Goal: Task Accomplishment & Management: Complete application form

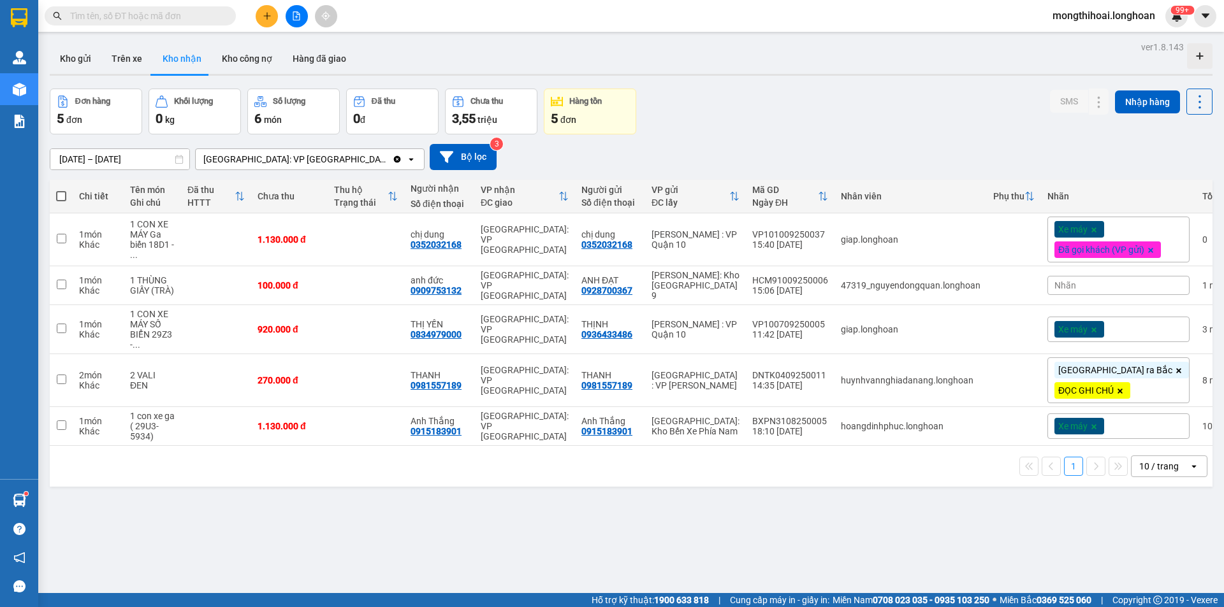
click at [180, 19] on input "text" at bounding box center [145, 16] width 150 height 14
paste input "0905765794"
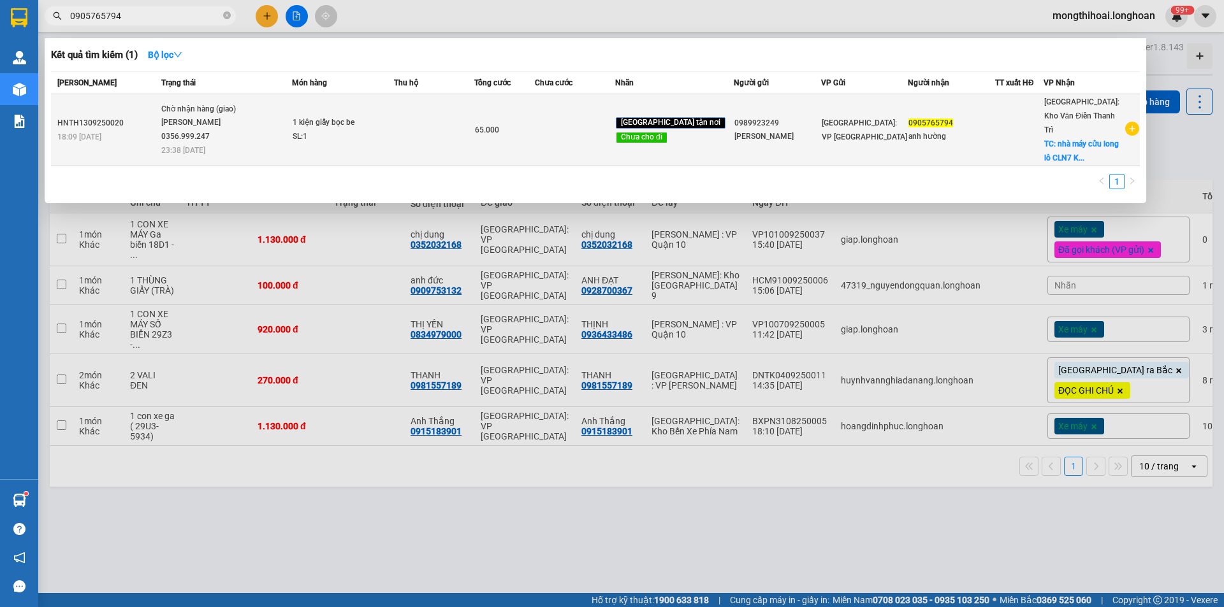
type input "0905765794"
click at [462, 123] on td at bounding box center [434, 130] width 80 height 72
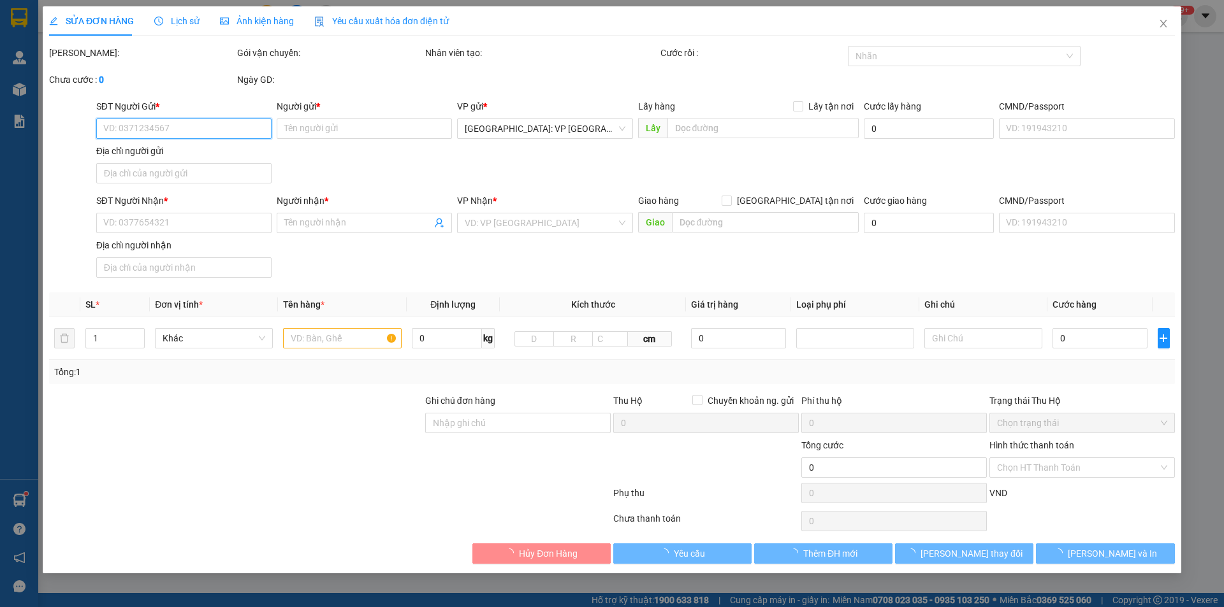
type input "0989923249"
type input "anh minh"
type input "0905765794"
type input "anh hường"
checkbox input "true"
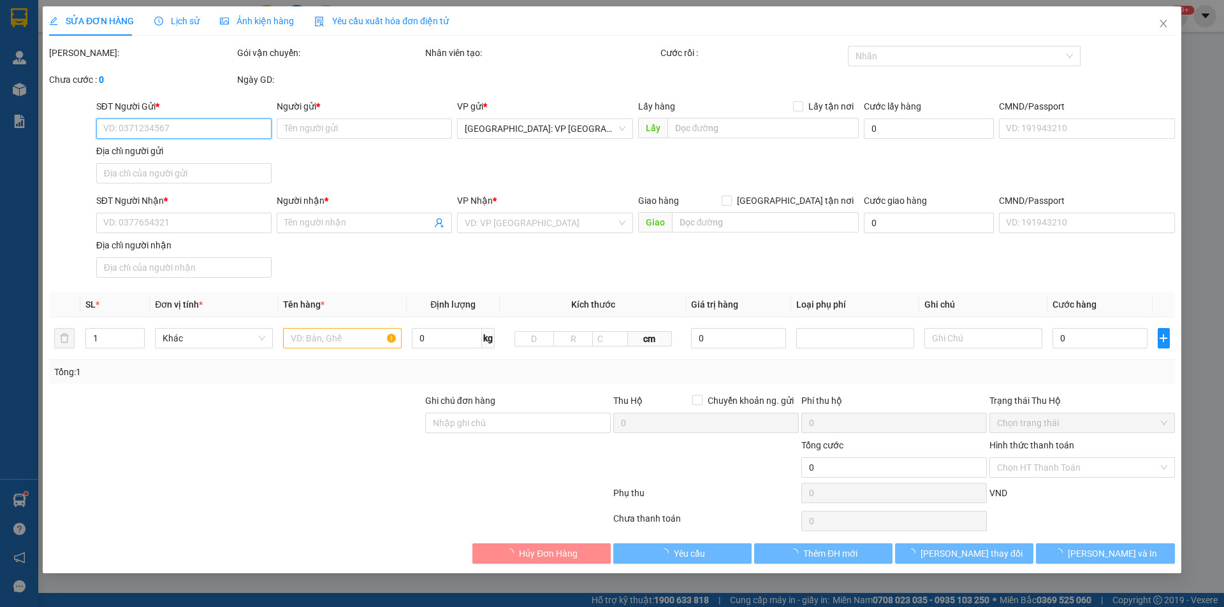
type input "nhà máy cửu long lô CLN7 KCN TP Phúc yên tỉnh vĩnh phúc"
type input "thứ 2 khách mới nhận hàng"
type input "65.000"
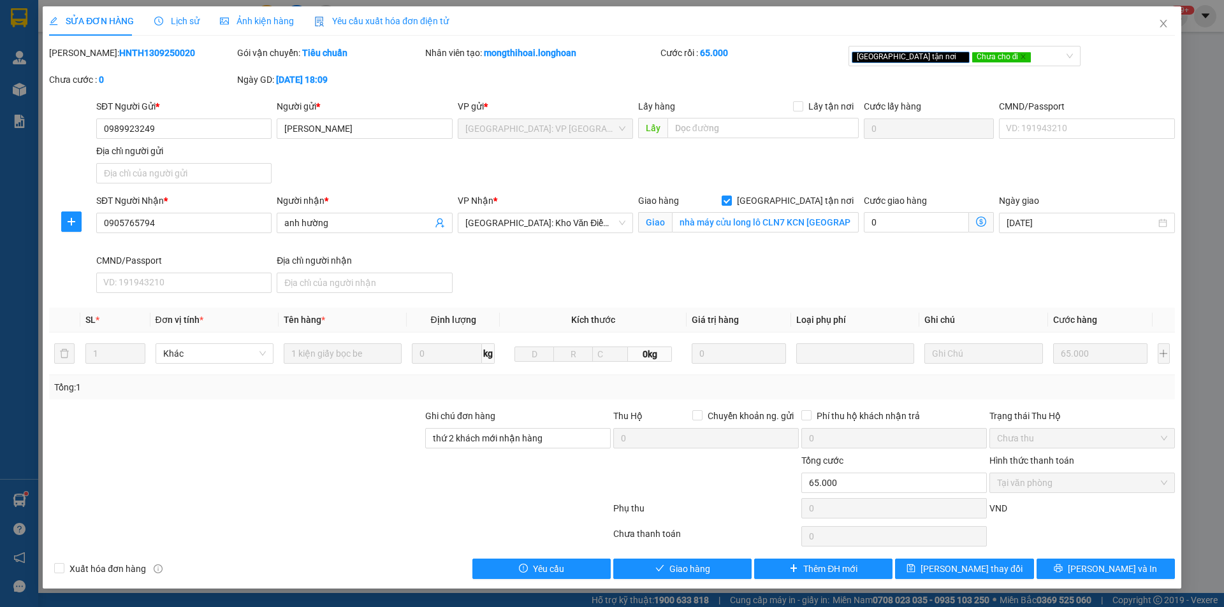
drag, startPoint x: 81, startPoint y: 52, endPoint x: 159, endPoint y: 62, distance: 78.3
click at [159, 62] on div "Mã ĐH: HNTH1309250020" at bounding box center [142, 59] width 188 height 27
copy b "HNTH1309250020"
click at [1153, 18] on span "Close" at bounding box center [1163, 24] width 36 height 36
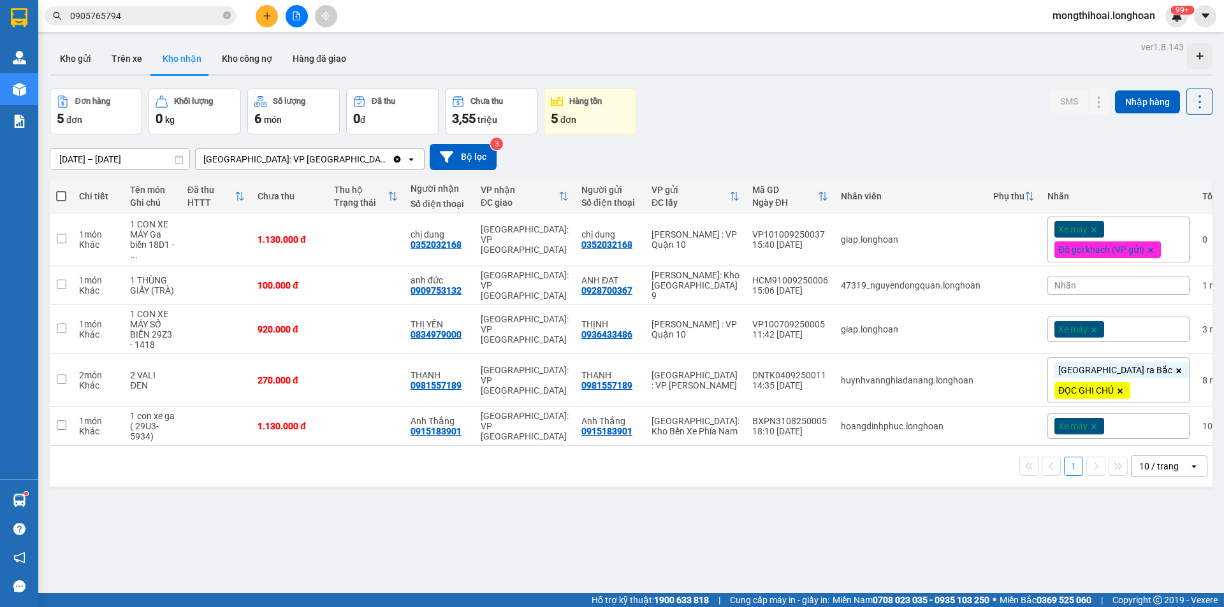
click at [231, 14] on span "0905765794" at bounding box center [140, 15] width 191 height 19
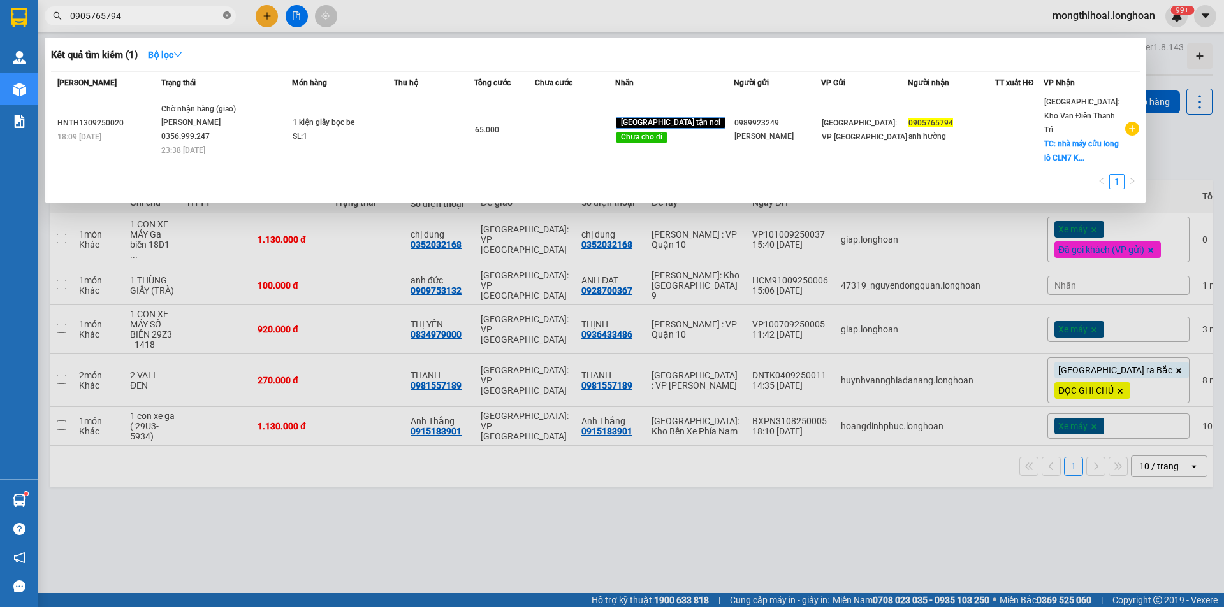
click at [229, 13] on icon "close-circle" at bounding box center [227, 15] width 8 height 8
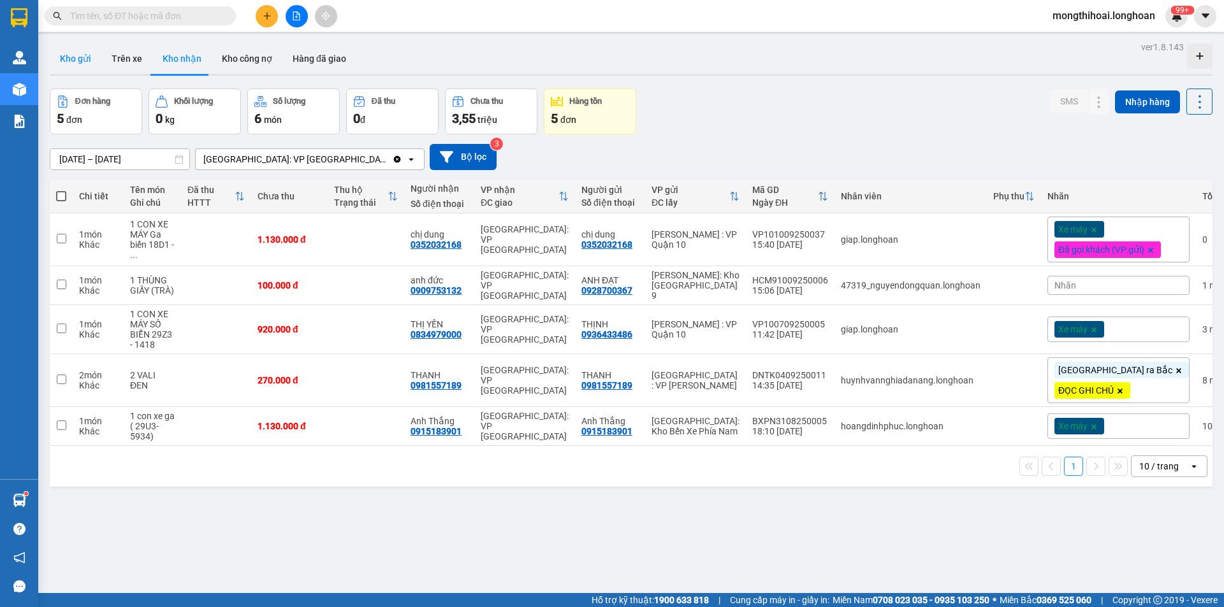
click at [72, 55] on button "Kho gửi" at bounding box center [76, 58] width 52 height 31
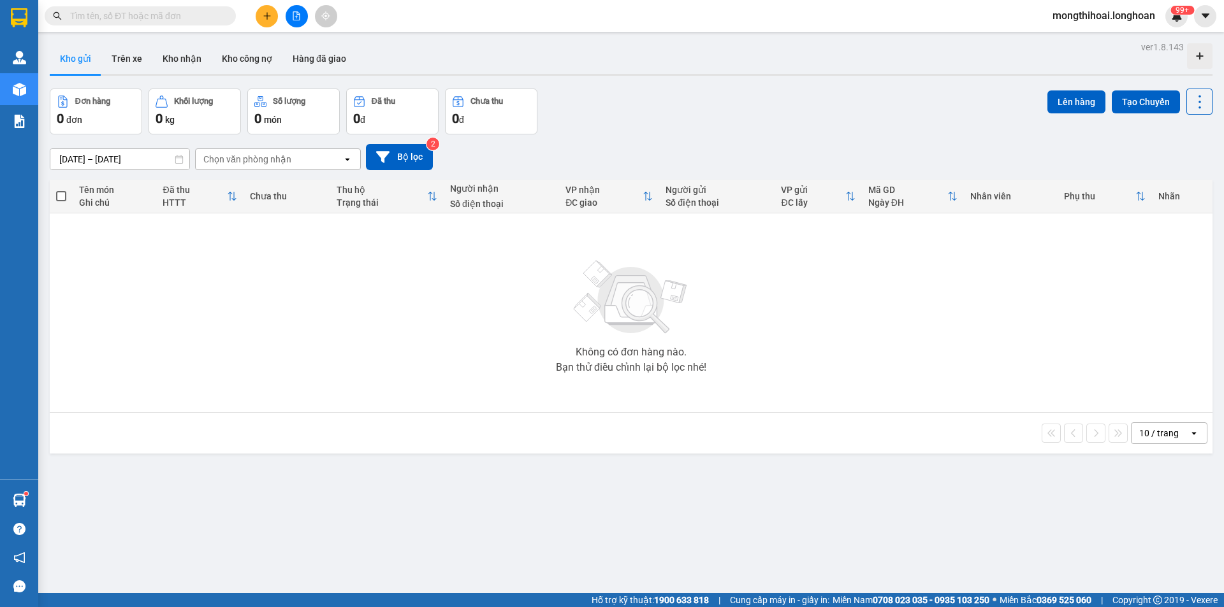
click at [50, 43] on button "Kho gửi" at bounding box center [76, 58] width 52 height 31
click at [272, 17] on button at bounding box center [267, 16] width 22 height 22
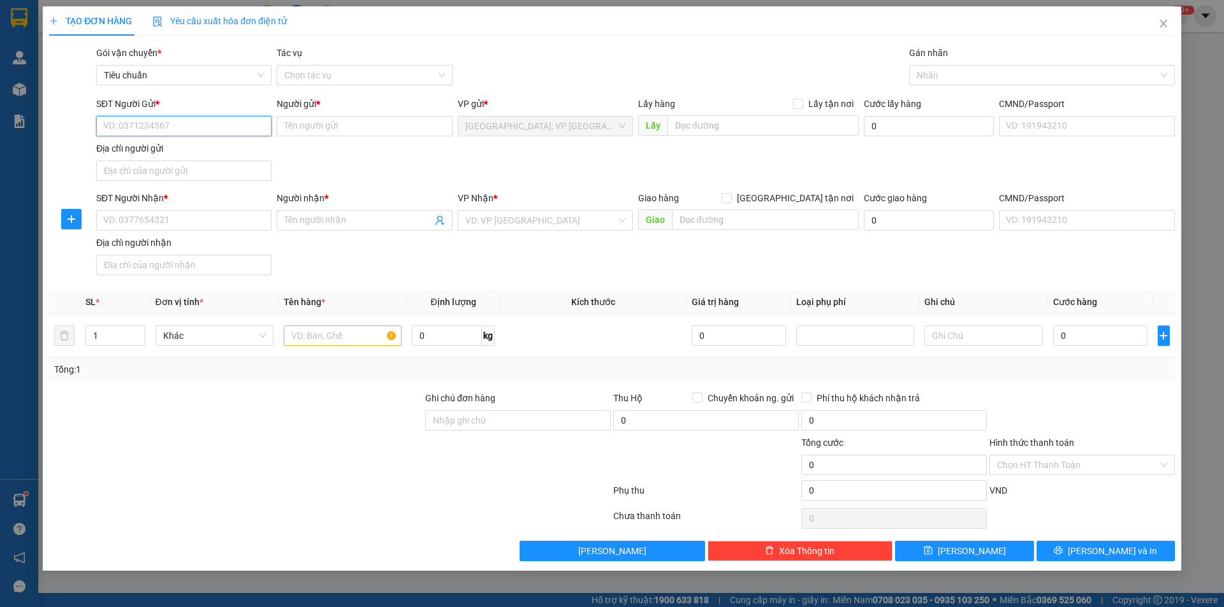
click at [258, 133] on input "SĐT Người Gửi *" at bounding box center [183, 126] width 175 height 20
type input "0865340032"
click at [365, 130] on input "Người gửi *" at bounding box center [364, 126] width 175 height 20
type input "a"
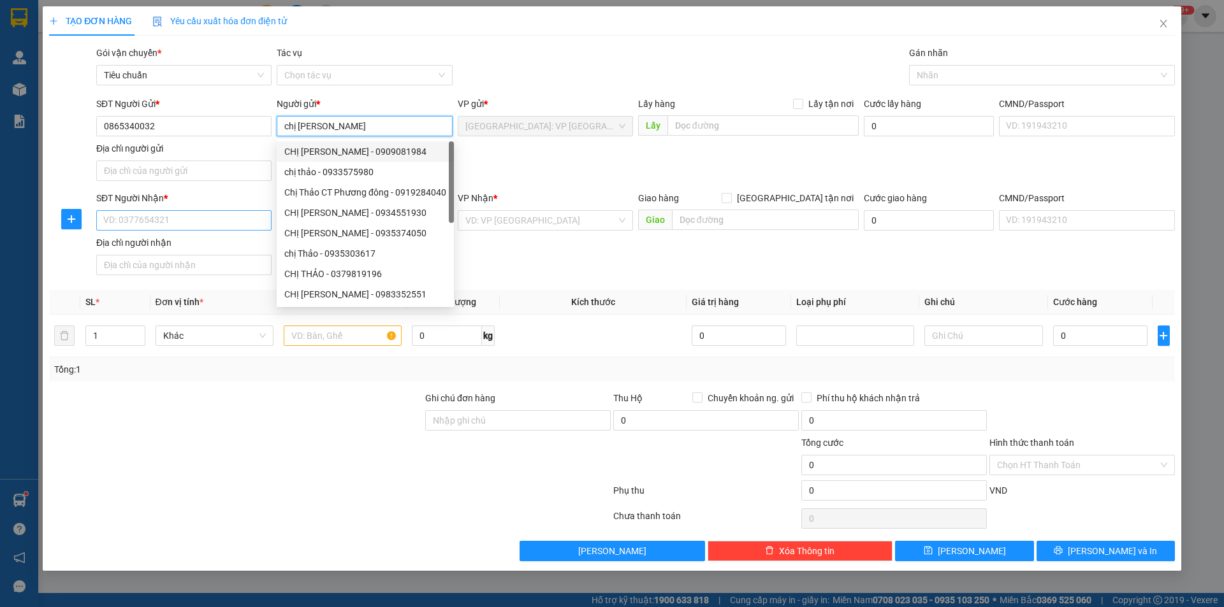
type input "chị thảo"
click at [199, 220] on input "SĐT Người Nhận *" at bounding box center [183, 220] width 175 height 20
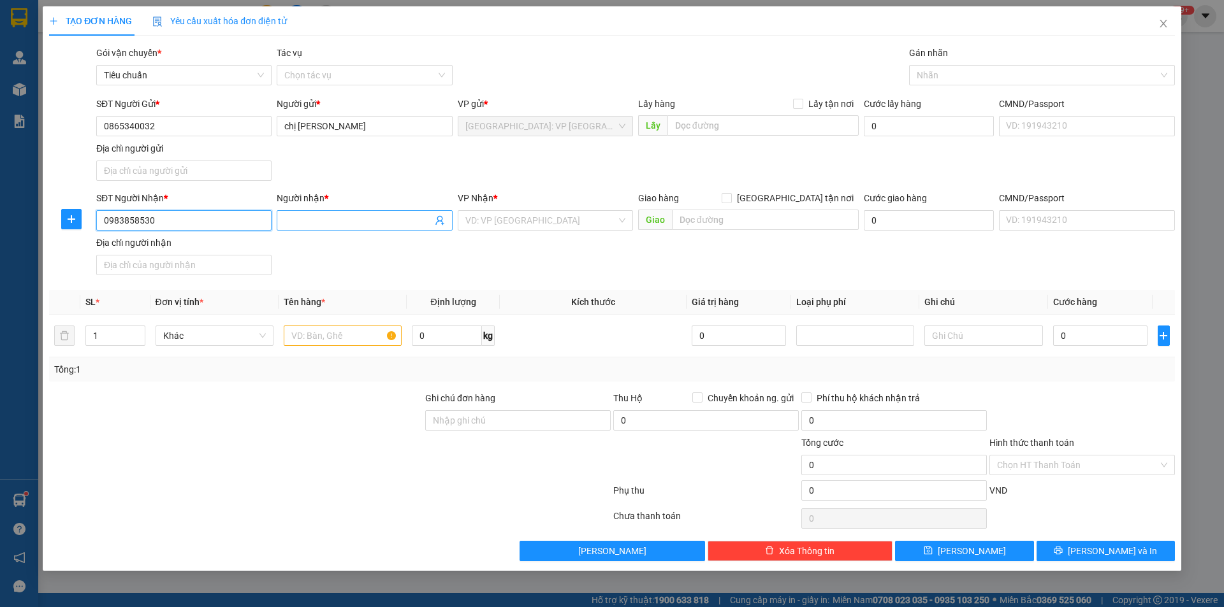
type input "0983858530"
click at [290, 215] on input "Người nhận *" at bounding box center [357, 221] width 147 height 14
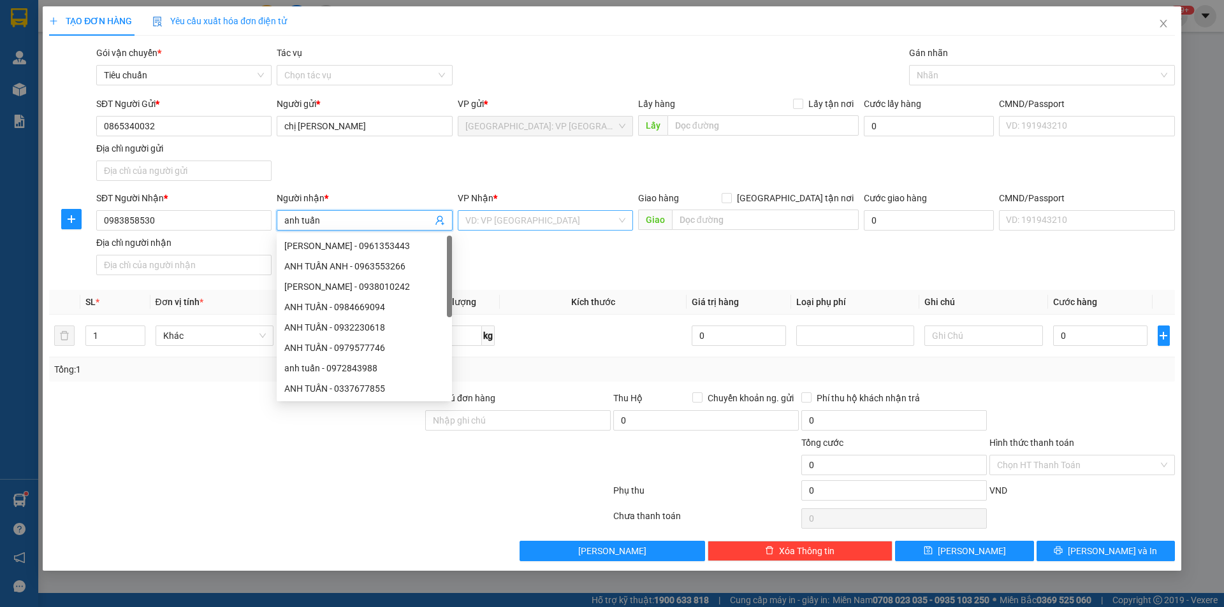
type input "anh tuấn"
click at [551, 217] on input "search" at bounding box center [540, 220] width 151 height 19
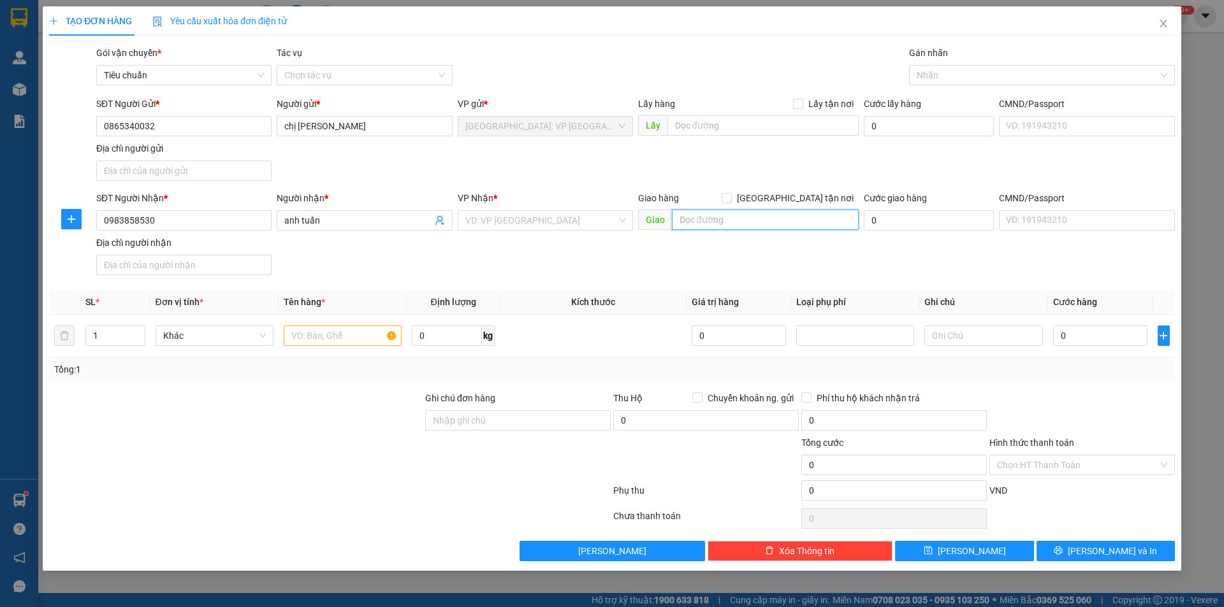
click at [706, 223] on input "text" at bounding box center [765, 220] width 187 height 20
click at [582, 219] on input "search" at bounding box center [540, 220] width 151 height 19
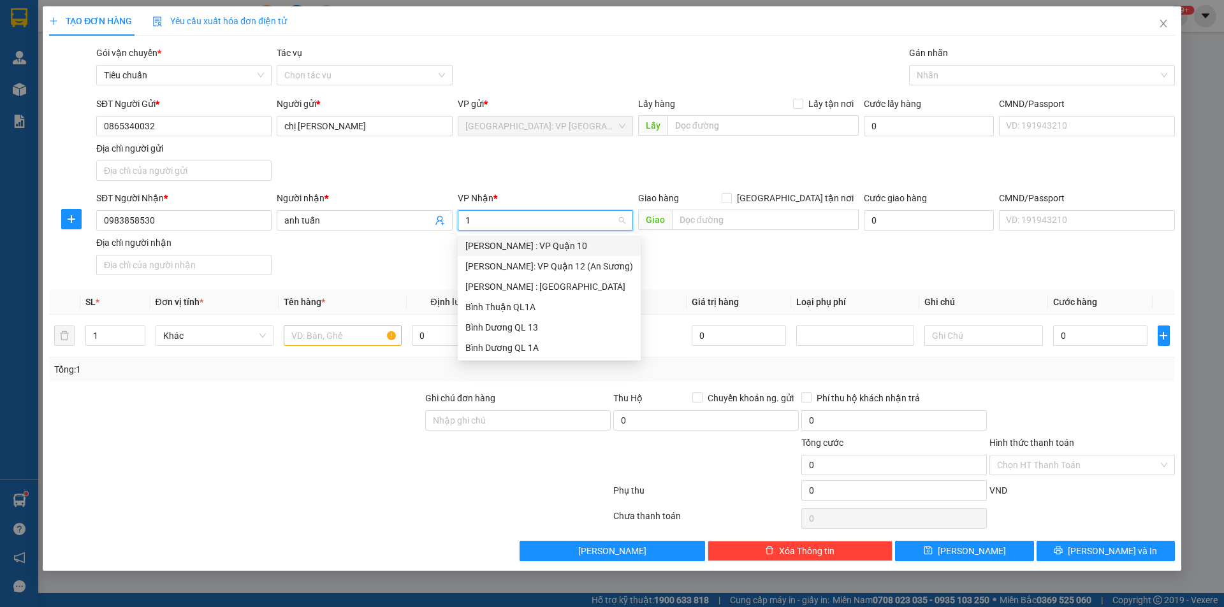
type input "12"
drag, startPoint x: 551, startPoint y: 262, endPoint x: 671, endPoint y: 219, distance: 127.8
click at [551, 261] on div "[PERSON_NAME] : [GEOGRAPHIC_DATA]" at bounding box center [549, 266] width 168 height 14
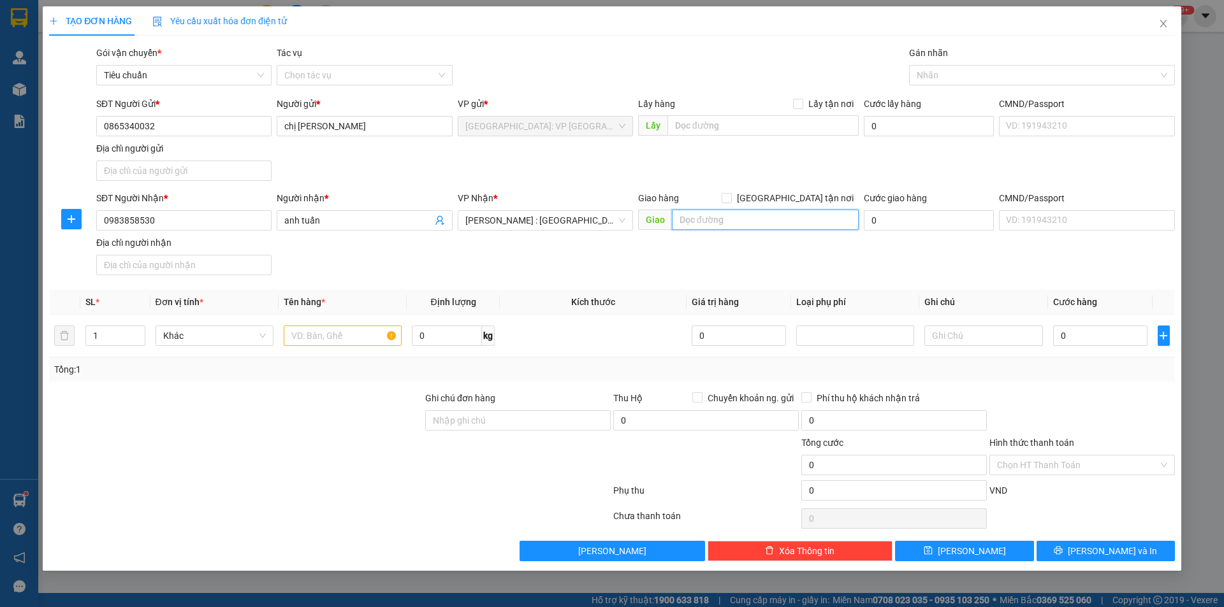
click at [692, 223] on input "text" at bounding box center [765, 220] width 187 height 20
type input "9"
click at [823, 212] on input "988/53 đường 30 tháng 4 p11 tp vũ tàu" at bounding box center [765, 220] width 187 height 20
type input "988/53 đường 30 tháng 4 p11 tp vũng tàu"
drag, startPoint x: 793, startPoint y: 195, endPoint x: 795, endPoint y: 189, distance: 6.7
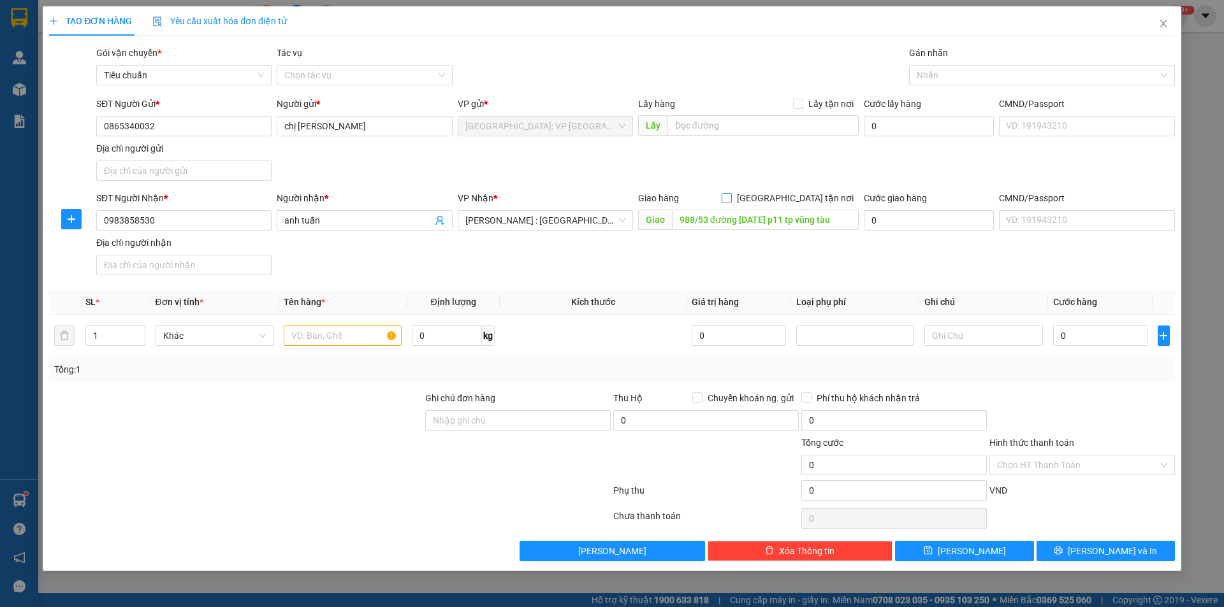
click at [730, 194] on input "[GEOGRAPHIC_DATA] tận nơi" at bounding box center [725, 197] width 9 height 9
checkbox input "true"
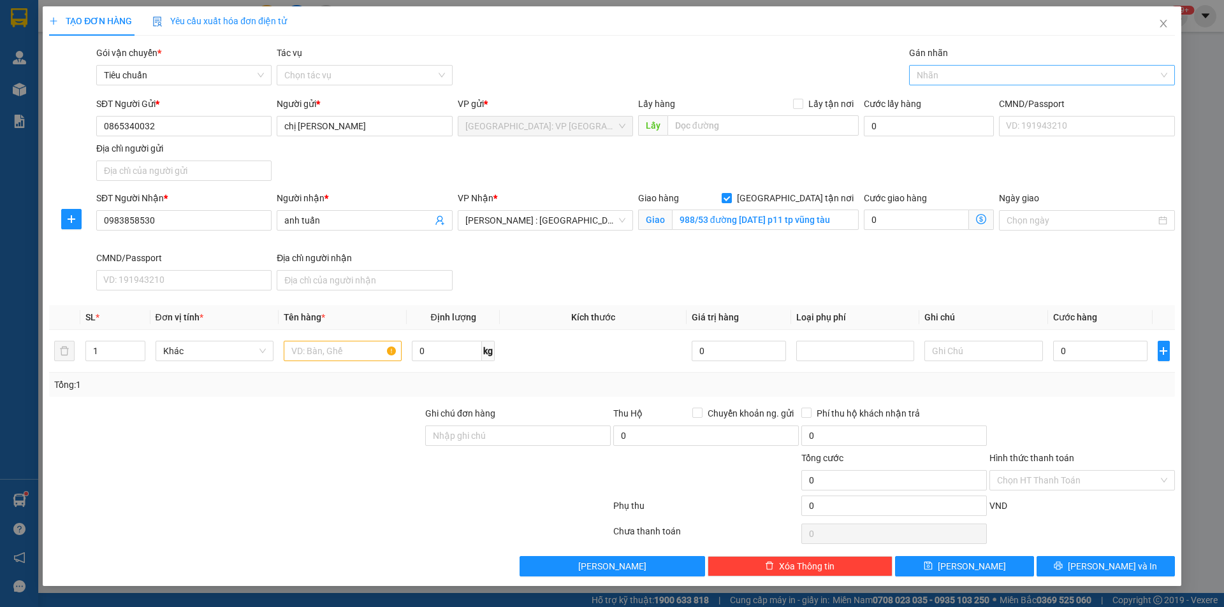
click at [924, 69] on div at bounding box center [1035, 75] width 247 height 15
type input "xe"
click at [943, 102] on div "Xe máy" at bounding box center [1041, 101] width 250 height 14
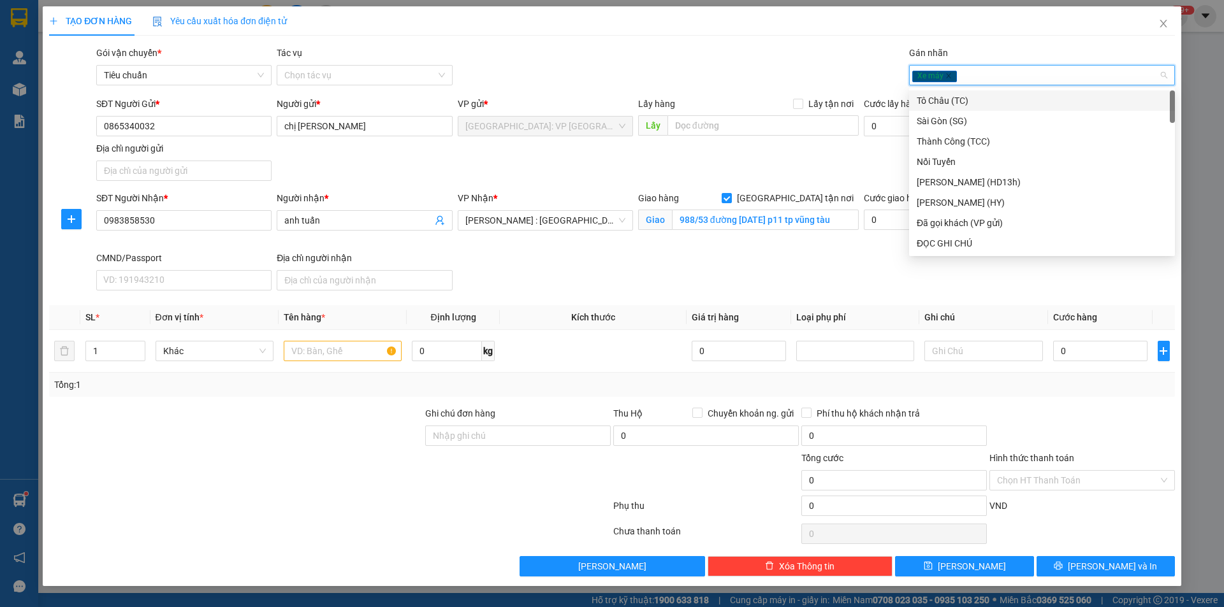
click at [975, 69] on div "Xe máy" at bounding box center [1035, 75] width 247 height 15
type input "gi"
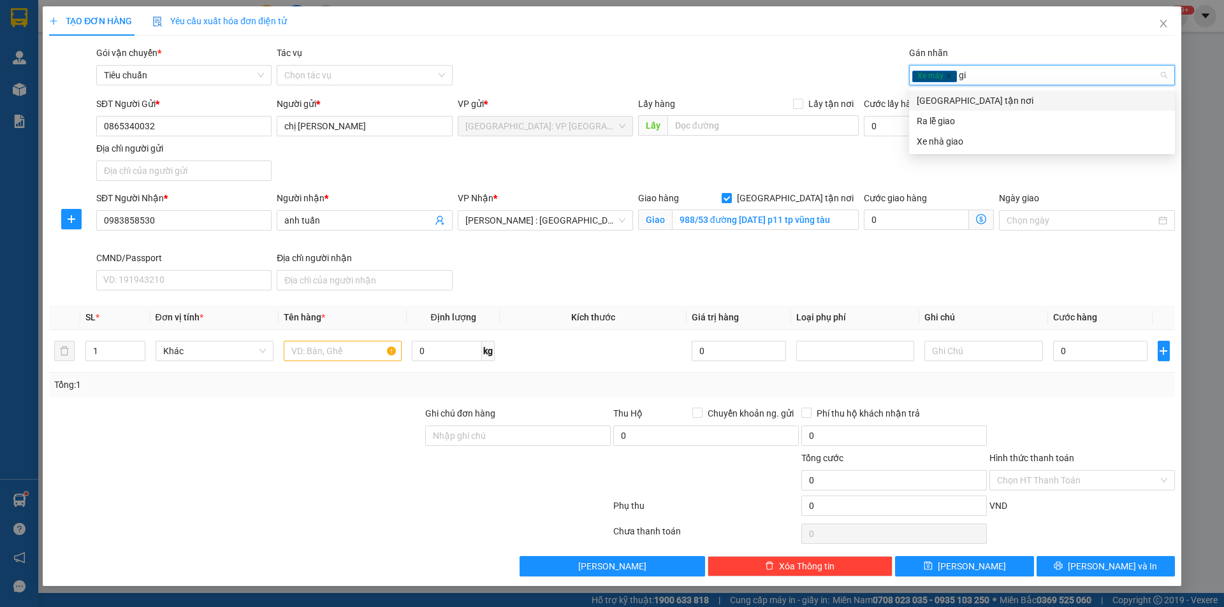
click at [953, 96] on div "[GEOGRAPHIC_DATA] tận nơi" at bounding box center [1041, 101] width 250 height 14
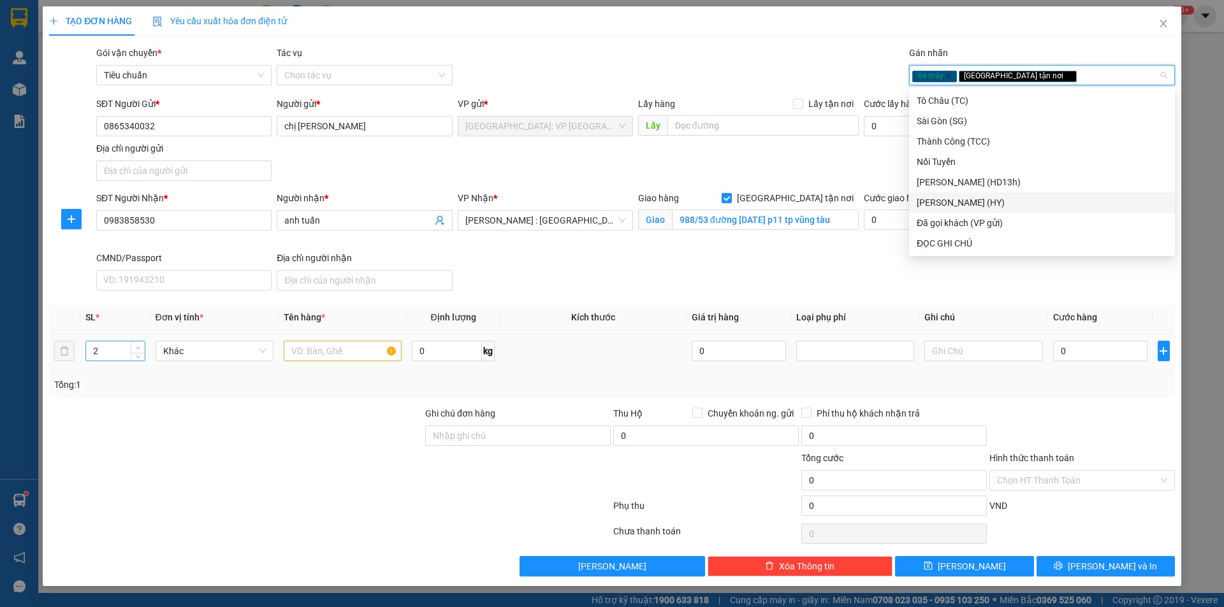
click at [136, 349] on icon "up" at bounding box center [138, 348] width 4 height 3
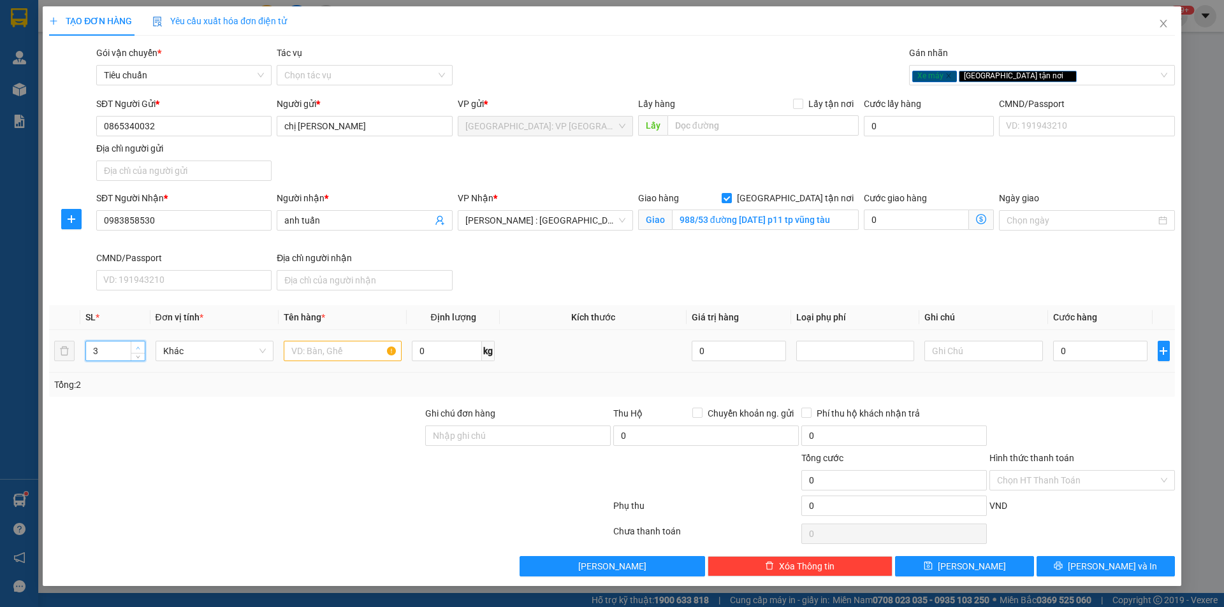
click at [136, 349] on icon "up" at bounding box center [138, 348] width 4 height 3
type input "6"
click at [136, 346] on icon "up" at bounding box center [138, 348] width 4 height 4
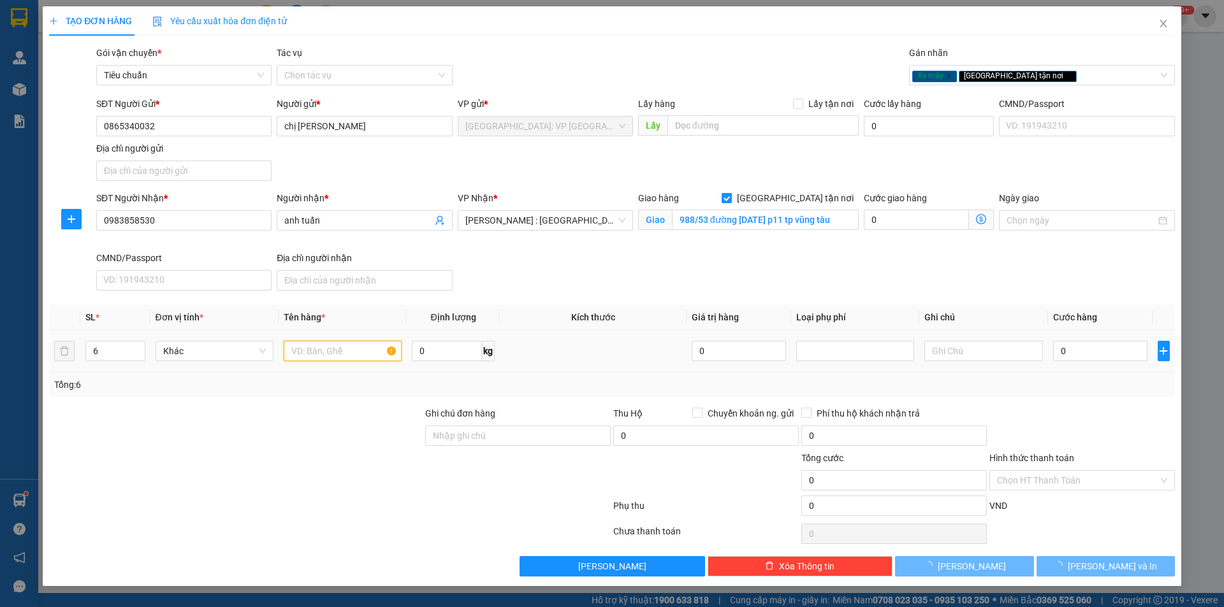
click at [300, 352] on input "text" at bounding box center [343, 351] width 118 height 20
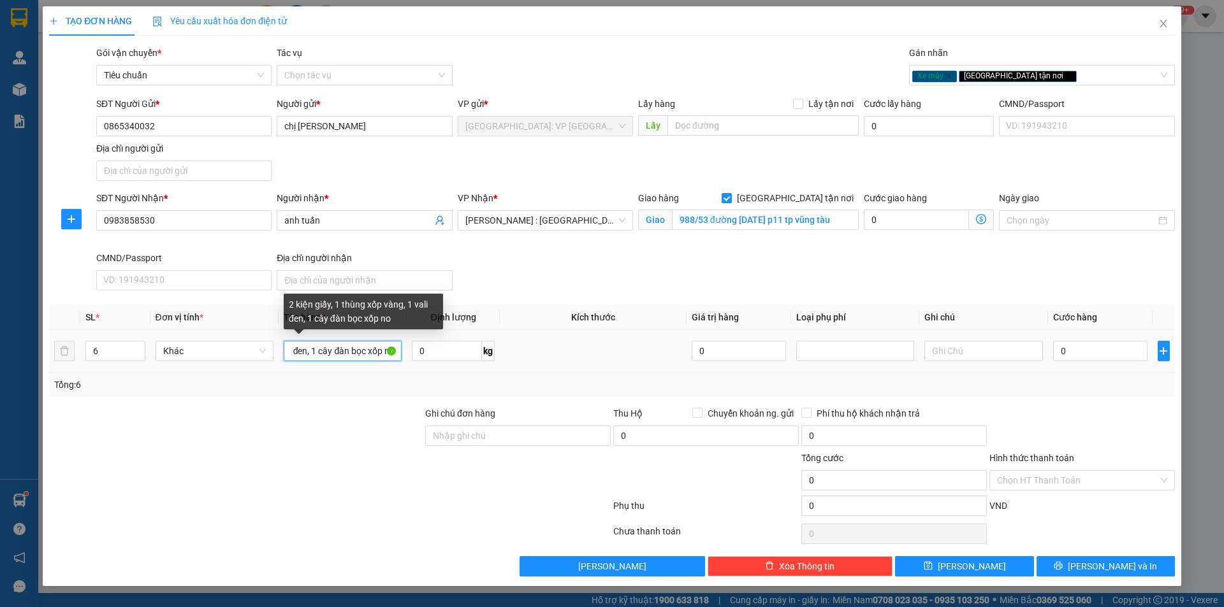
scroll to position [0, 147]
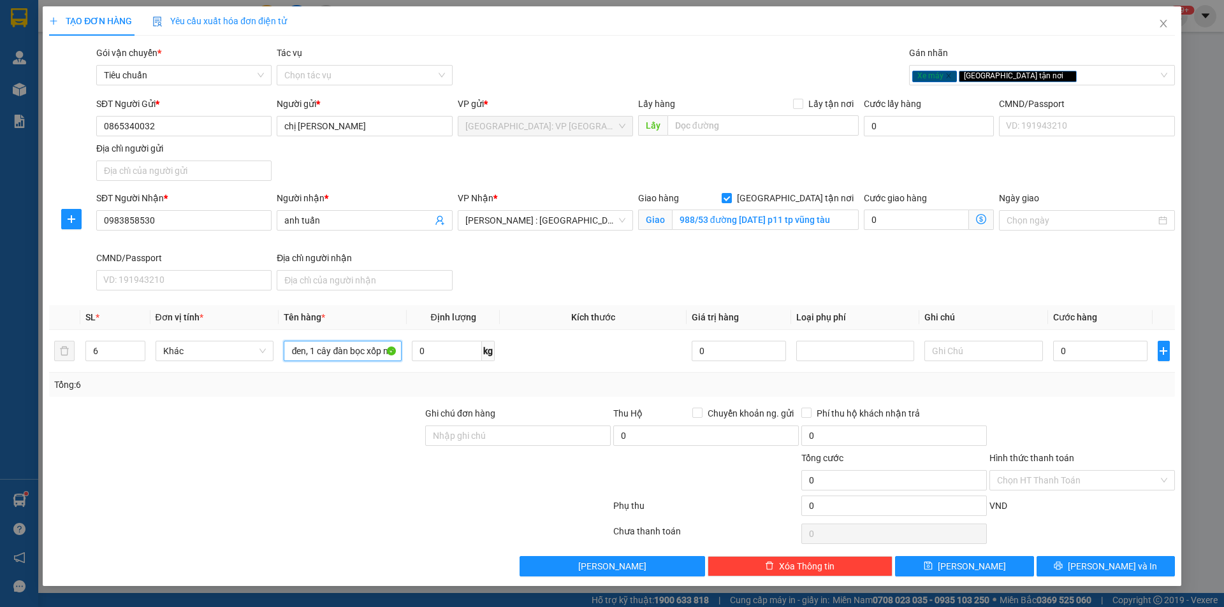
type input "2 kiện giấy, 1 thùng xốp vàng, 1 vali đen, 1 cây đàn bọc xốp nổ"
click at [1089, 359] on input "0" at bounding box center [1100, 351] width 95 height 20
type input "1"
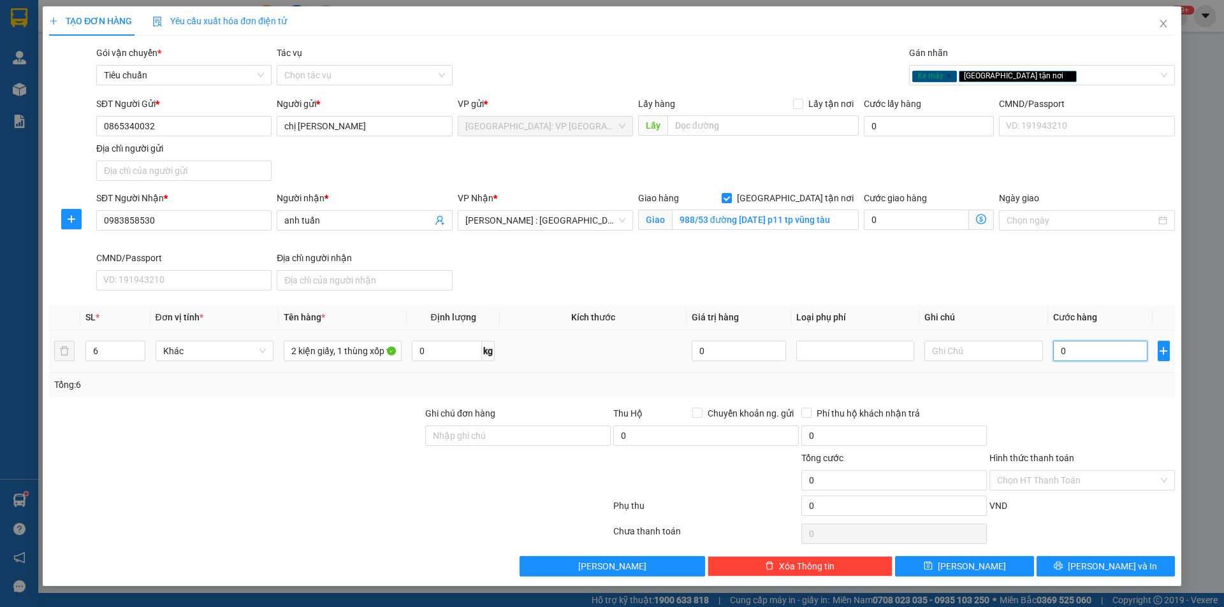
type input "1"
type input "14"
type input "147"
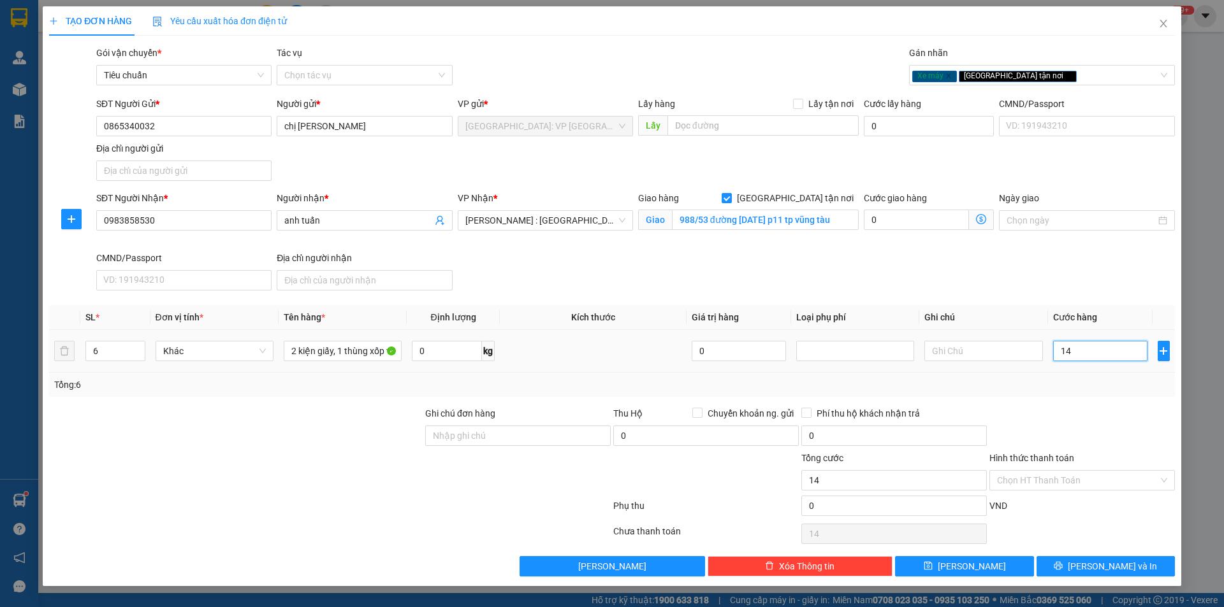
type input "147"
type input "1.470"
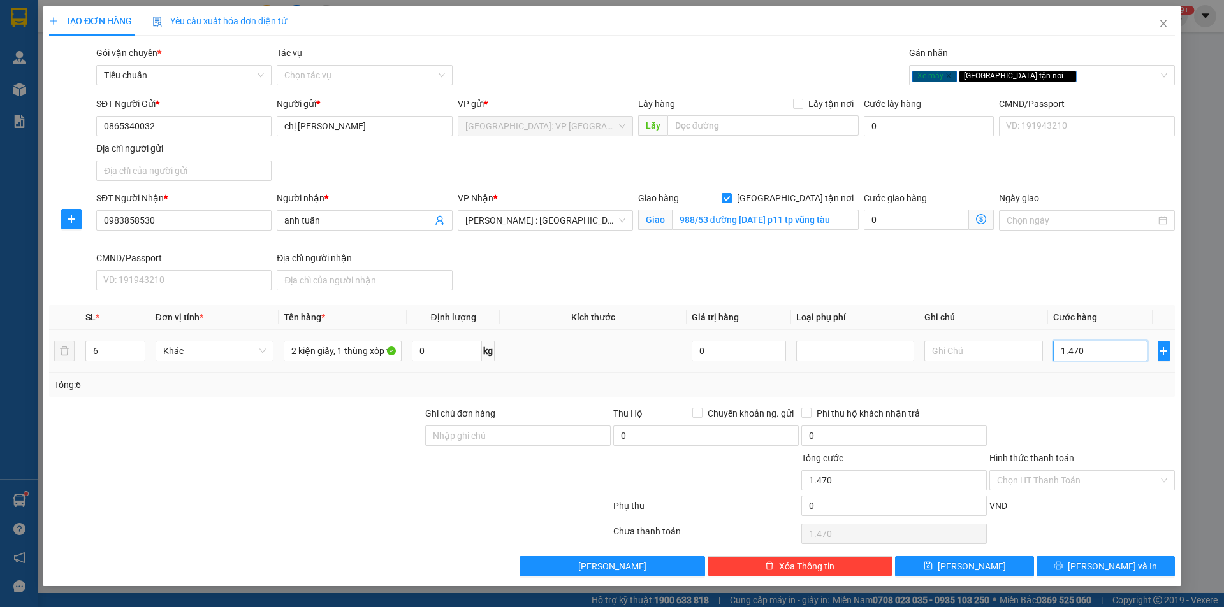
type input "14.700"
type input "147.000"
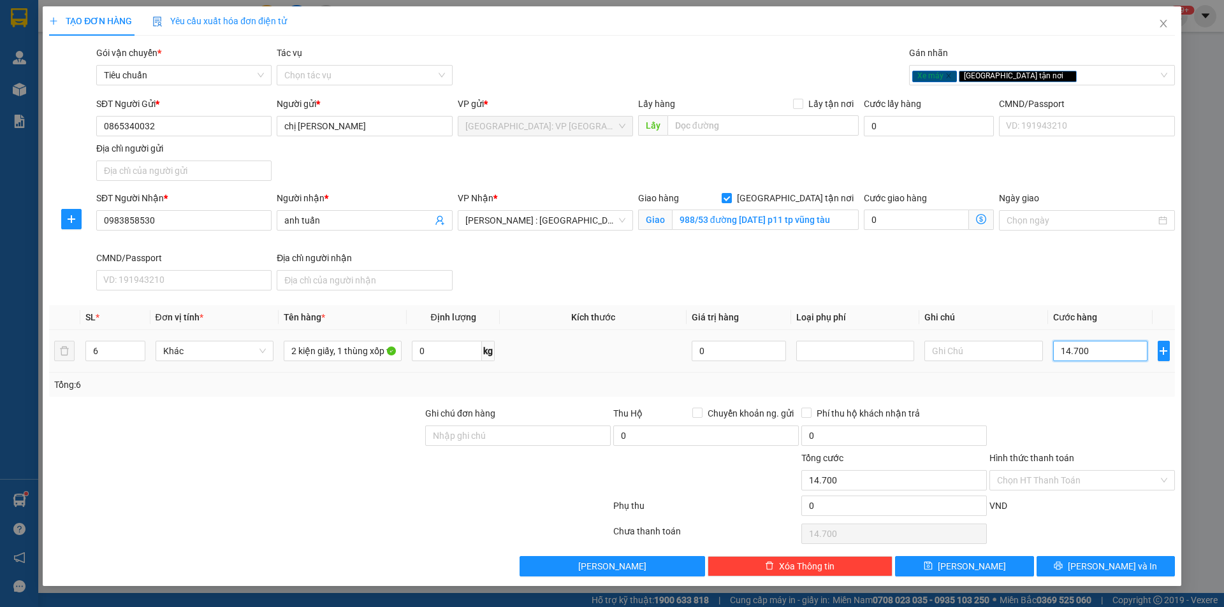
type input "147.000"
type input "1.470.000"
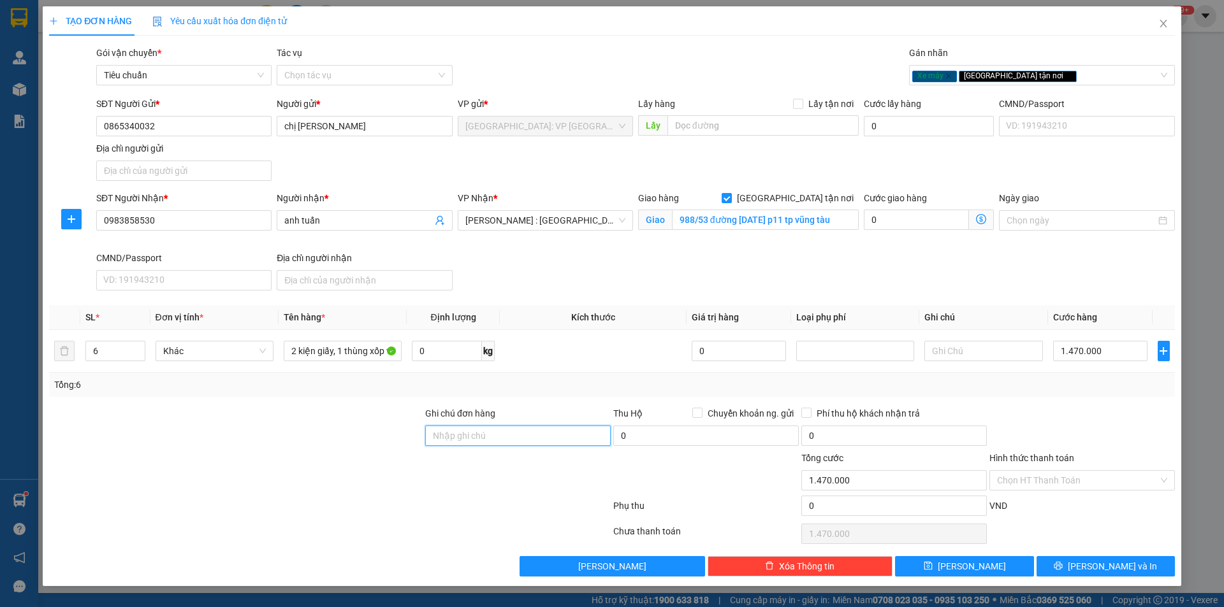
click at [574, 432] on input "Ghi chú đơn hàng" at bounding box center [517, 436] width 185 height 20
click at [549, 435] on input "1 chìa khoá quấn tay lái" at bounding box center [517, 436] width 185 height 20
type input "1 chìa khoá quấn tay lái , 2 gương"
drag, startPoint x: 1081, startPoint y: 564, endPoint x: 1068, endPoint y: 543, distance: 24.6
click at [1062, 564] on icon "printer" at bounding box center [1058, 565] width 9 height 9
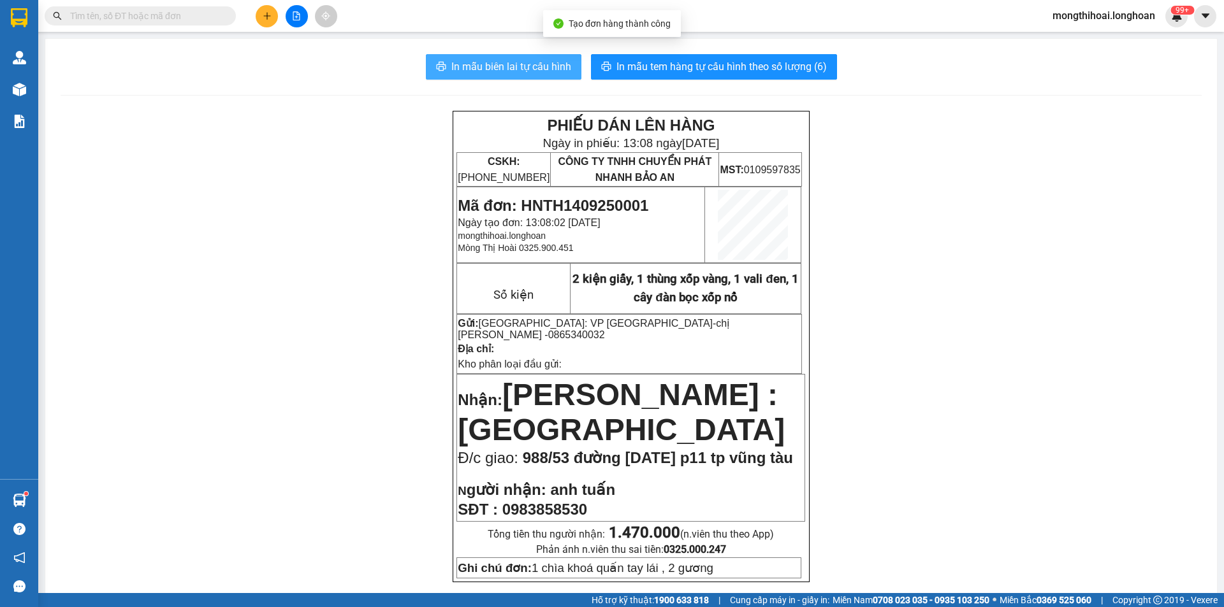
click at [556, 62] on span "In mẫu biên lai tự cấu hình" at bounding box center [511, 67] width 120 height 16
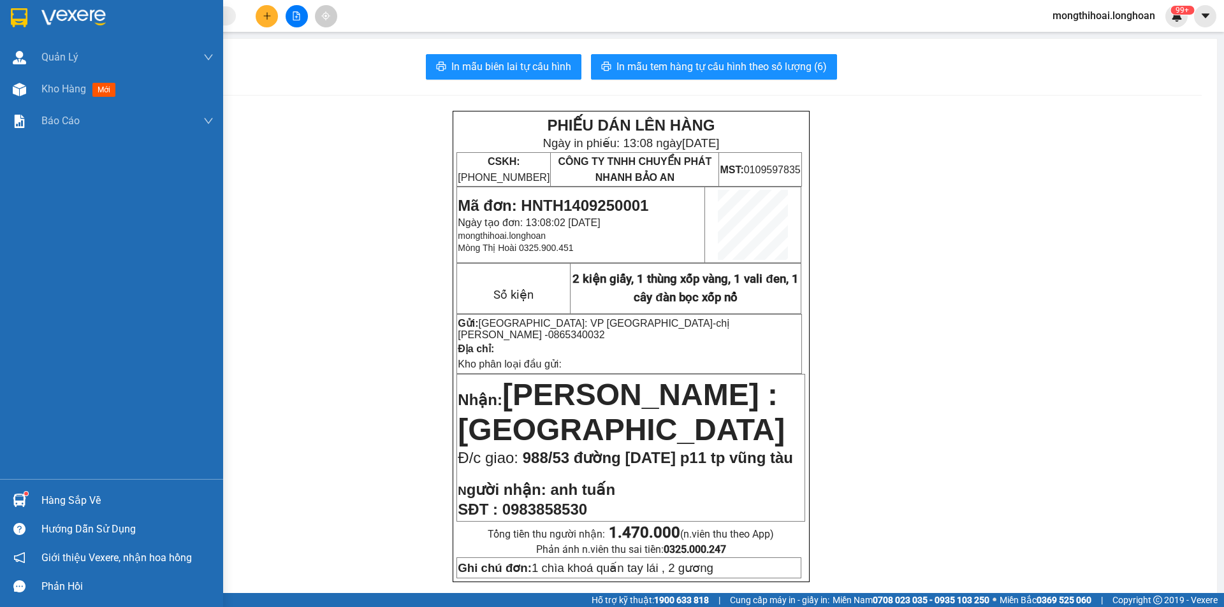
click at [0, 15] on div at bounding box center [111, 20] width 223 height 41
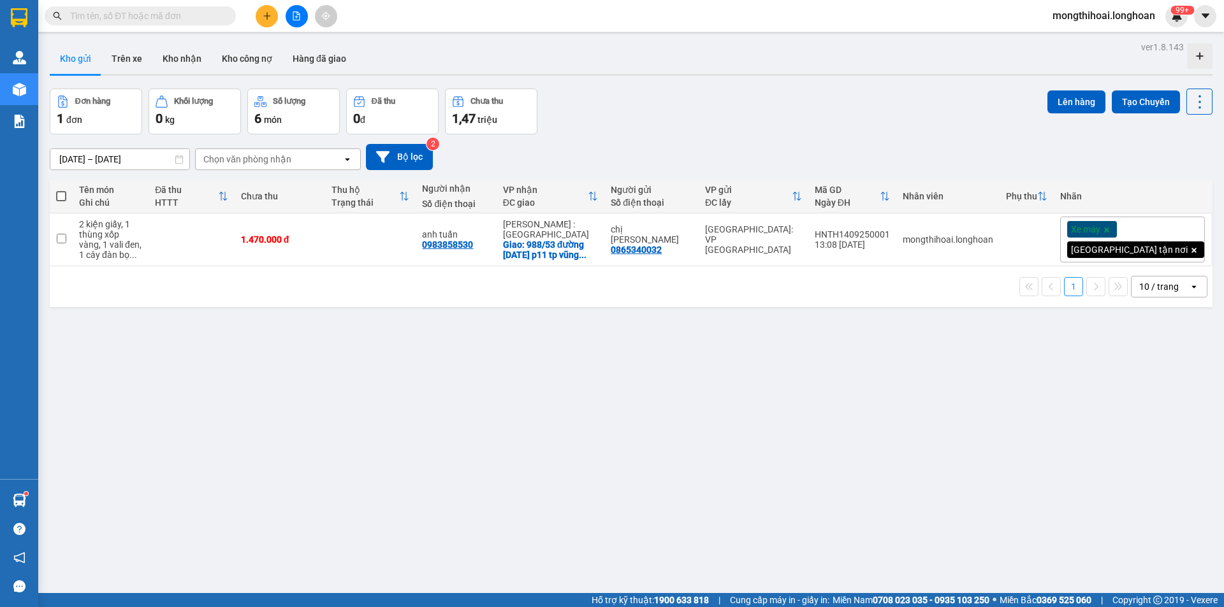
click at [265, 15] on icon "plus" at bounding box center [267, 15] width 9 height 9
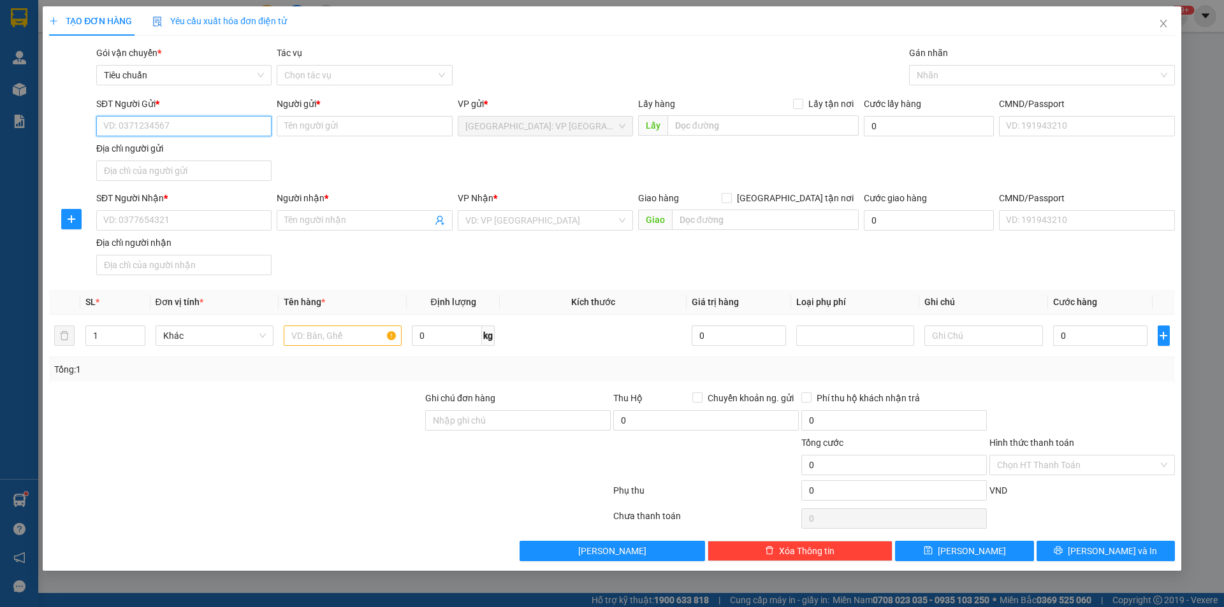
click at [235, 122] on input "SĐT Người Gửi *" at bounding box center [183, 126] width 175 height 20
click at [198, 152] on div "0989911821 - chị hường" at bounding box center [184, 152] width 160 height 14
type input "0989911821"
type input "chị hường"
type input "0989911821"
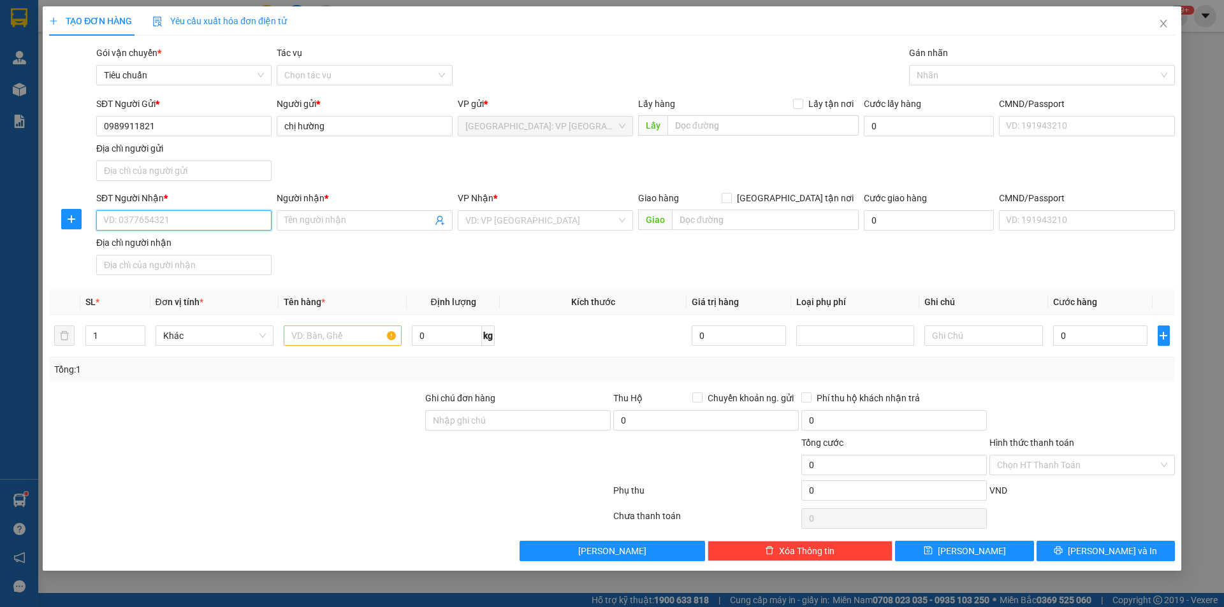
click at [247, 226] on input "SĐT Người Nhận *" at bounding box center [183, 220] width 175 height 20
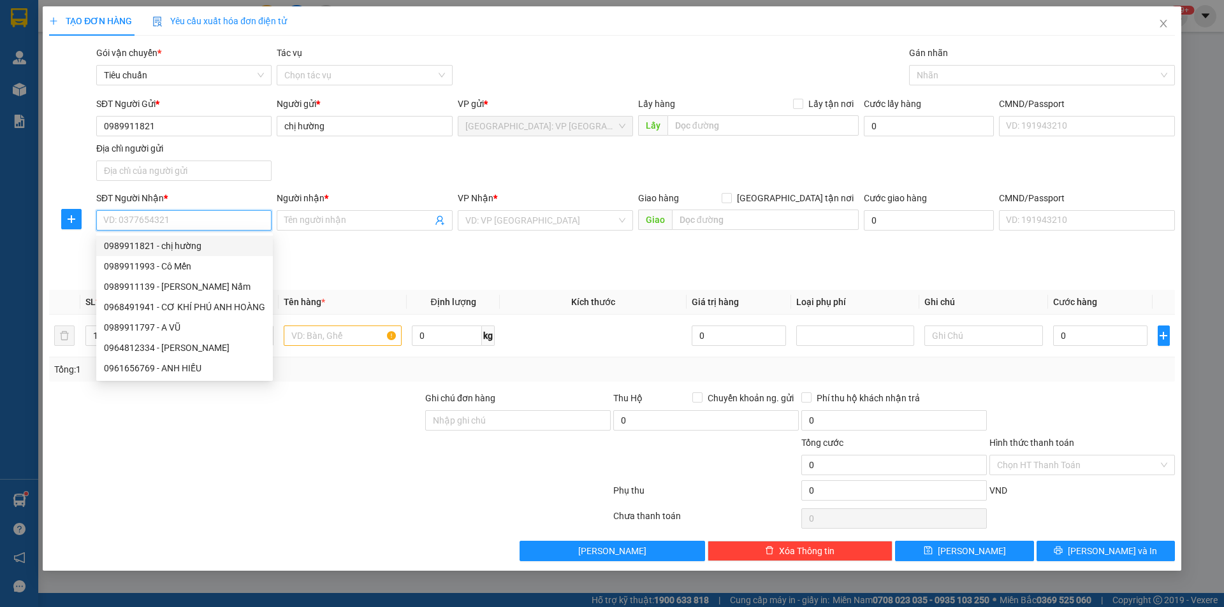
click at [155, 247] on div "0989911821 - chị hường" at bounding box center [184, 246] width 161 height 14
type input "0989911821"
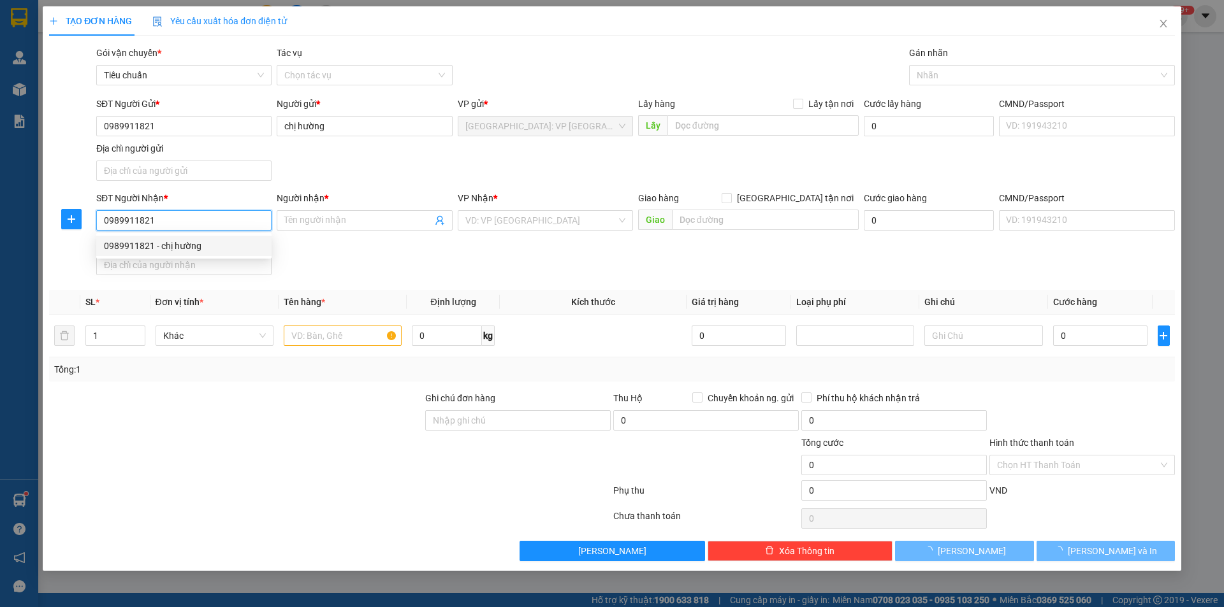
type input "chị hường"
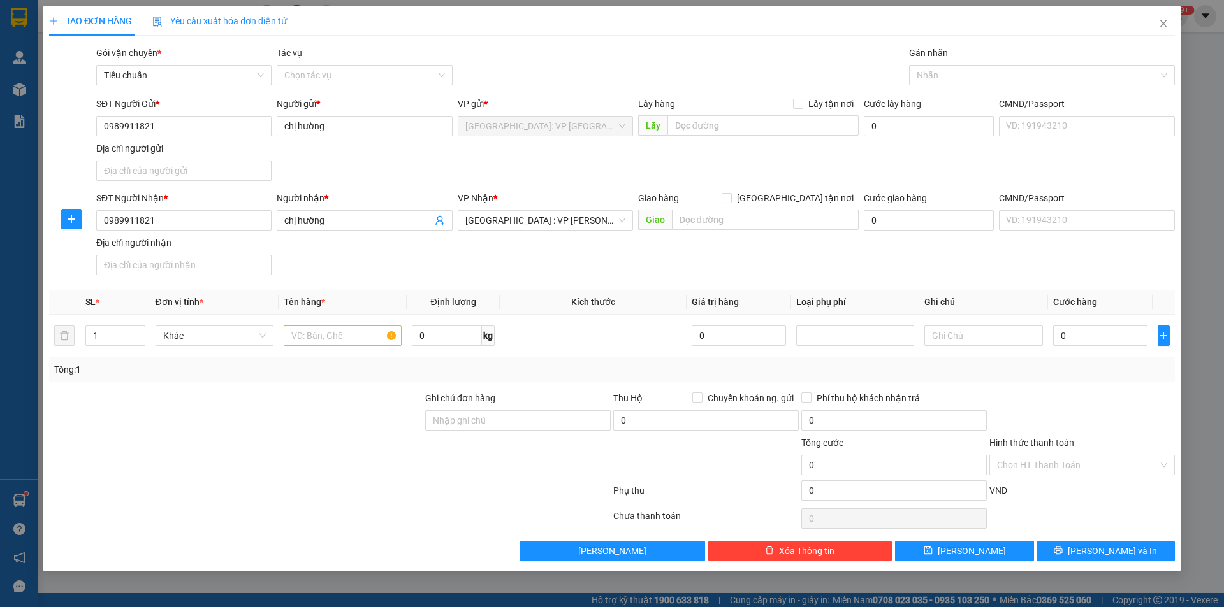
click at [573, 236] on div "SĐT Người Nhận * 0989911821 Người nhận * chị hường VP Nhận * Đà Nẵng : VP Thanh…" at bounding box center [635, 235] width 1083 height 89
click at [574, 227] on span "[GEOGRAPHIC_DATA] : VP [PERSON_NAME]" at bounding box center [545, 220] width 160 height 19
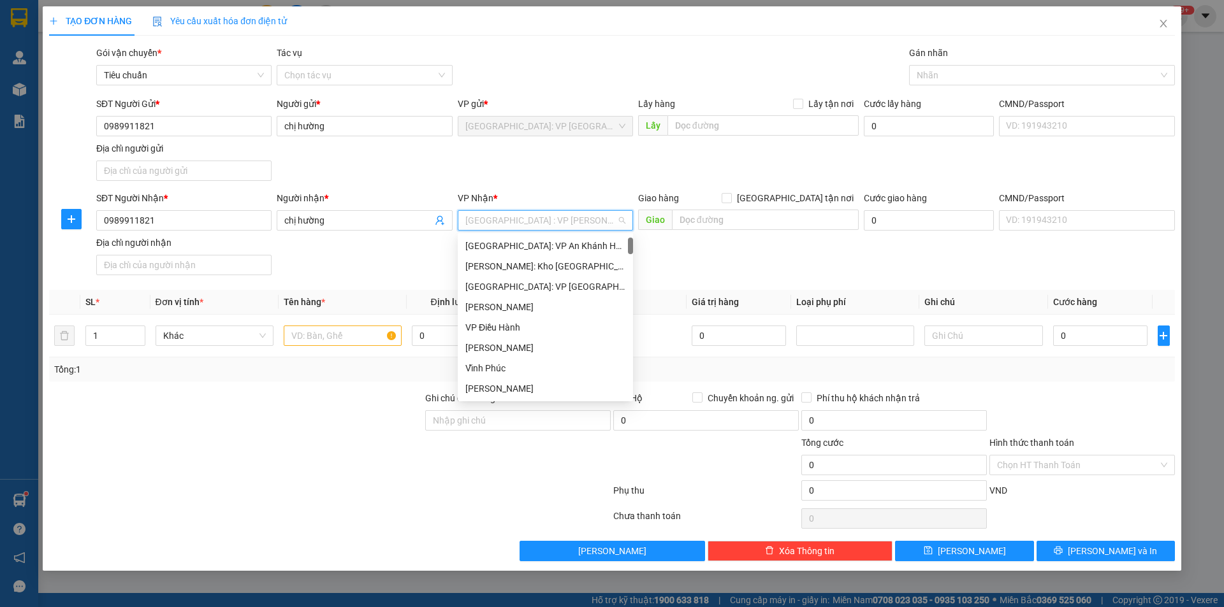
scroll to position [20, 0]
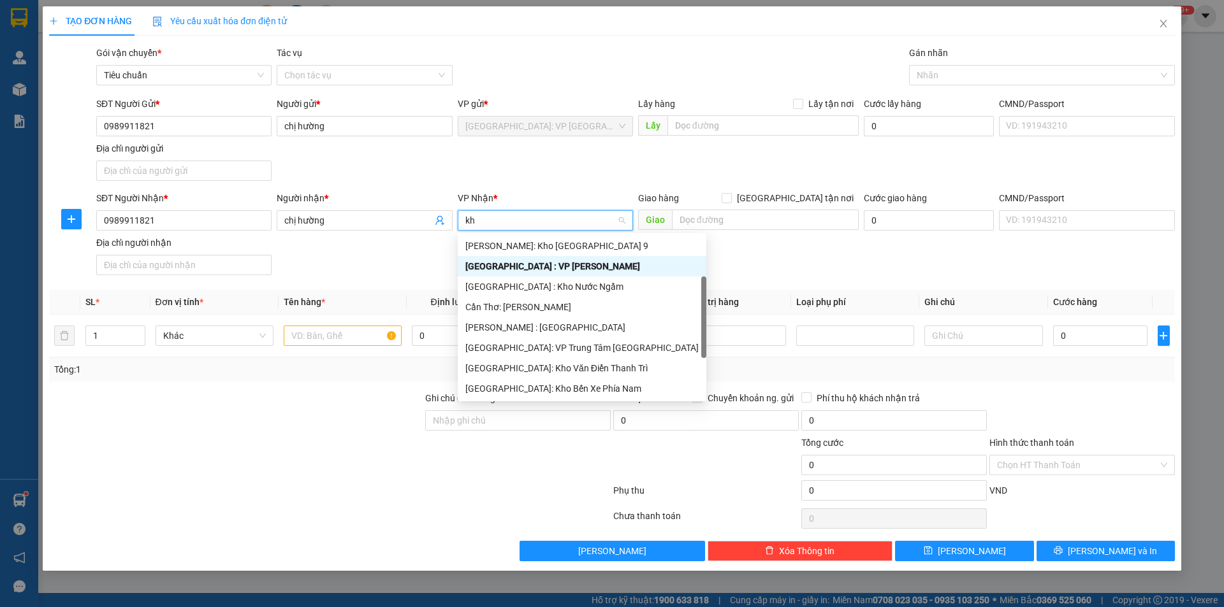
type input "kho"
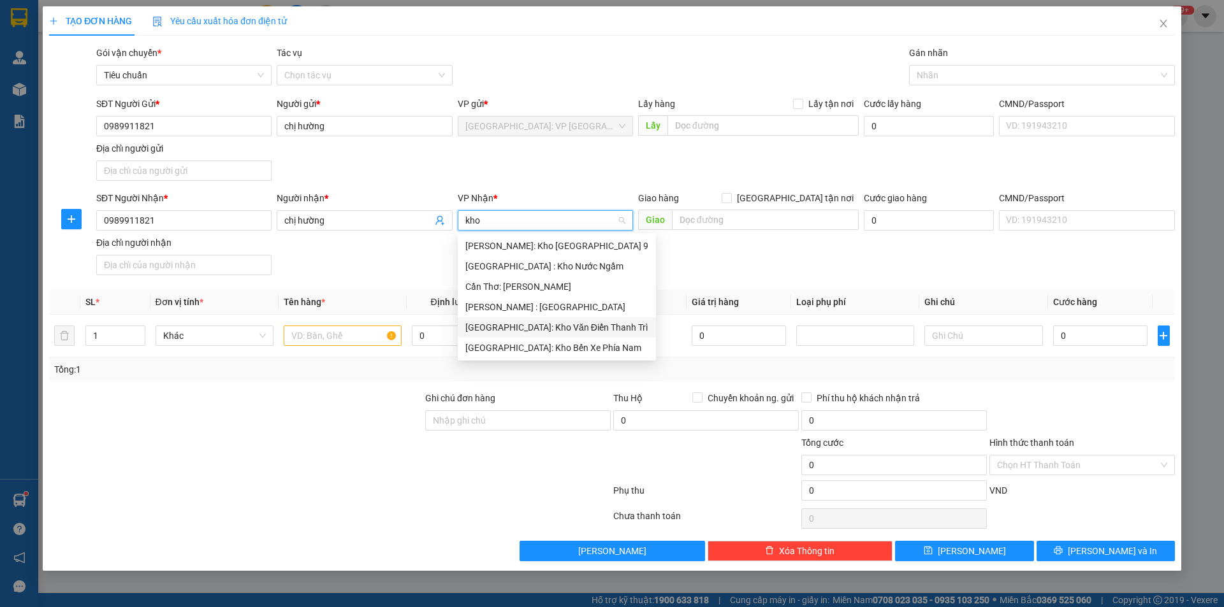
click at [575, 328] on div "[GEOGRAPHIC_DATA]: Kho Văn Điển Thanh Trì" at bounding box center [556, 328] width 183 height 14
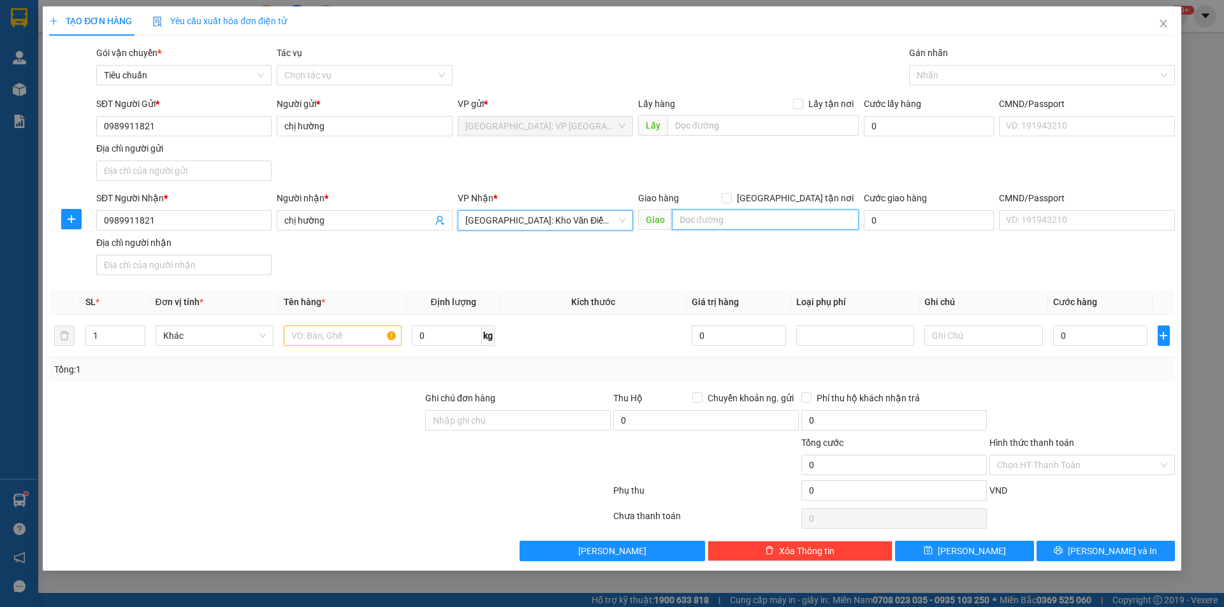
click at [716, 219] on input "text" at bounding box center [765, 220] width 187 height 20
type input "trường tiểu học phú thịnh, đội 4 trung hoà phú thịnh kim động hưng yên"
click at [730, 195] on input "[GEOGRAPHIC_DATA] tận nơi" at bounding box center [725, 197] width 9 height 9
checkbox input "true"
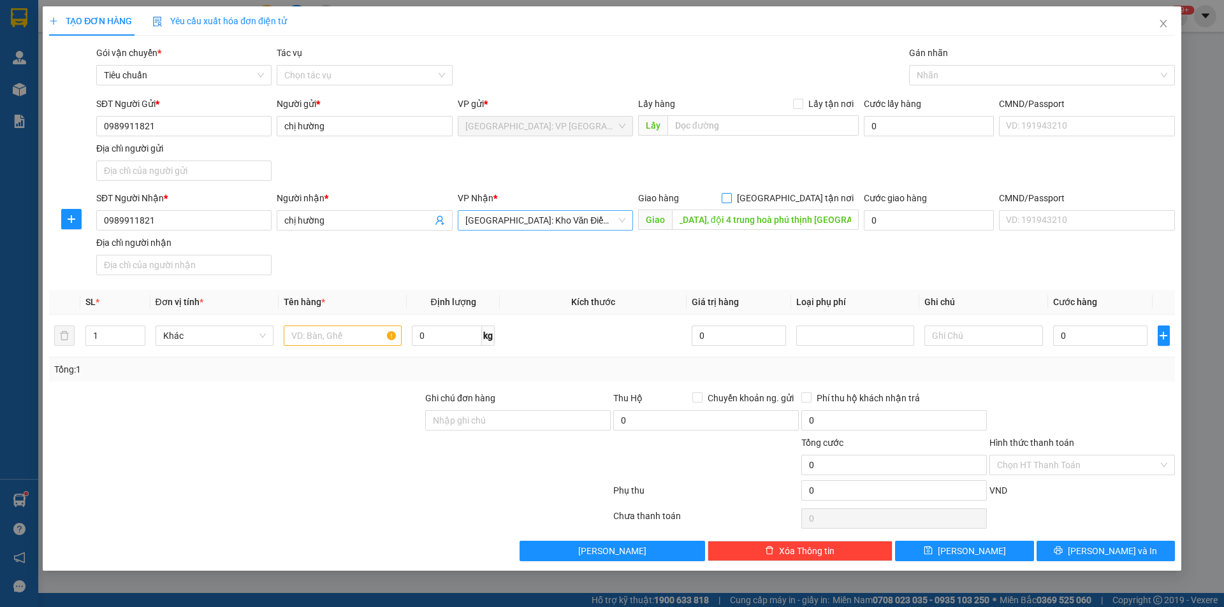
scroll to position [0, 0]
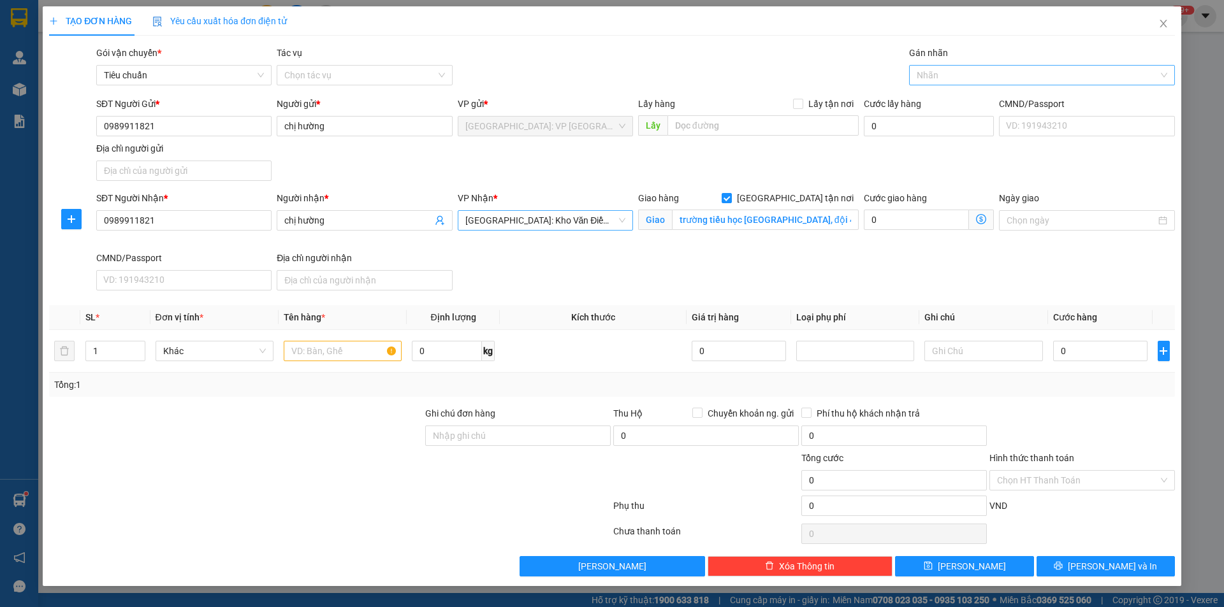
click at [959, 78] on div at bounding box center [1035, 75] width 247 height 15
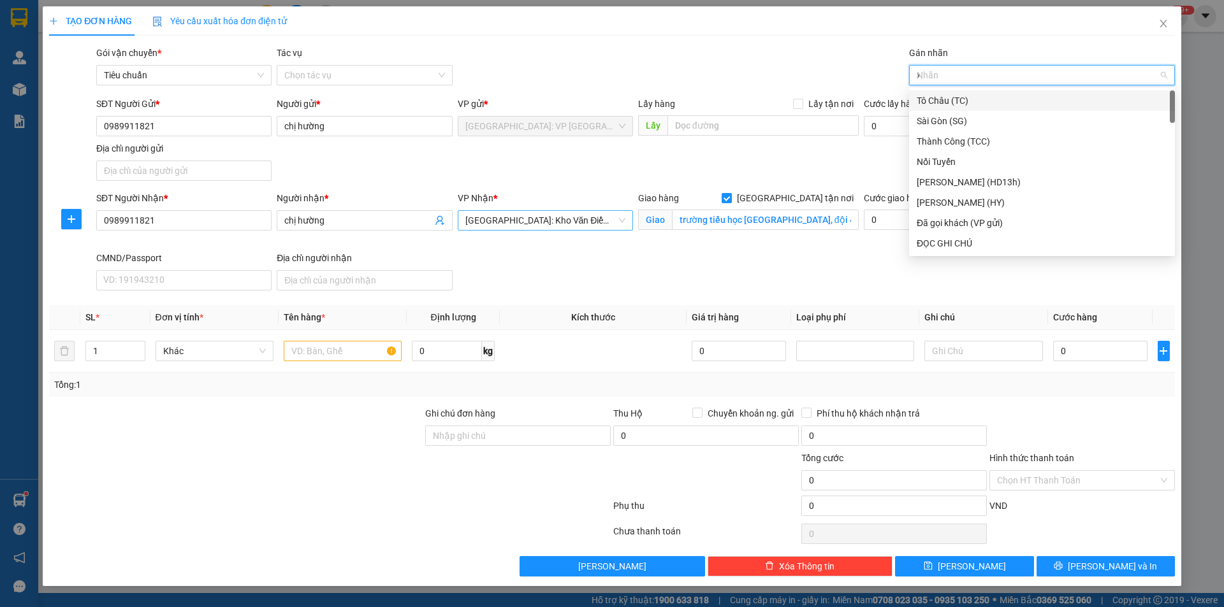
type input "xe"
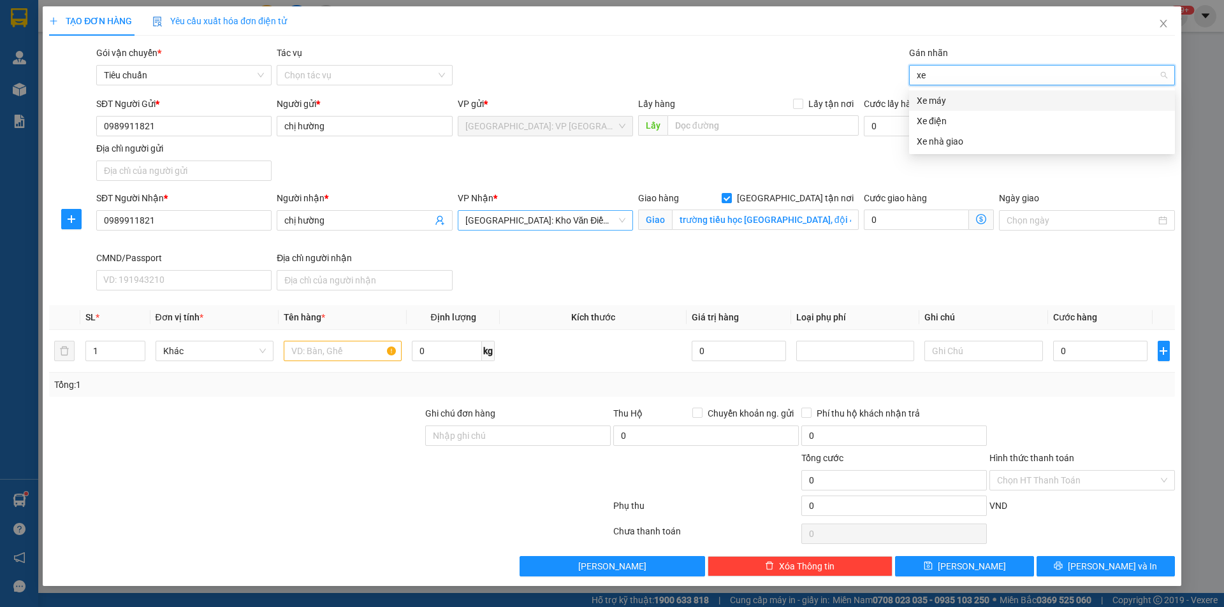
click at [950, 103] on div "Xe máy" at bounding box center [1041, 101] width 250 height 14
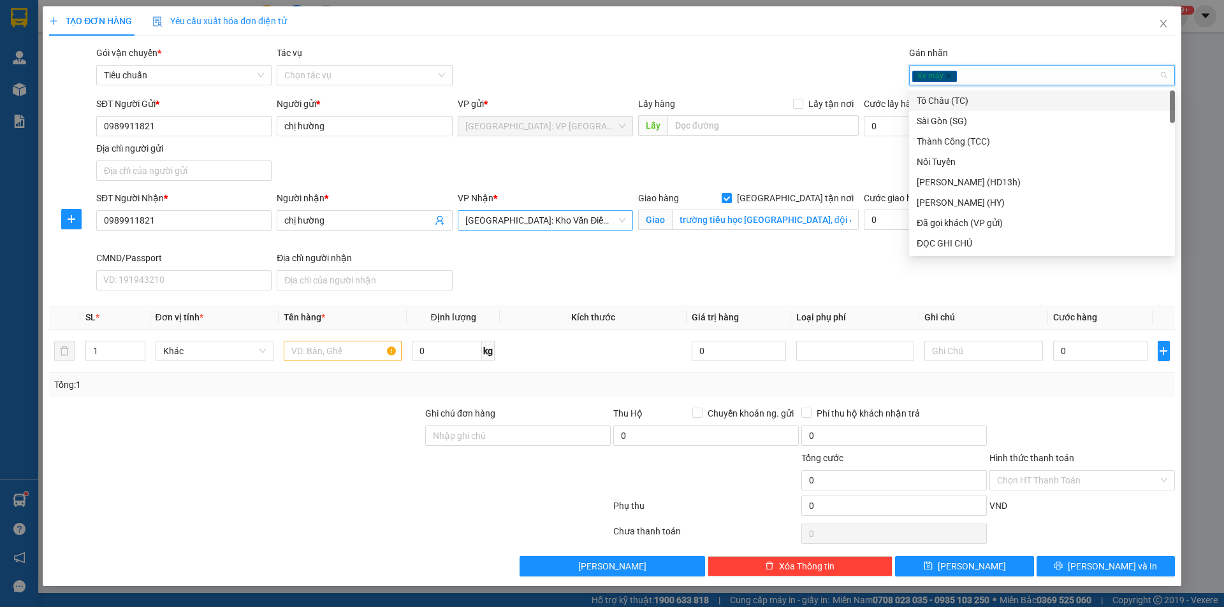
click at [997, 87] on div "Gán nhãn Xe máy" at bounding box center [1042, 68] width 266 height 45
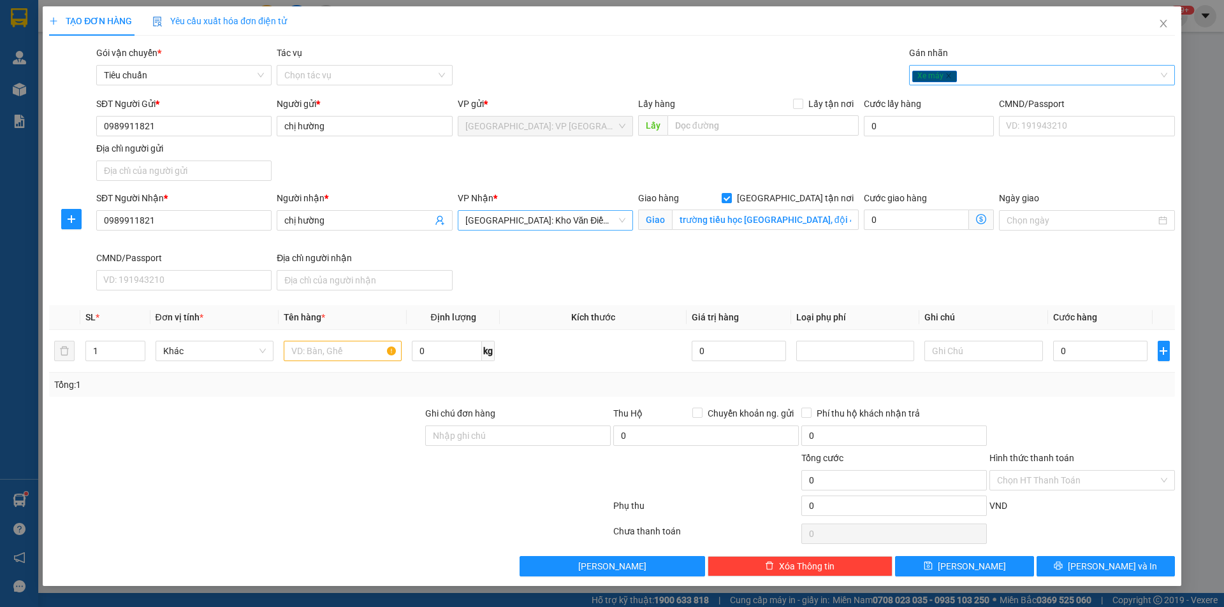
click at [992, 76] on div "Xe máy" at bounding box center [1035, 75] width 247 height 15
type input "gi"
click at [948, 100] on div "[GEOGRAPHIC_DATA] tận nơi" at bounding box center [1041, 101] width 250 height 14
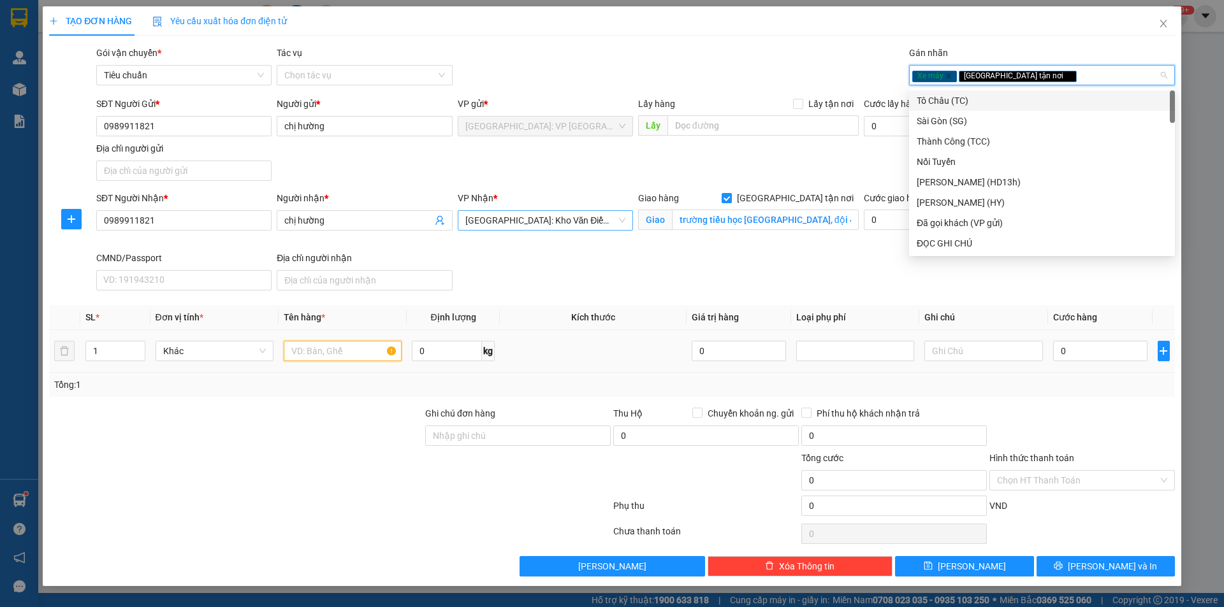
click at [338, 349] on input "text" at bounding box center [343, 351] width 118 height 20
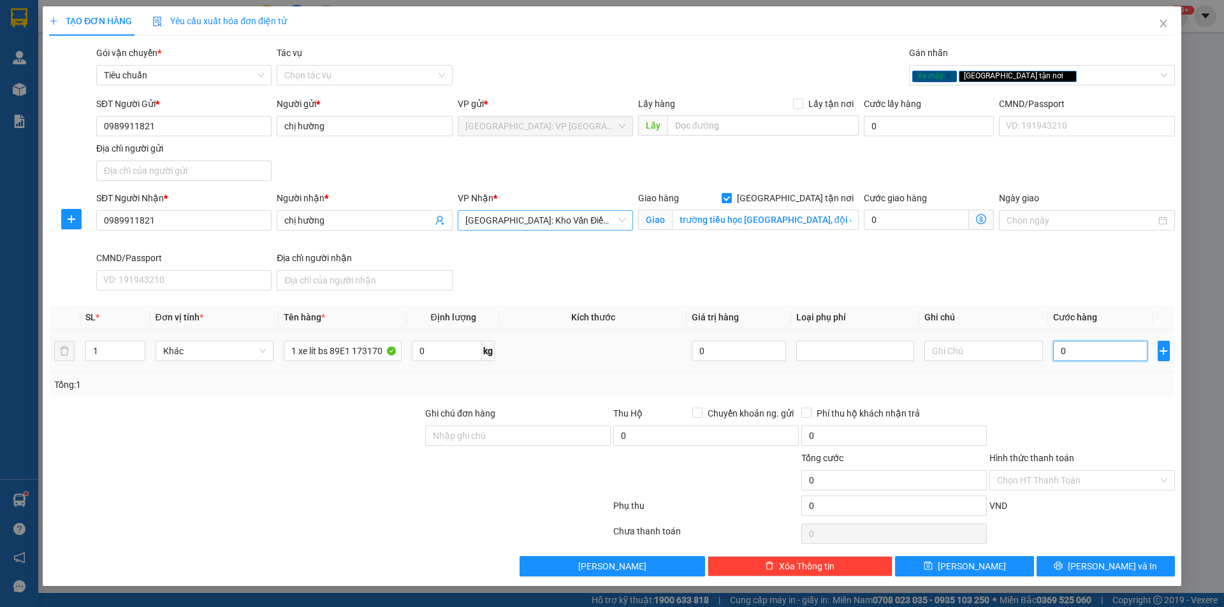
click at [1075, 346] on input "0" at bounding box center [1100, 351] width 95 height 20
click at [375, 350] on input "1 xe lít bs 89E1 173170" at bounding box center [343, 351] width 118 height 20
type input "1 xe lít bs 89E1 17310"
click at [1090, 348] on input "0" at bounding box center [1100, 351] width 95 height 20
type input "3"
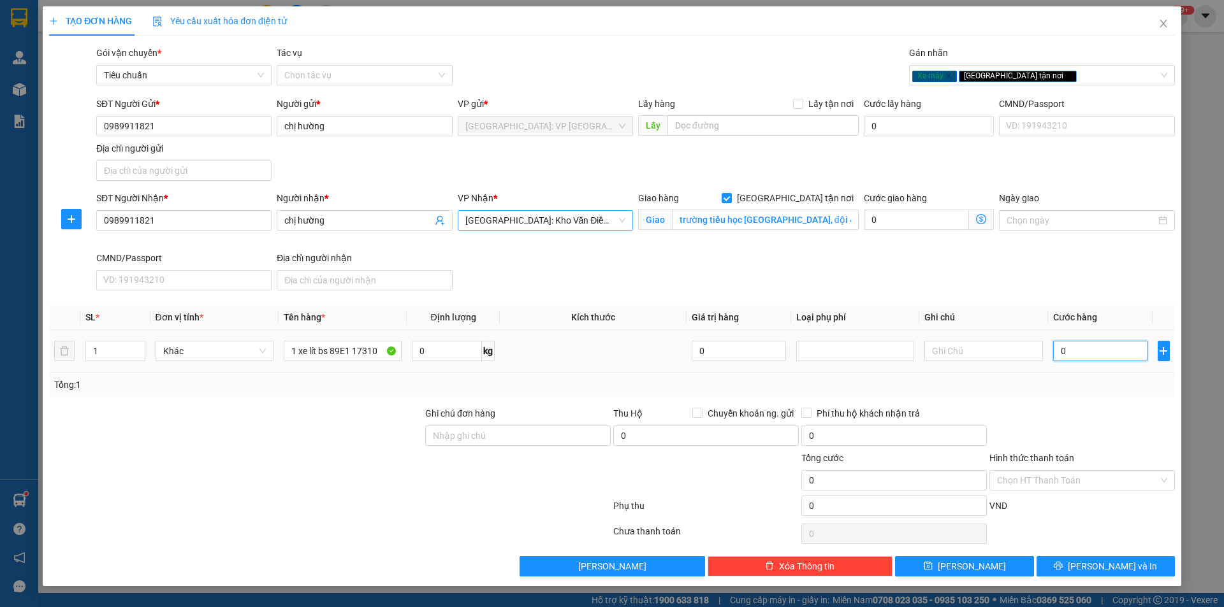
type input "3"
type input "37"
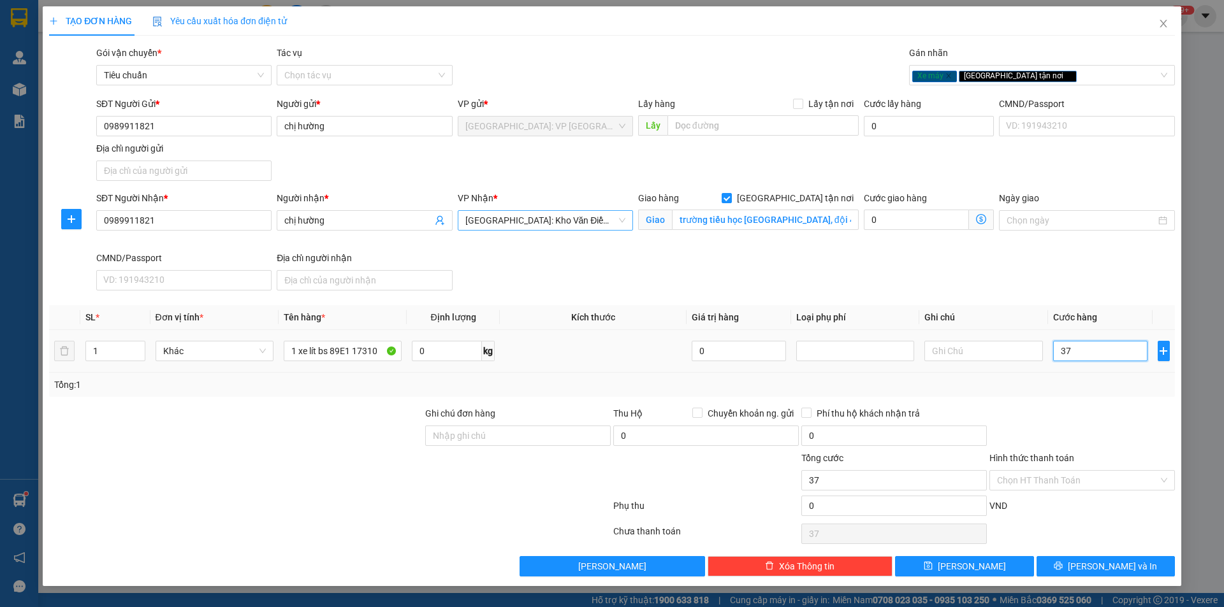
type input "370"
type input "3.700"
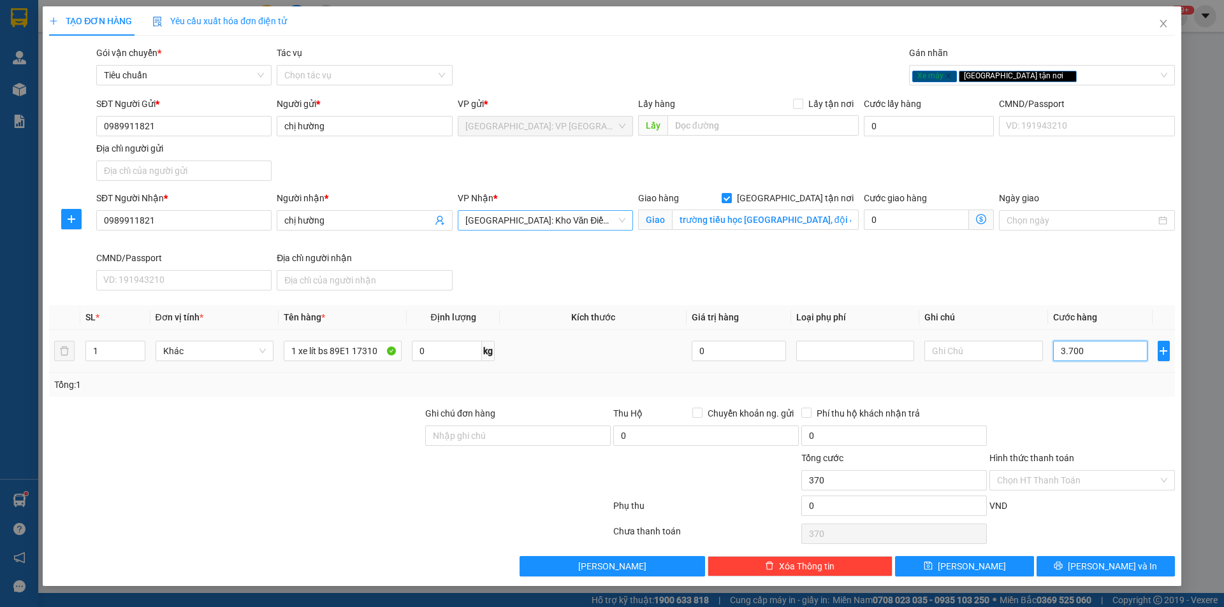
type input "3.700"
type input "37.000"
type input "370.000"
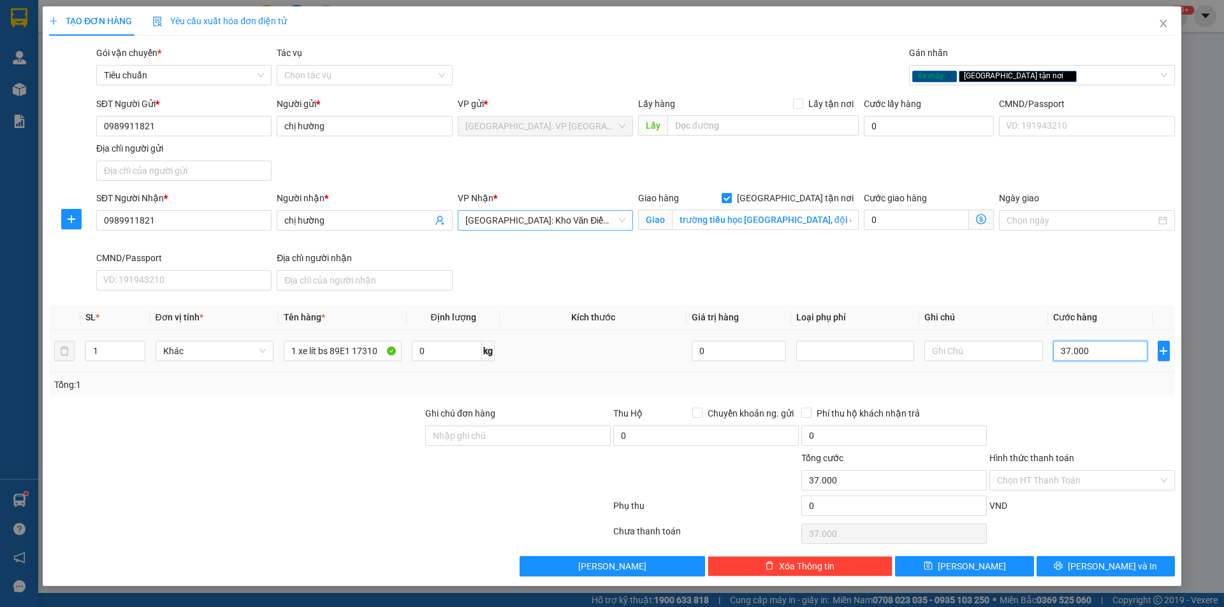
type input "370.000"
click at [533, 440] on input "Ghi chú đơn hàng" at bounding box center [517, 436] width 185 height 20
type input "1 chìa khoá quấn tay lái"
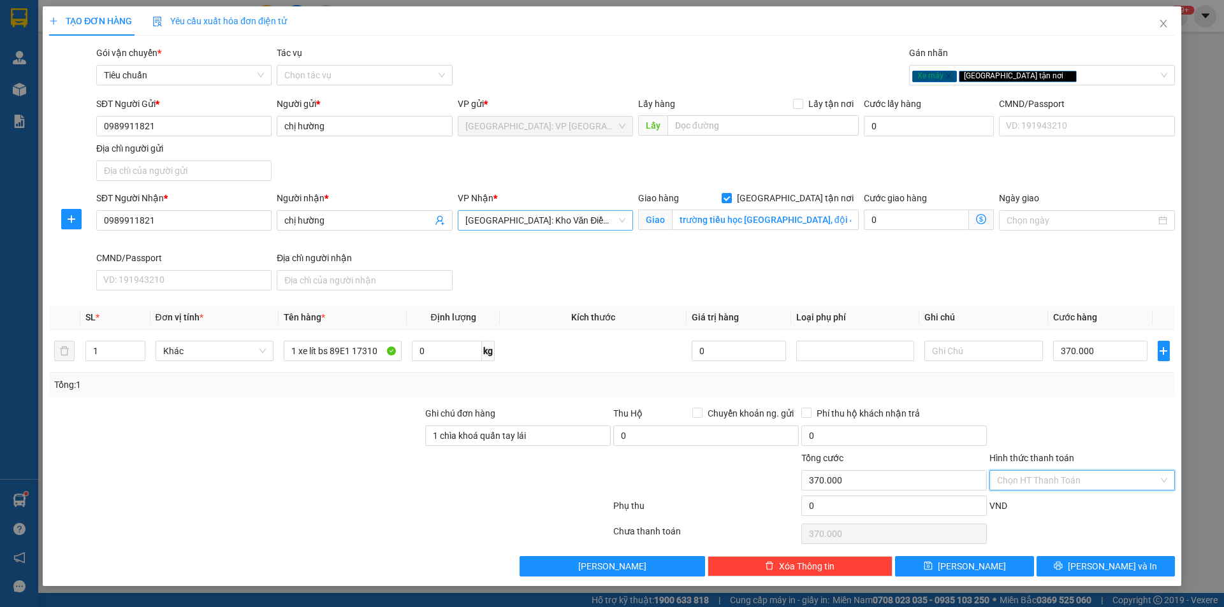
click at [1035, 486] on input "Hình thức thanh toán" at bounding box center [1077, 480] width 161 height 19
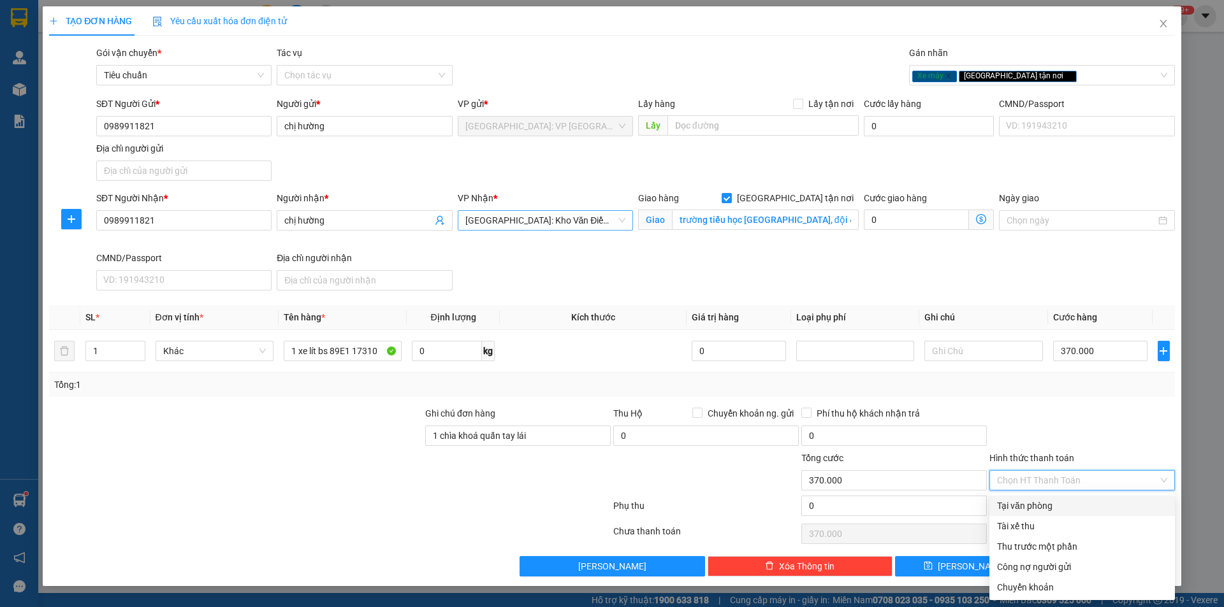
click at [1050, 507] on div "Tại văn phòng" at bounding box center [1082, 506] width 170 height 14
type input "0"
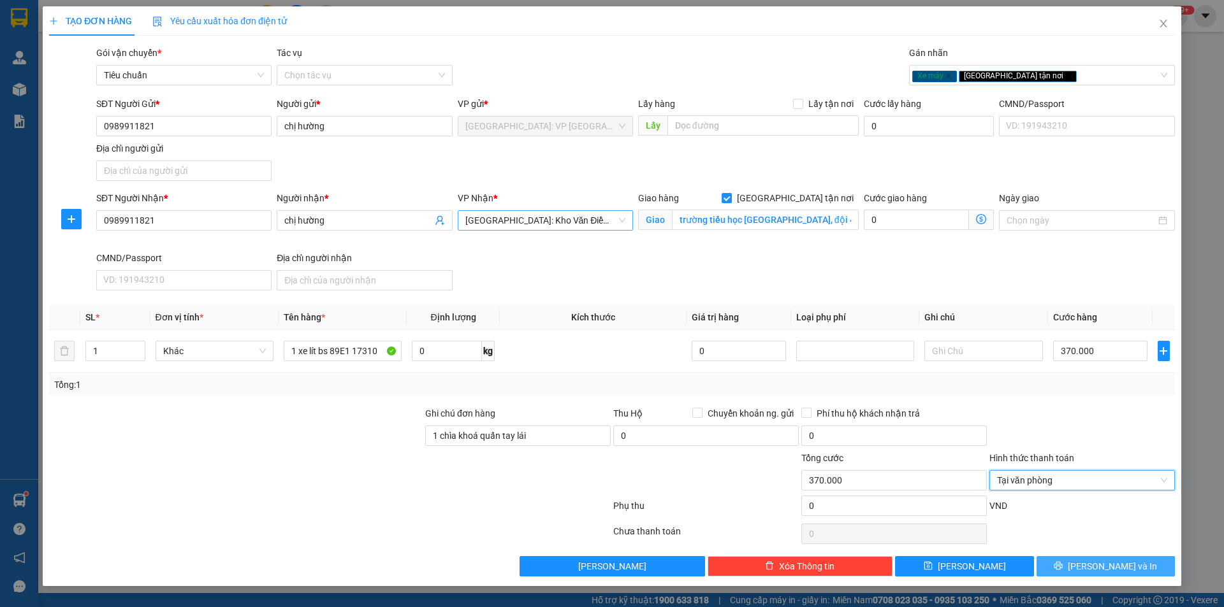
click at [1062, 567] on icon "printer" at bounding box center [1058, 566] width 8 height 8
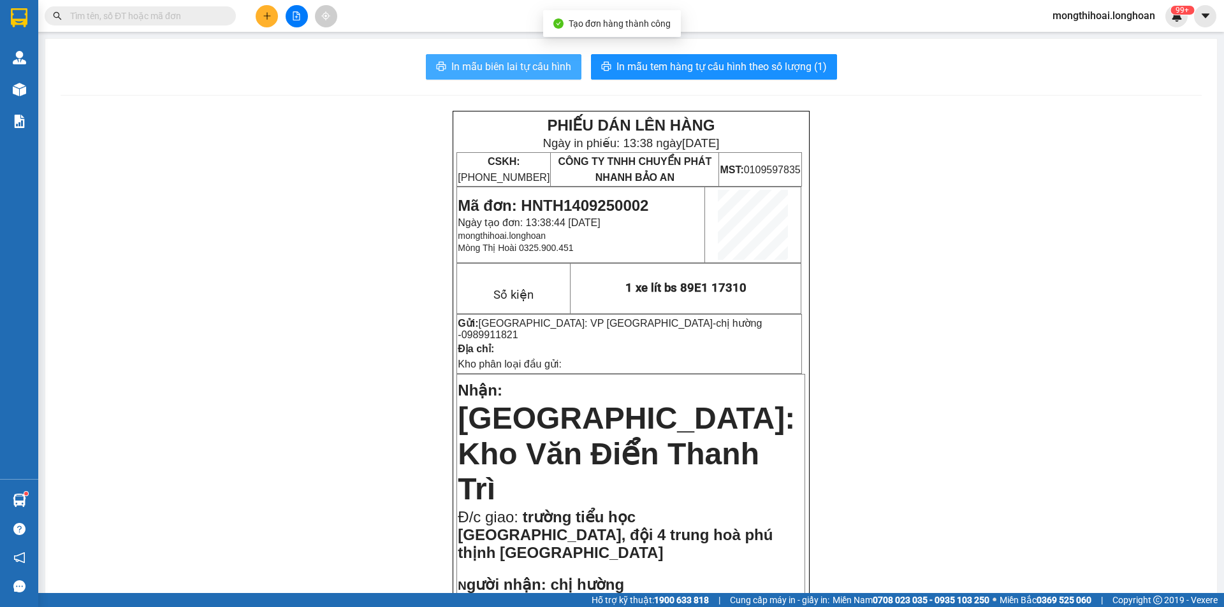
click at [558, 69] on span "In mẫu biên lai tự cấu hình" at bounding box center [511, 67] width 120 height 16
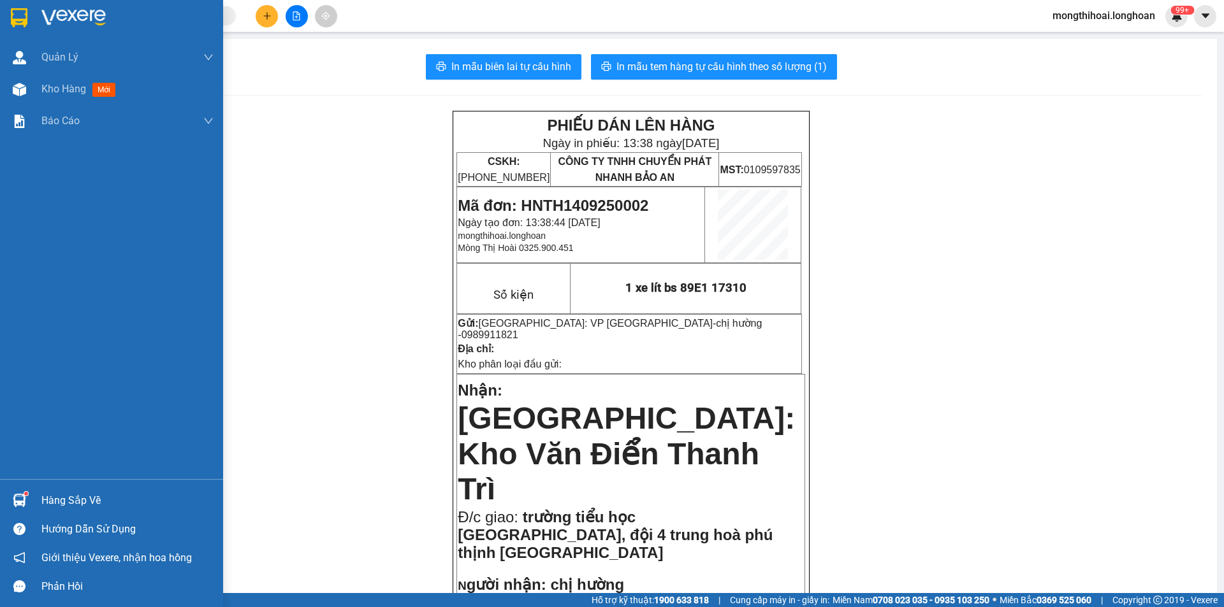
click at [0, 10] on div at bounding box center [111, 20] width 223 height 41
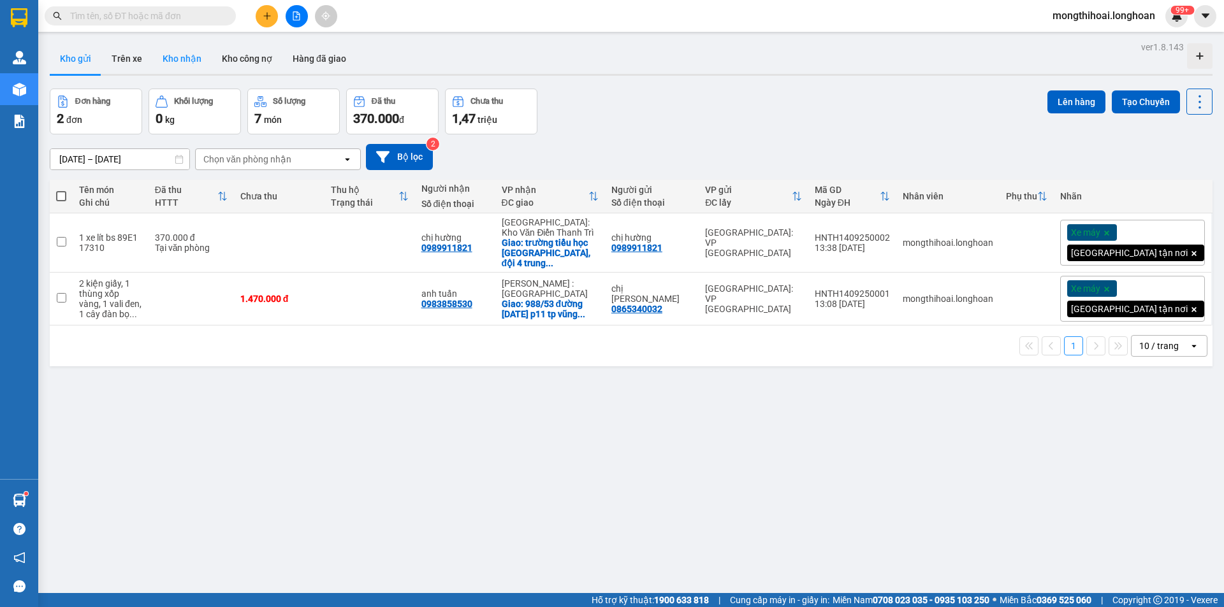
click at [164, 49] on button "Kho nhận" at bounding box center [181, 58] width 59 height 31
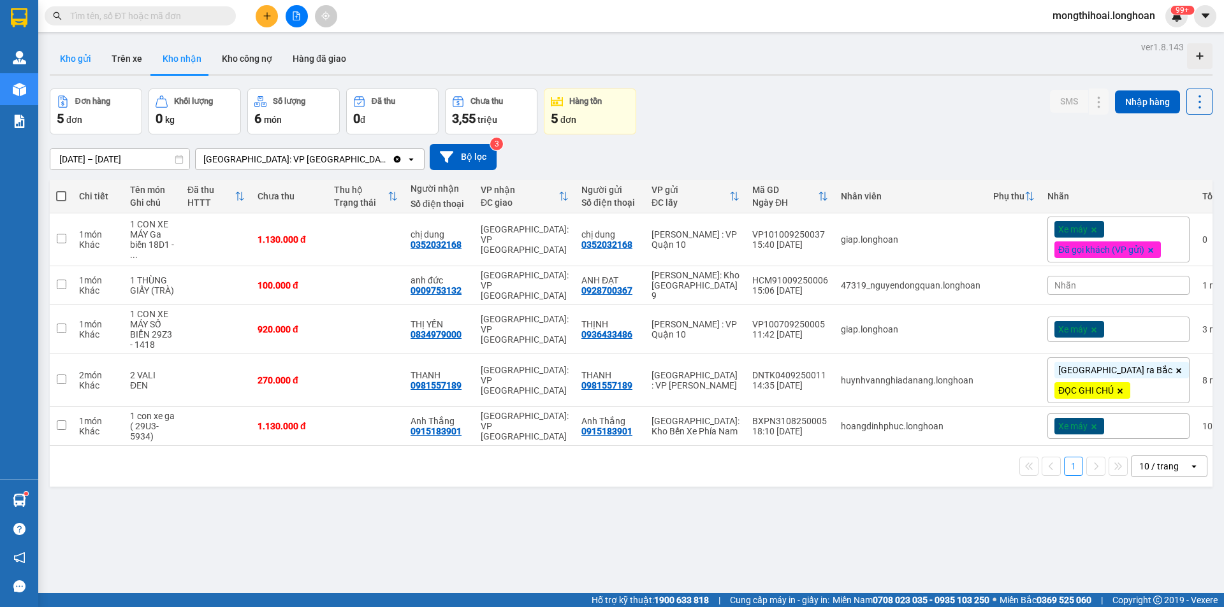
click at [85, 60] on button "Kho gửi" at bounding box center [76, 58] width 52 height 31
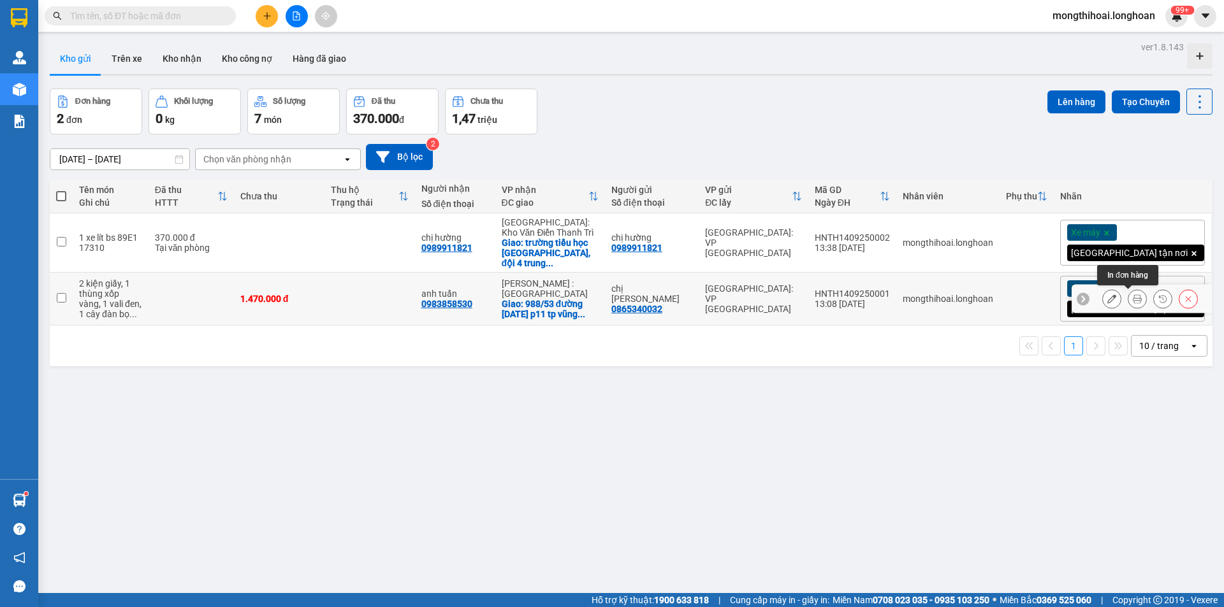
click at [1132, 300] on button at bounding box center [1137, 299] width 18 height 22
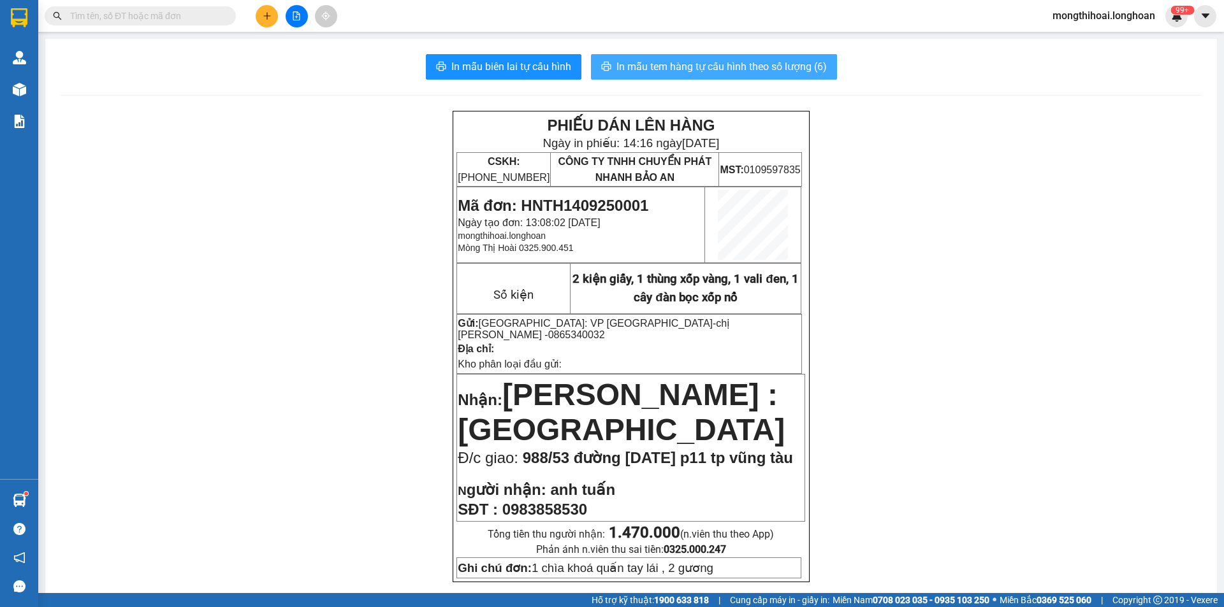
click at [751, 66] on span "In mẫu tem hàng tự cấu hình theo số lượng (6)" at bounding box center [721, 67] width 210 height 16
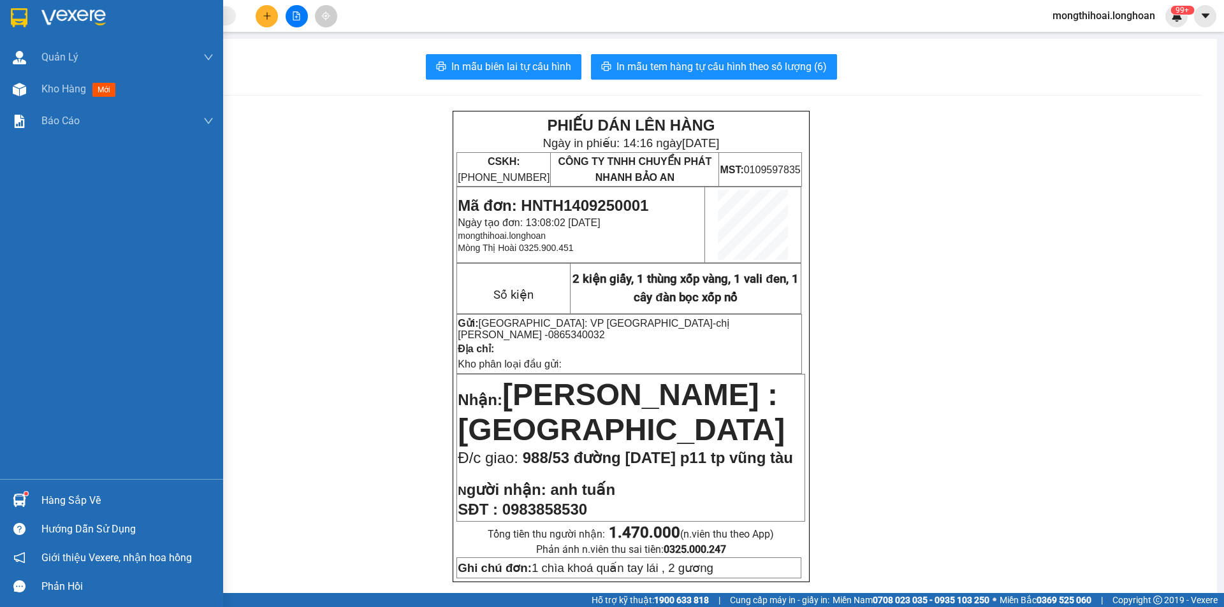
drag, startPoint x: 5, startPoint y: 24, endPoint x: 117, endPoint y: 1, distance: 113.9
click at [12, 21] on div at bounding box center [111, 20] width 223 height 41
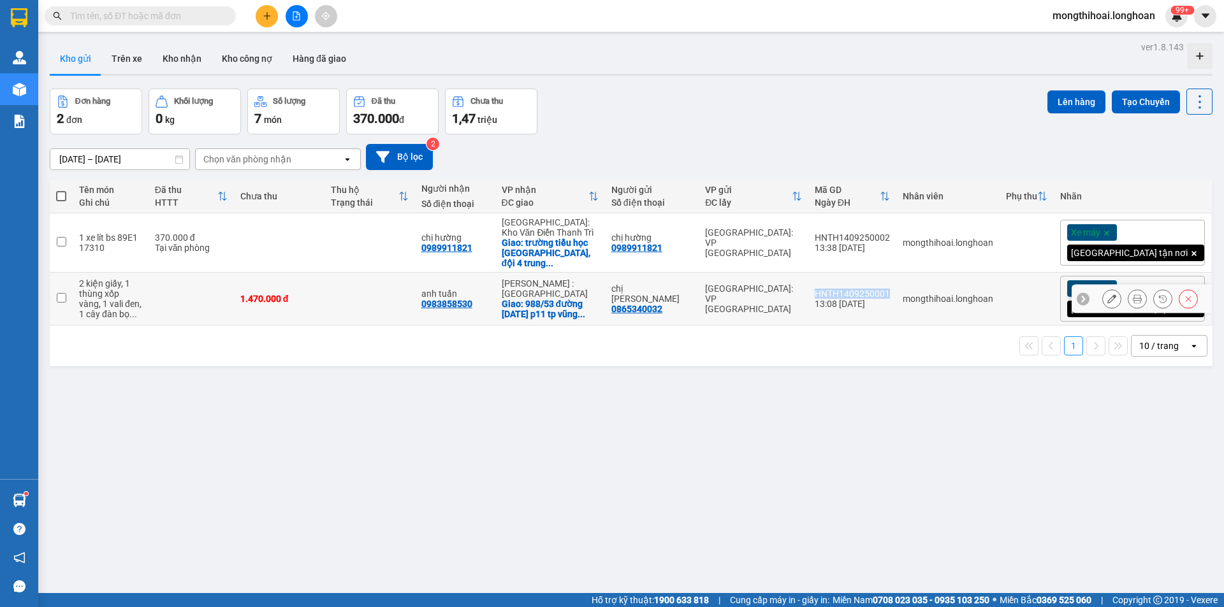
drag, startPoint x: 870, startPoint y: 290, endPoint x: 946, endPoint y: 293, distance: 76.5
click at [896, 293] on td "HNTH1409250001 13:08 14/09" at bounding box center [852, 299] width 88 height 53
checkbox input "true"
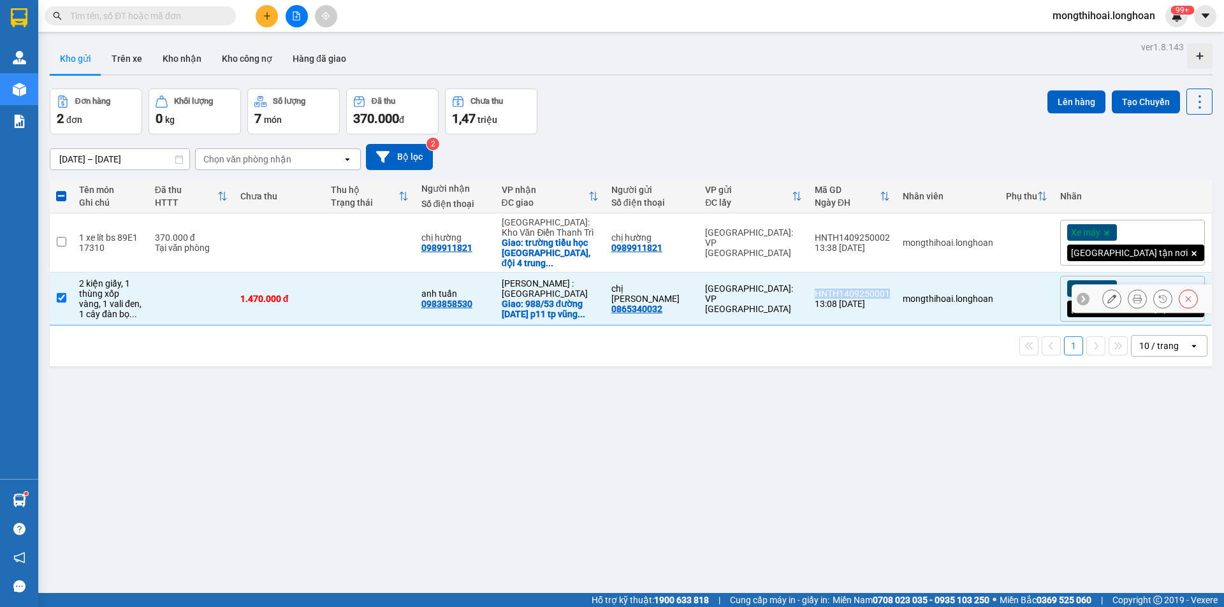
copy div "HNTH1409250001"
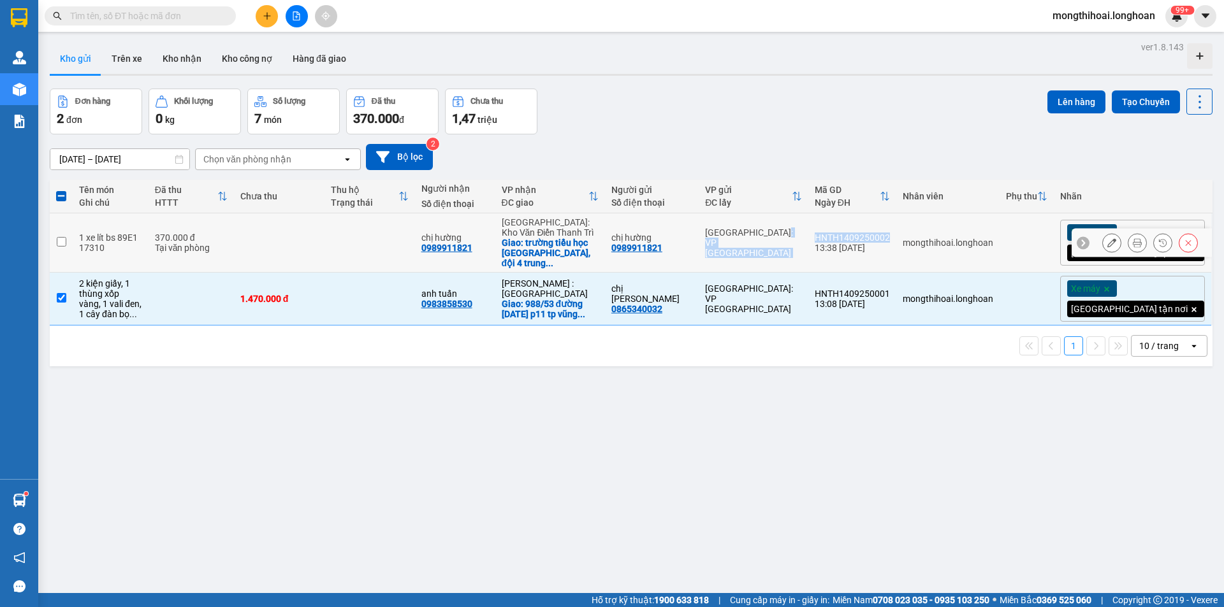
drag, startPoint x: 866, startPoint y: 230, endPoint x: 950, endPoint y: 238, distance: 84.5
click at [950, 238] on tr "1 xe lít bs 89E1 17310 370.000 đ Tại văn phòng chị hường 0989911821 Hà Nội: Kho…" at bounding box center [631, 243] width 1163 height 59
checkbox input "true"
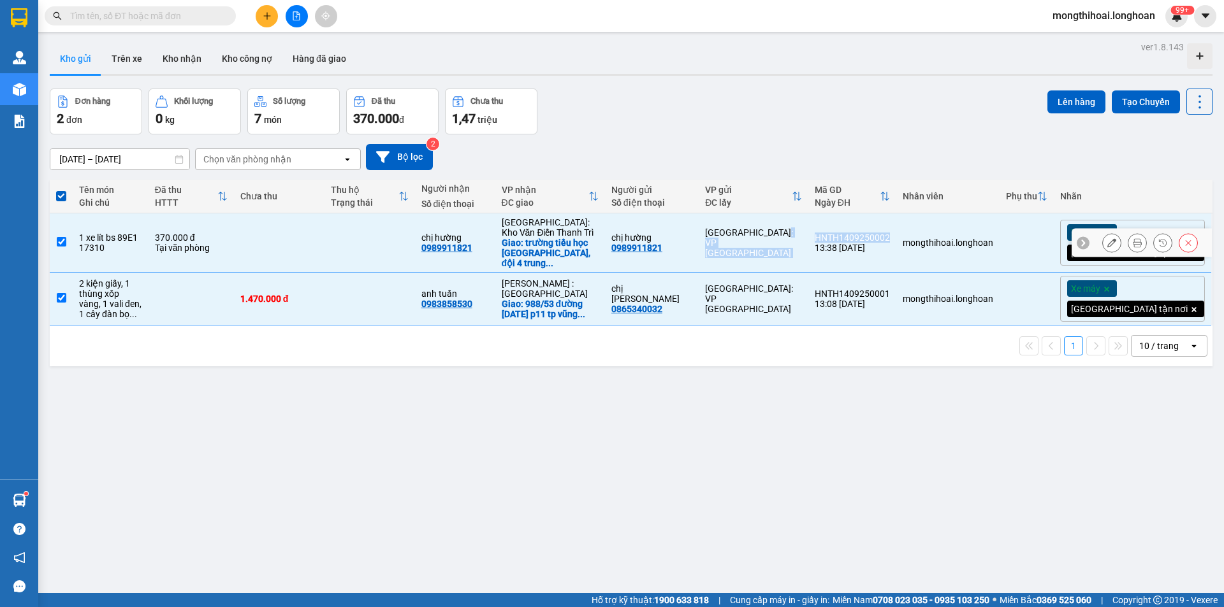
copy tr "Hà Nội: VP Tây Hồ HNTH1409250002"
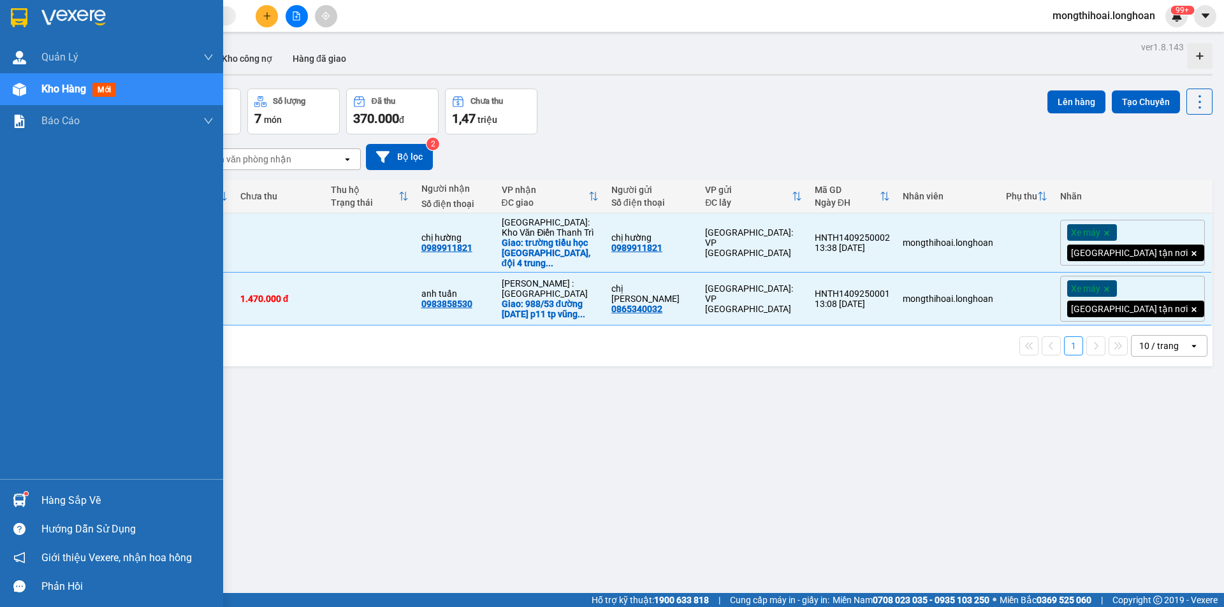
click at [6, 16] on div at bounding box center [111, 20] width 223 height 41
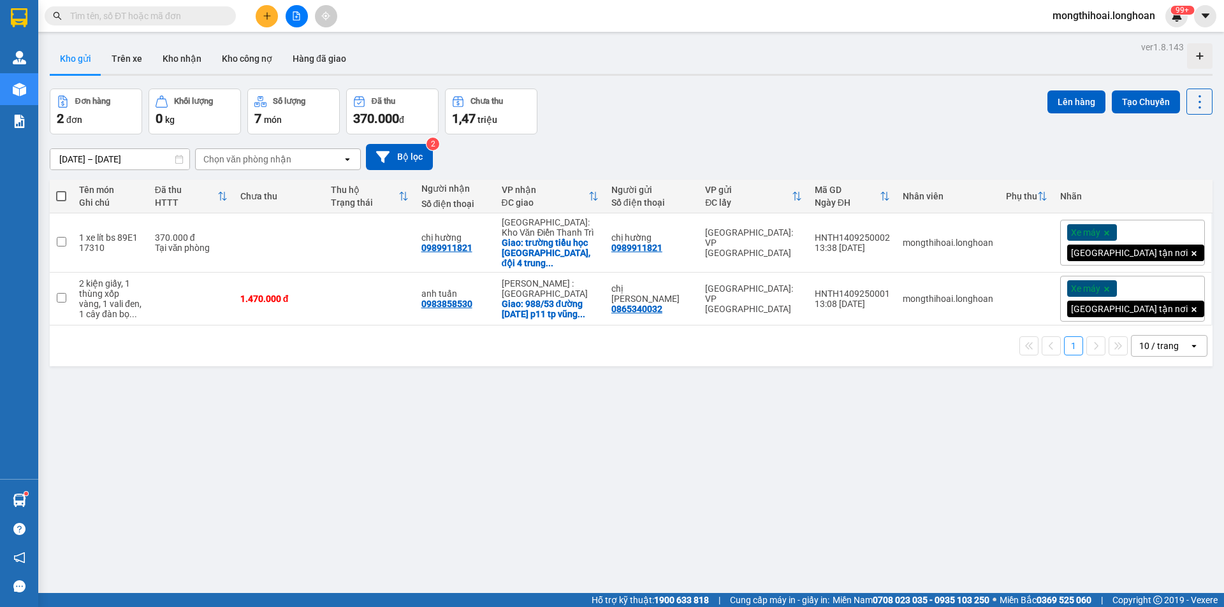
click at [267, 15] on icon "plus" at bounding box center [266, 15] width 1 height 7
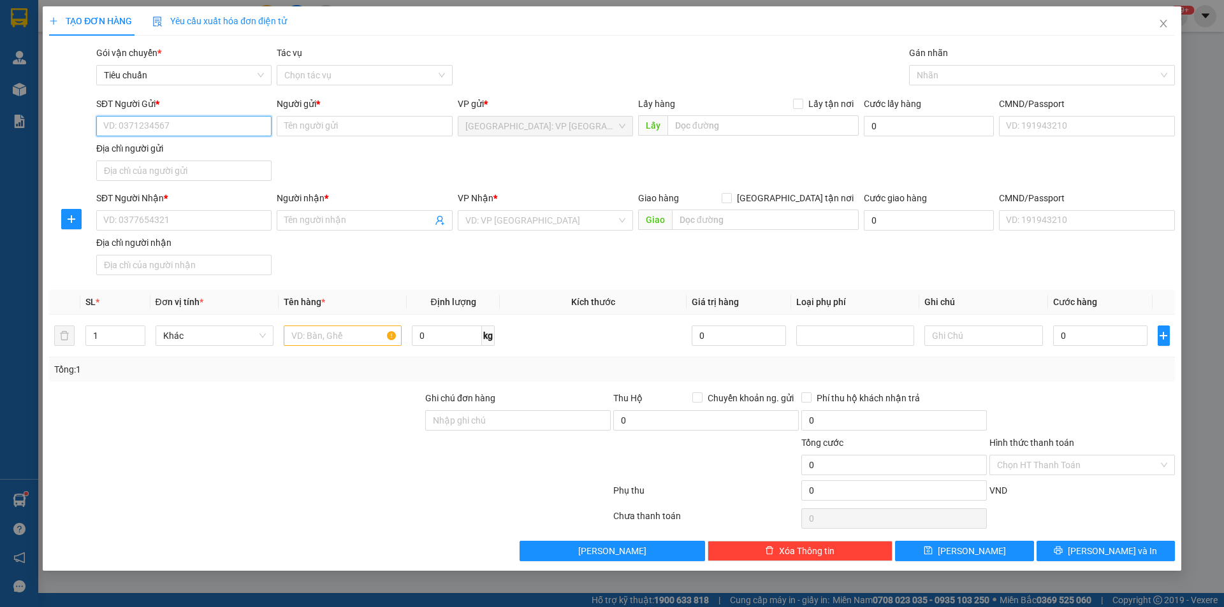
click at [231, 126] on input "SĐT Người Gửi *" at bounding box center [183, 126] width 175 height 20
click at [159, 155] on div "0829742224 - A CƯỜNG" at bounding box center [184, 152] width 160 height 14
type input "0829742224"
type input "A CƯỜNG"
type input "0829742224"
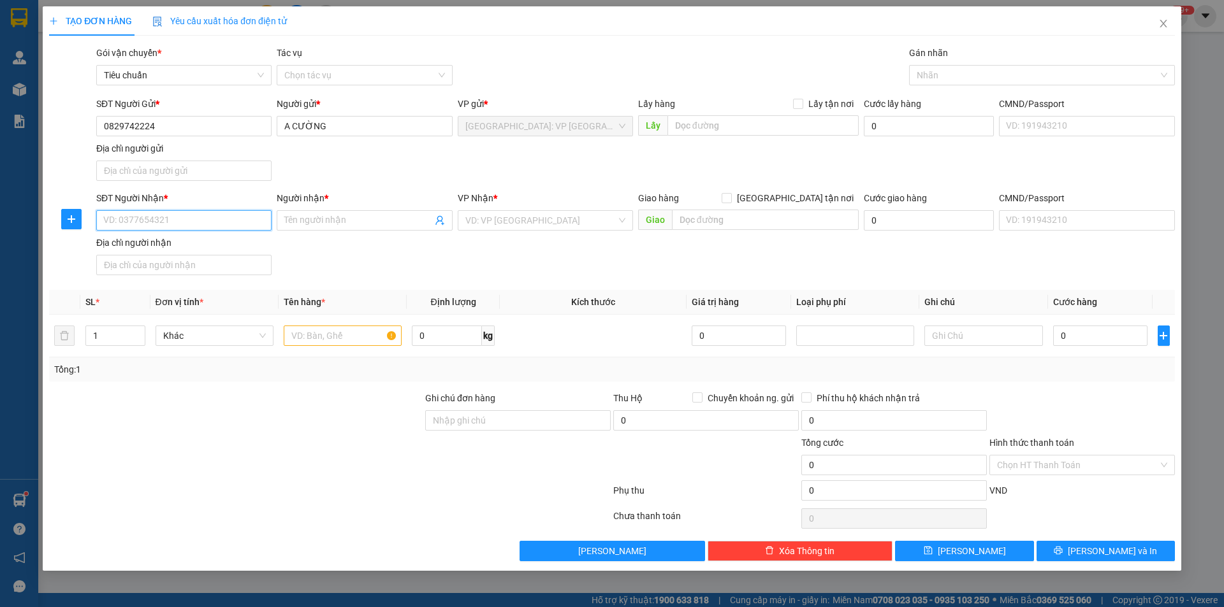
click at [228, 224] on input "SĐT Người Nhận *" at bounding box center [183, 220] width 175 height 20
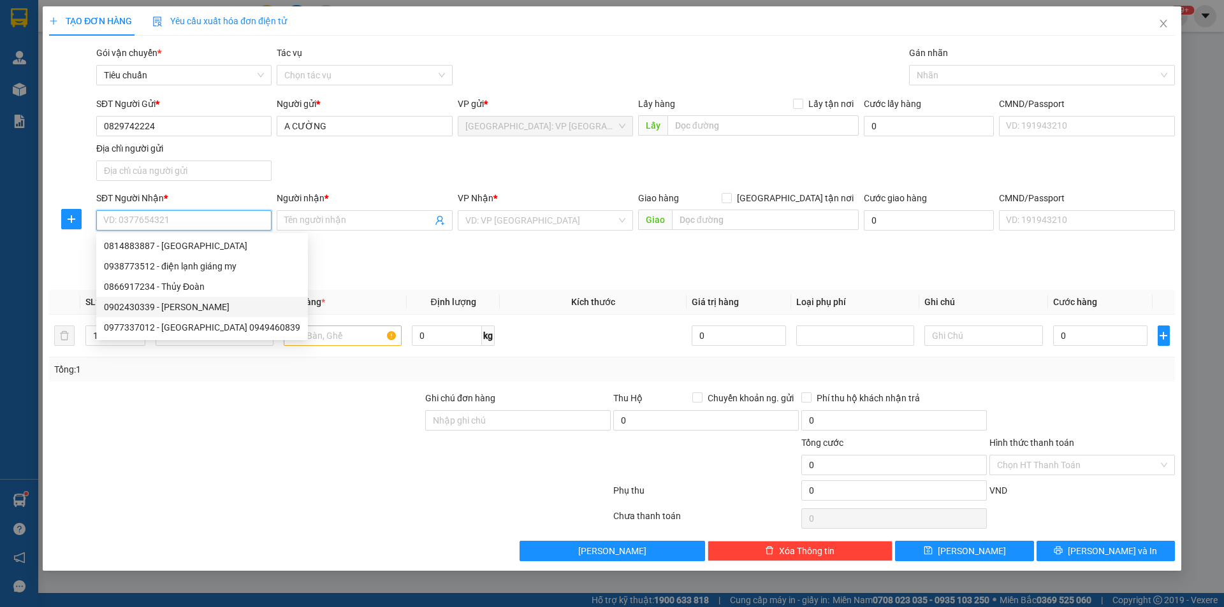
click at [145, 300] on div "0902430339 - kim ánh" at bounding box center [202, 307] width 196 height 14
type input "0902430339"
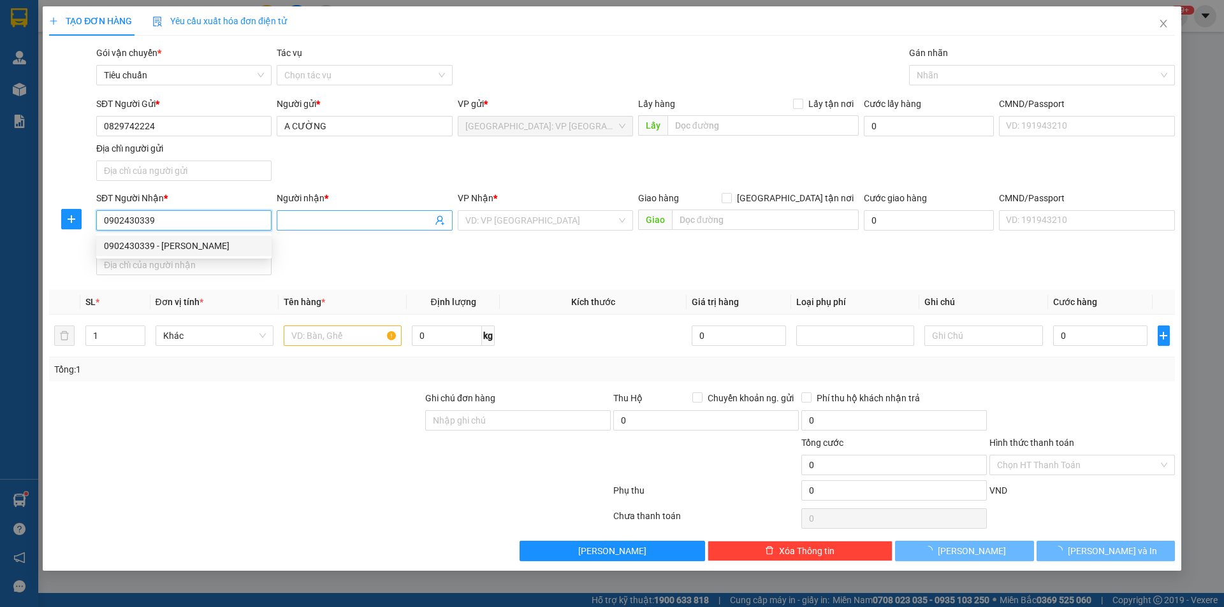
type input "kim ánh"
checkbox input "true"
type input "46/36/5 nguyễn ngọc nhựt, tân quý tân phú hcm"
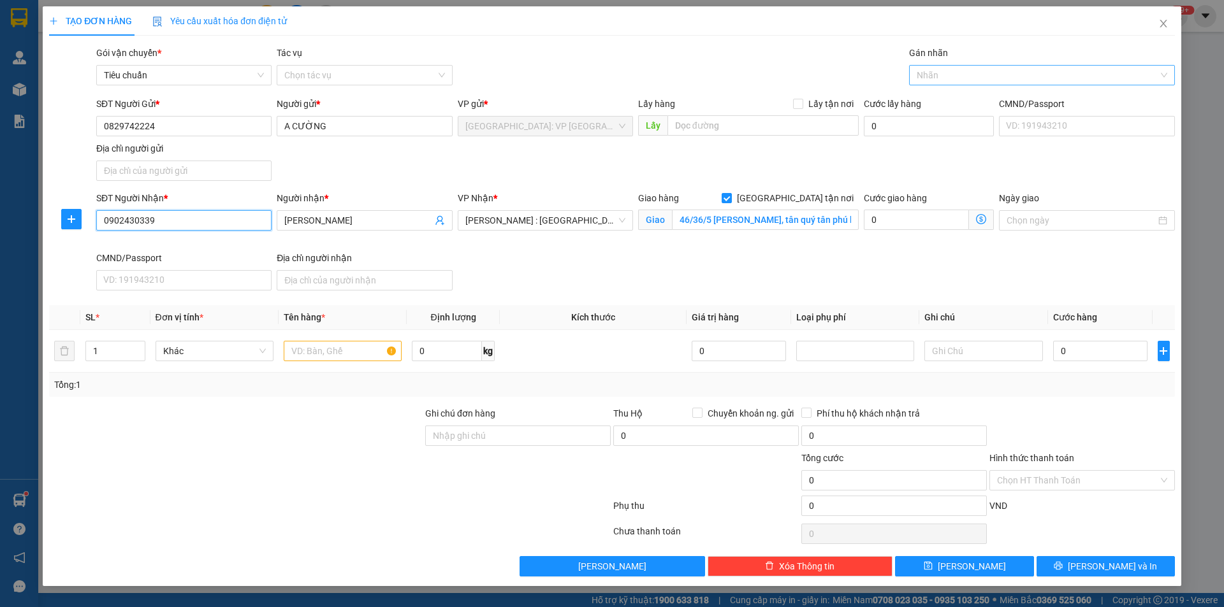
click at [946, 68] on div at bounding box center [1035, 75] width 247 height 15
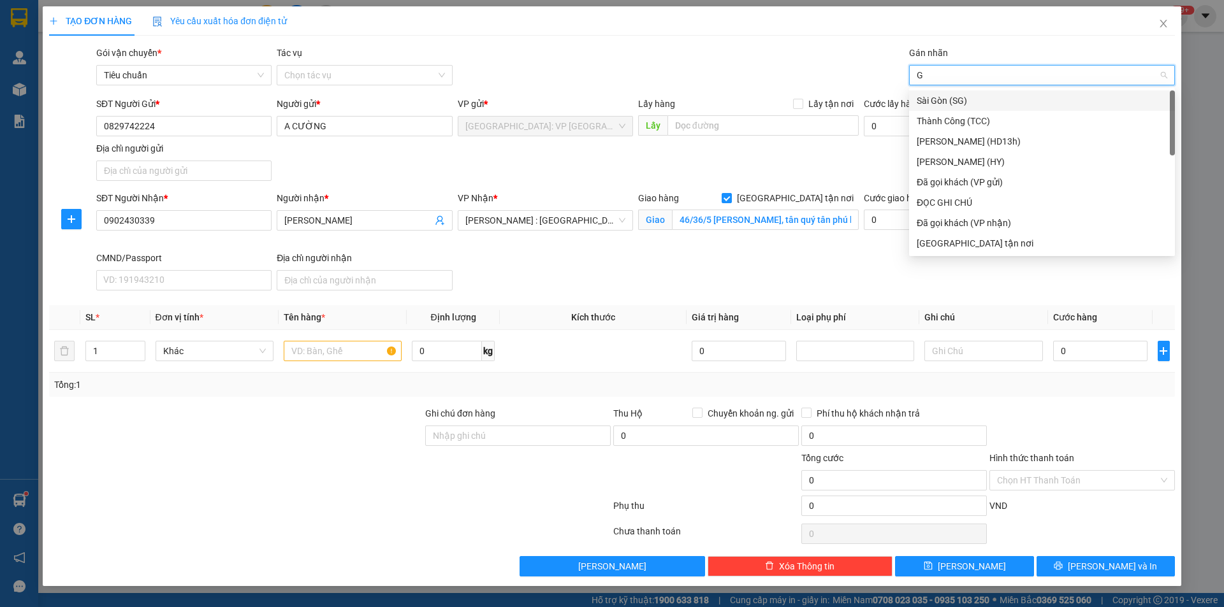
type input "GI"
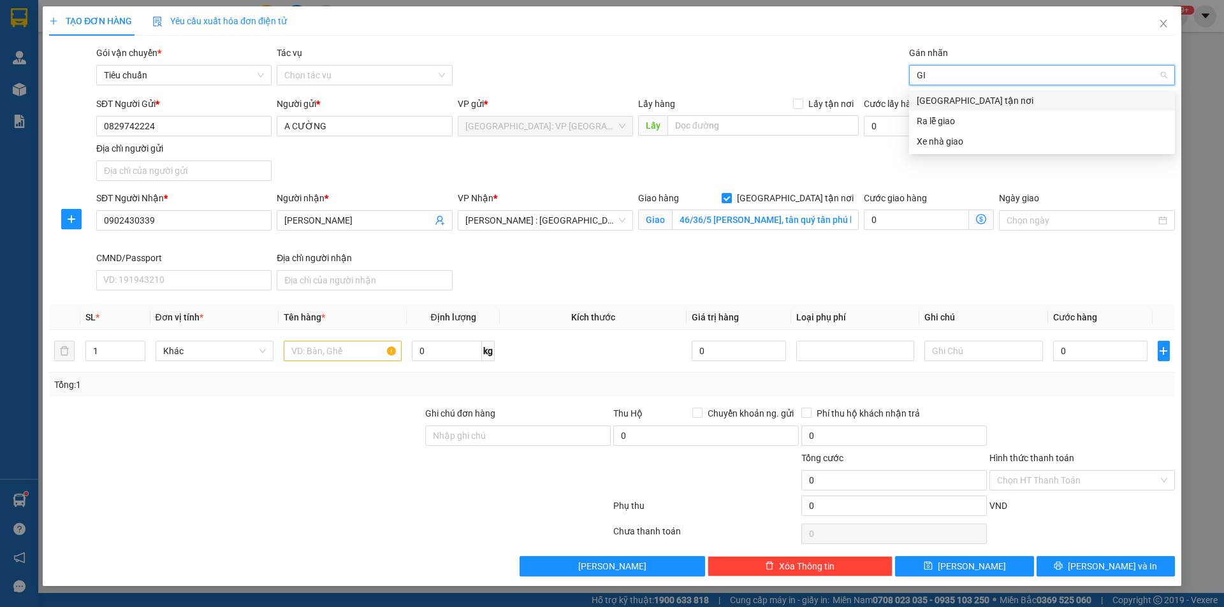
click at [953, 106] on div "[GEOGRAPHIC_DATA] tận nơi" at bounding box center [1041, 101] width 250 height 14
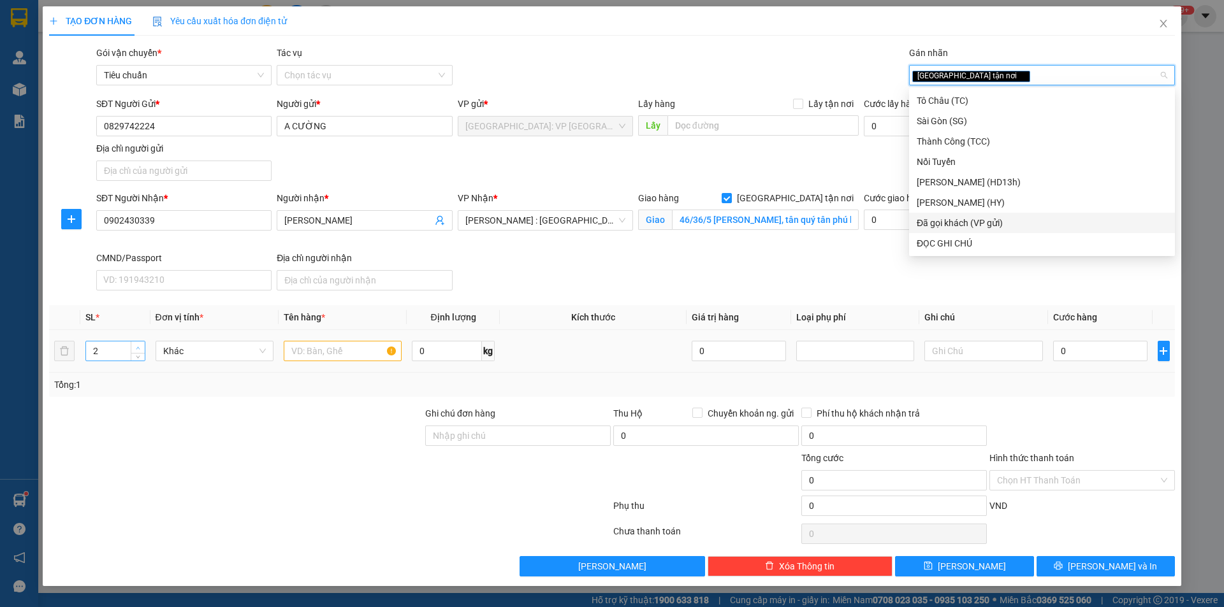
click at [136, 344] on span "Increase Value" at bounding box center [138, 347] width 14 height 11
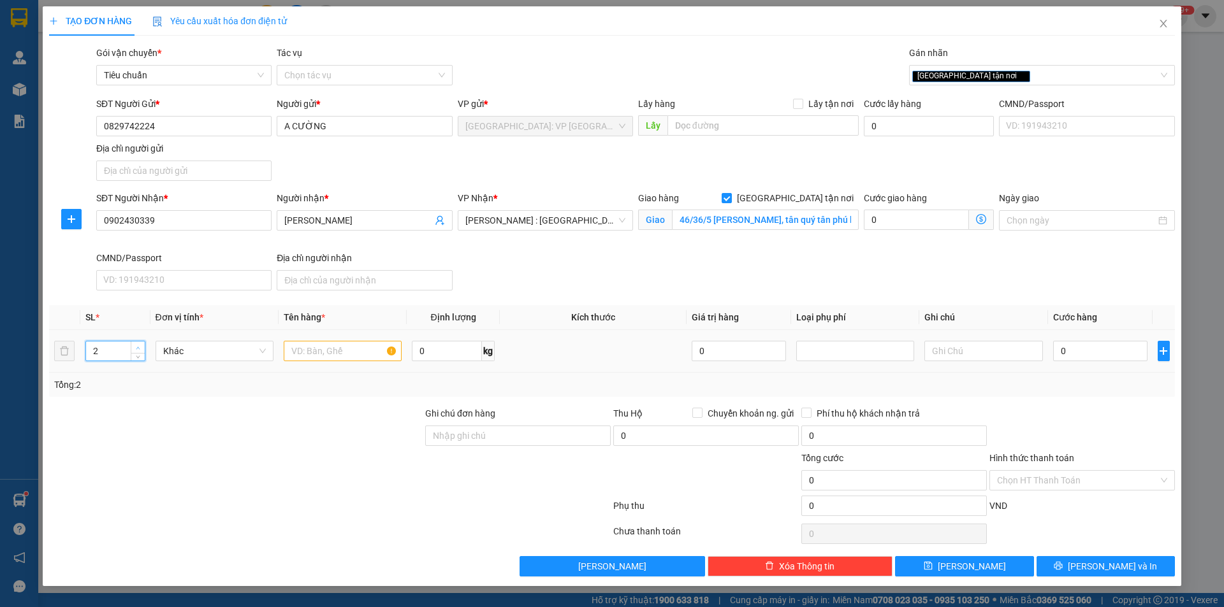
type input "3"
click at [133, 342] on span "Increase Value" at bounding box center [138, 347] width 14 height 11
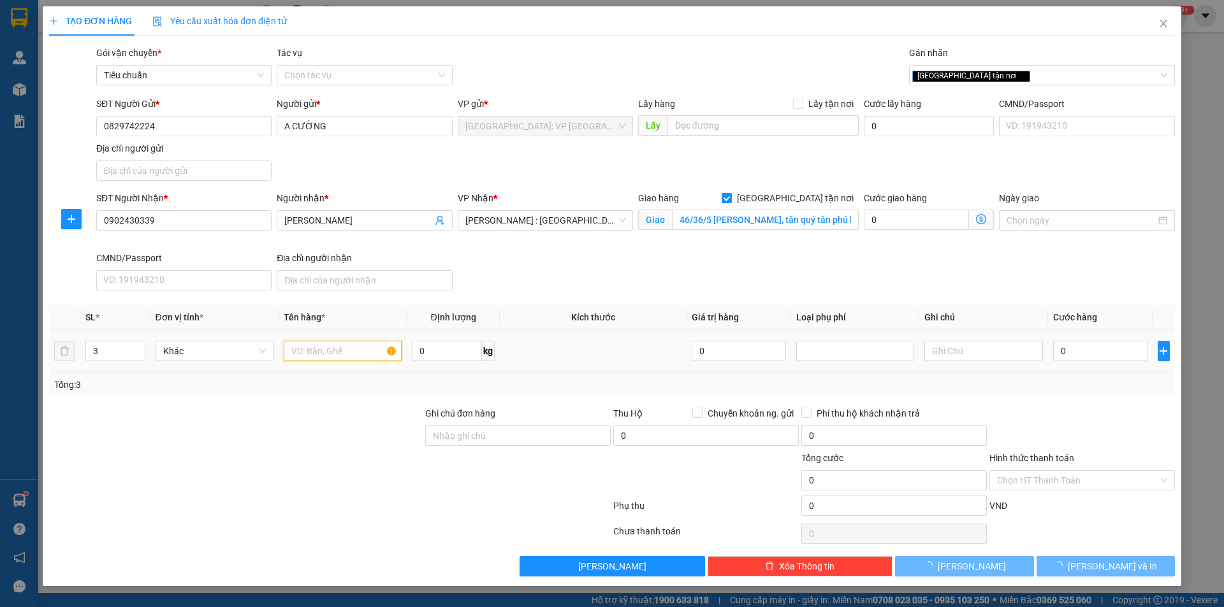
click at [313, 354] on input "text" at bounding box center [343, 351] width 118 height 20
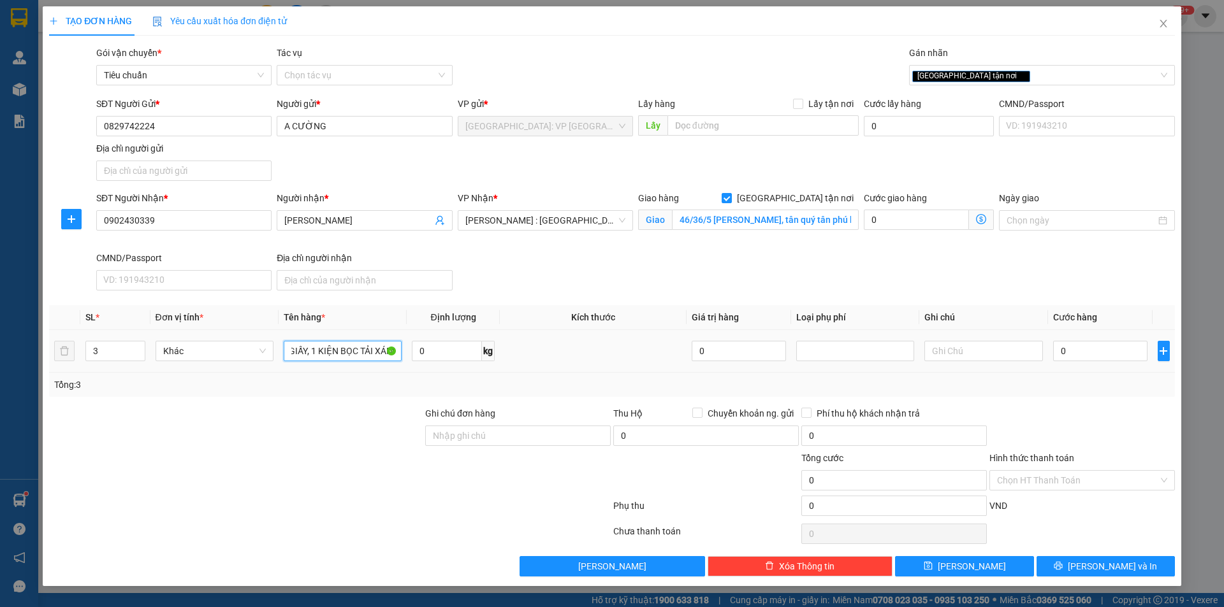
scroll to position [0, 34]
type input "2 KIỆN GIẤY, 1 KIỆN BỌC TẢI XÁM"
click at [1068, 351] on input "0" at bounding box center [1100, 351] width 95 height 20
type input "6"
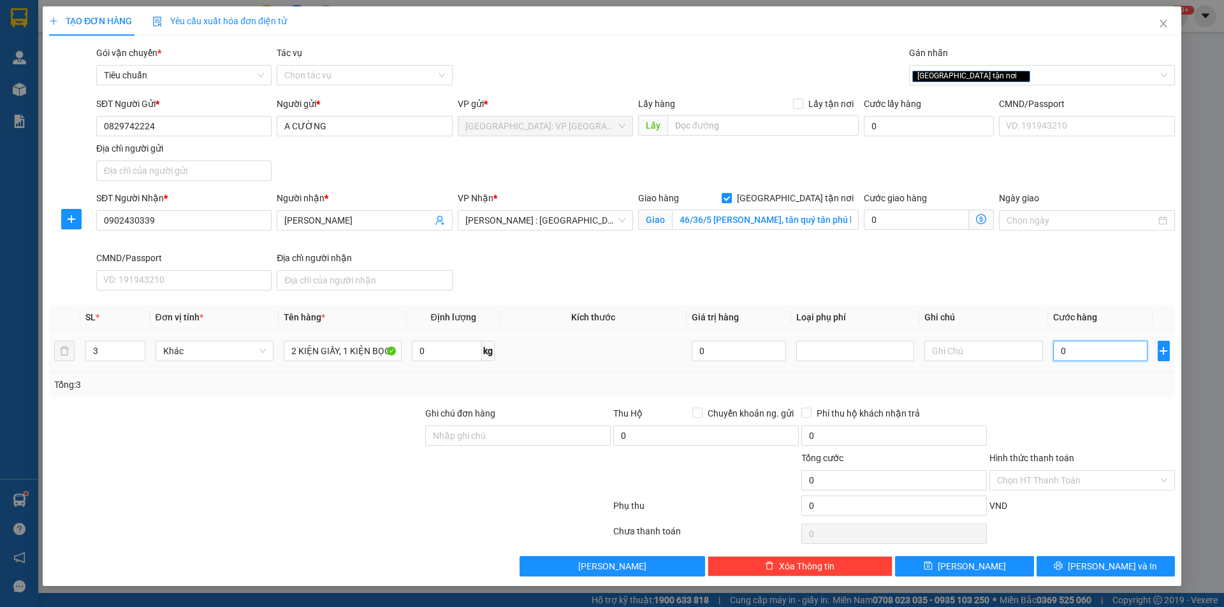
type input "6"
type input "0"
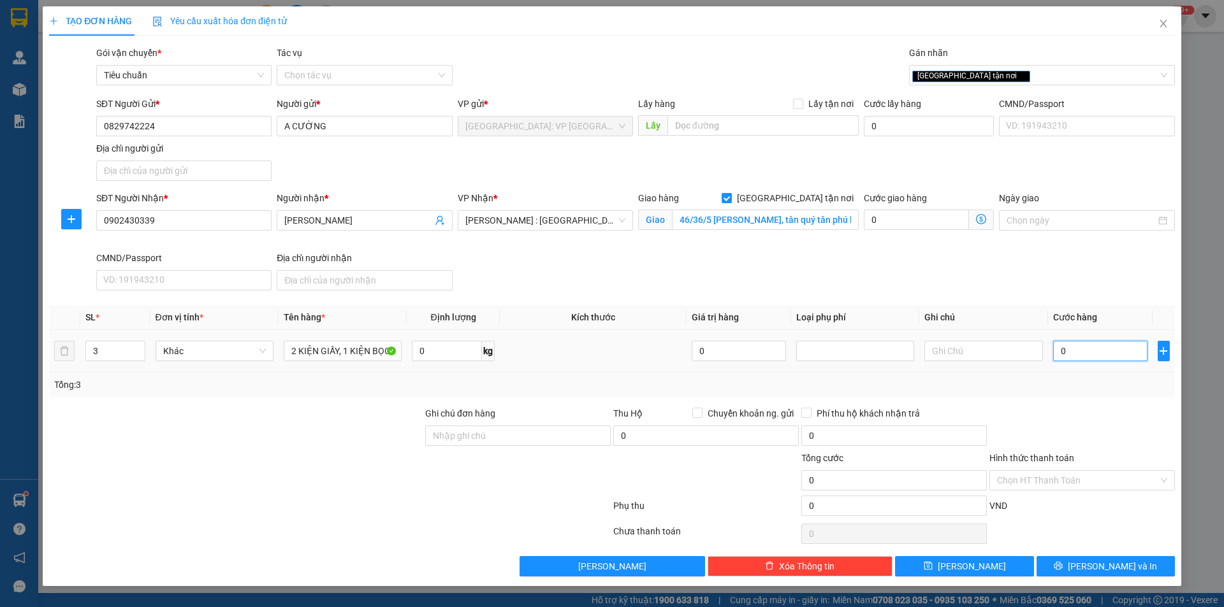
type input "03"
type input "3"
type input "036"
type input "36"
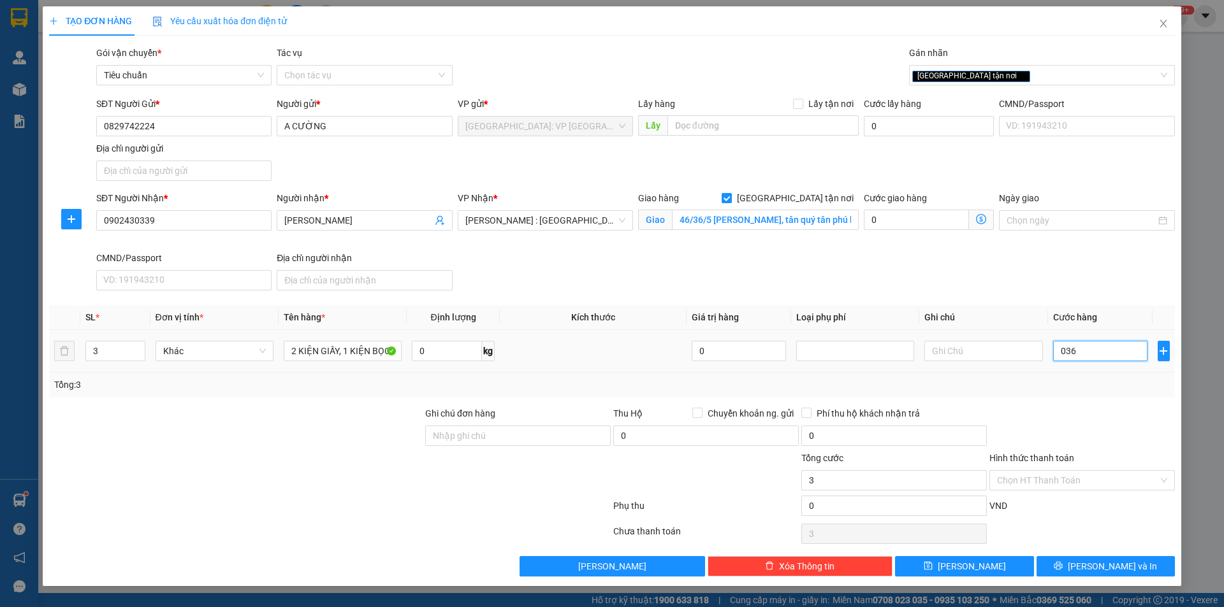
type input "36"
type input "0.360"
type input "360"
type input "03.600"
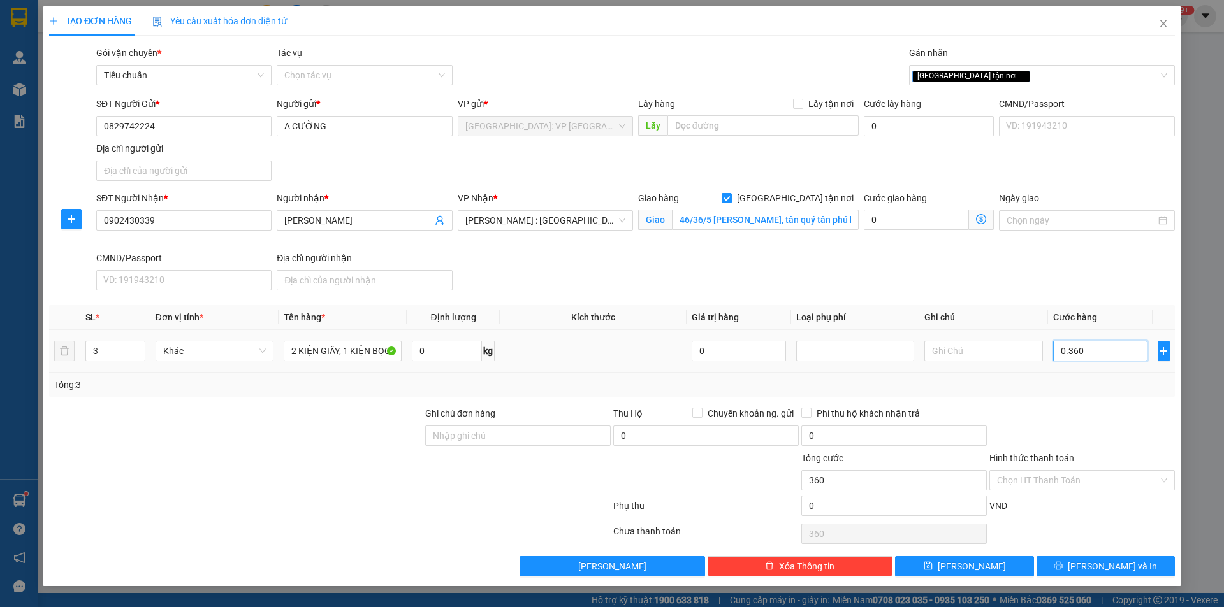
type input "3.600"
type input "036.000"
type input "36.000"
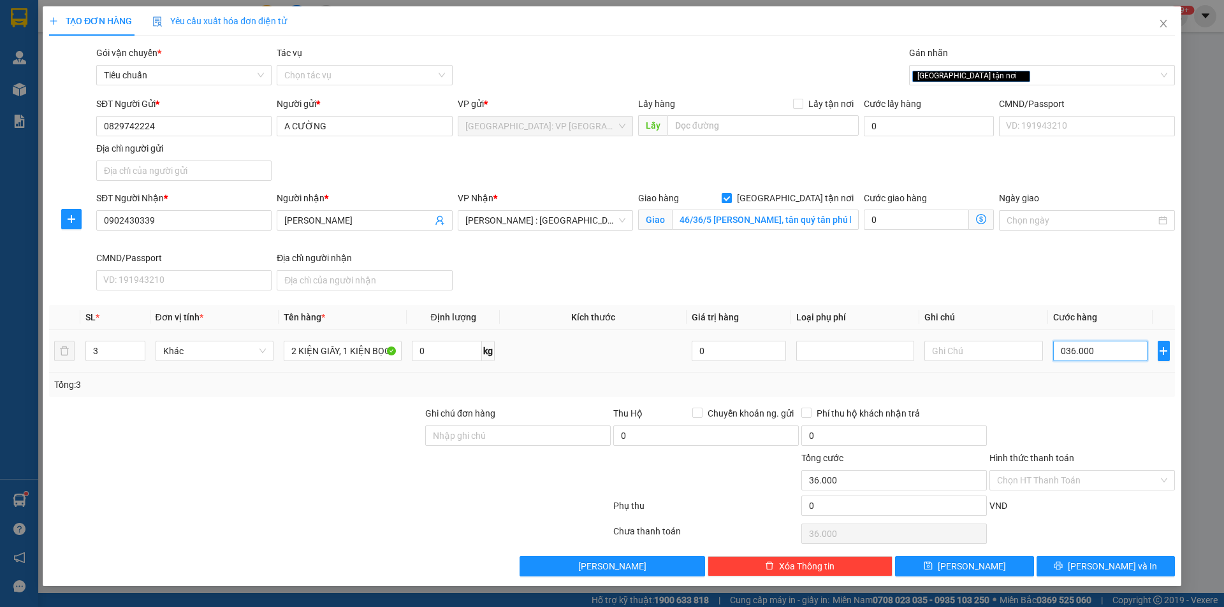
type input "0.360.000"
type input "360.000"
click at [1110, 560] on span "Lưu và In" at bounding box center [1112, 567] width 89 height 14
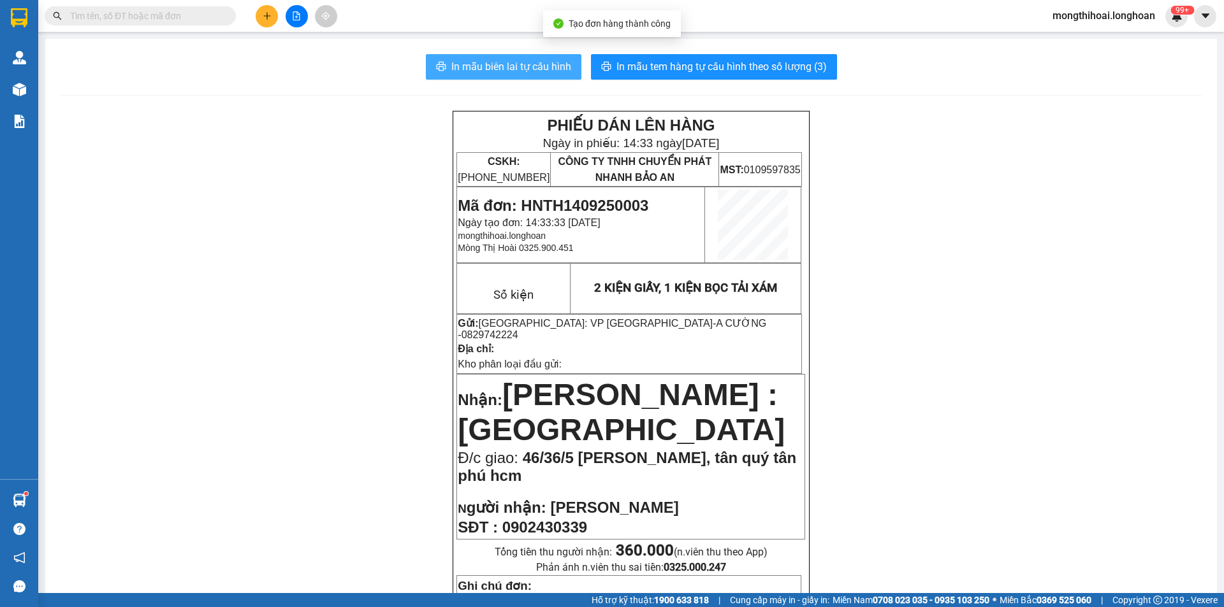
drag, startPoint x: 528, startPoint y: 65, endPoint x: 994, endPoint y: 160, distance: 476.1
click at [530, 65] on span "In mẫu biên lai tự cấu hình" at bounding box center [511, 67] width 120 height 16
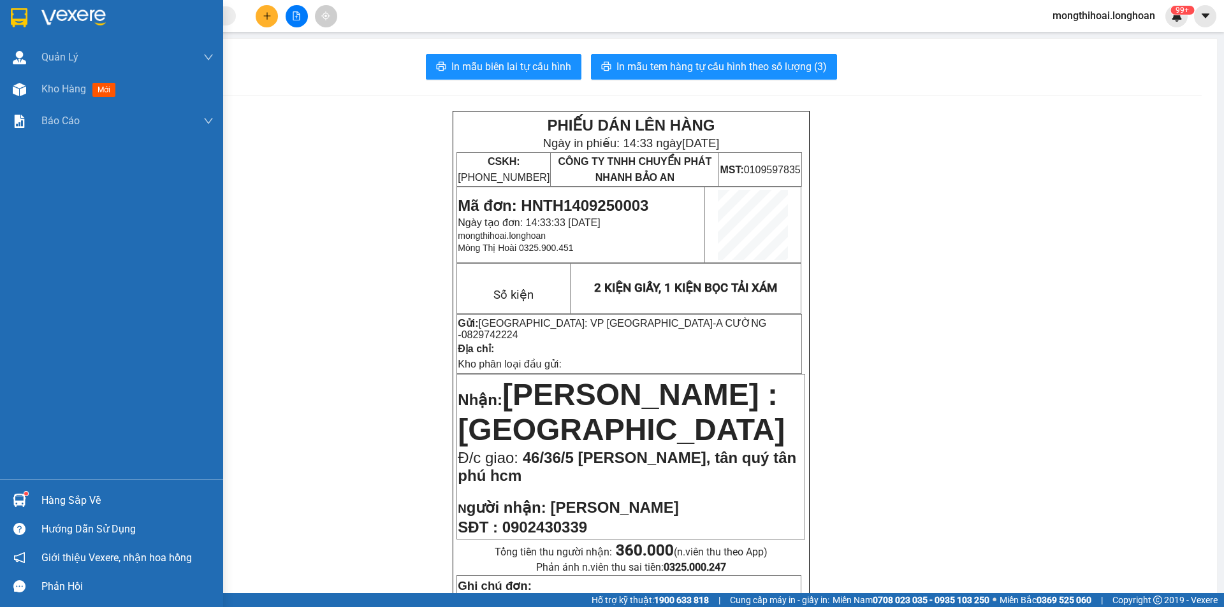
click at [1, 25] on div at bounding box center [111, 20] width 223 height 41
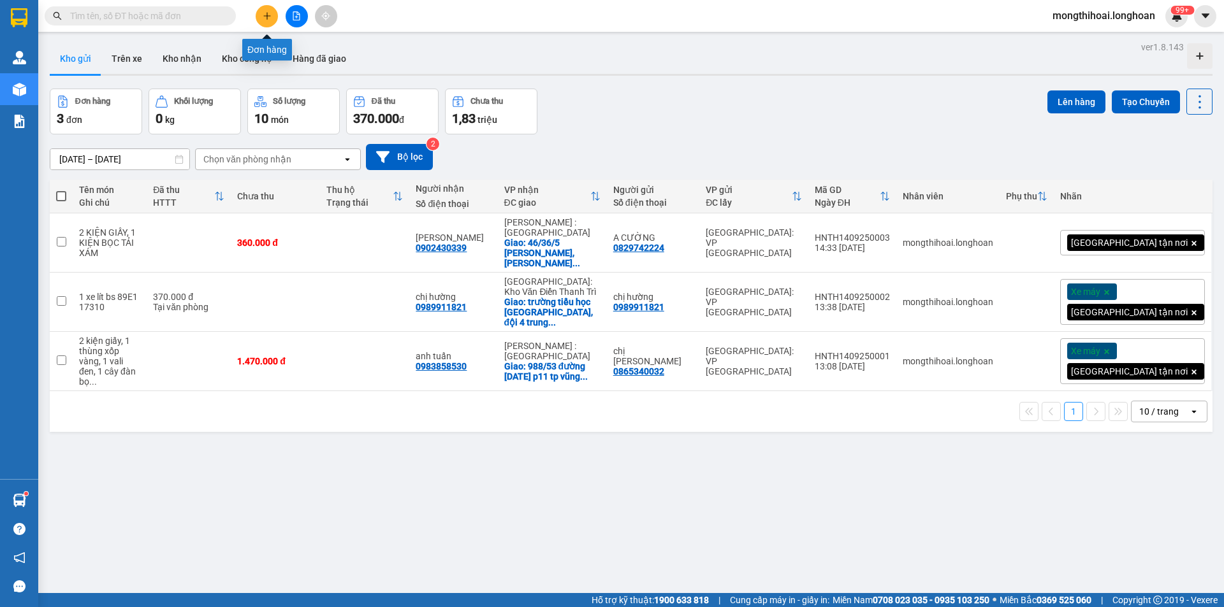
click at [260, 13] on button at bounding box center [267, 16] width 22 height 22
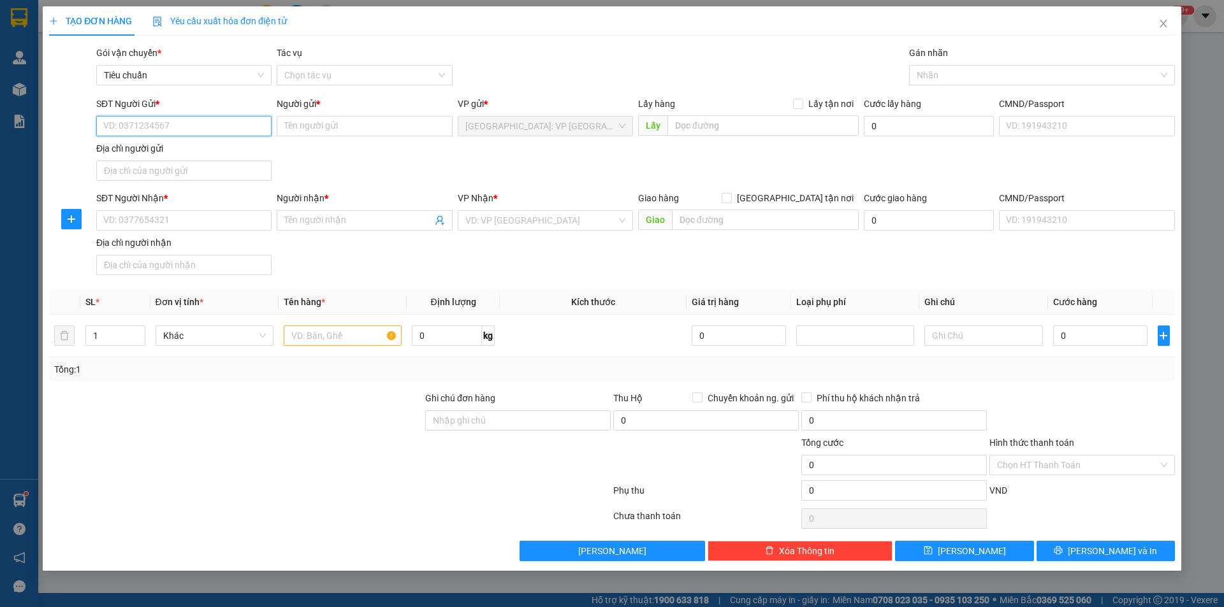
click at [254, 135] on input "SĐT Người Gửi *" at bounding box center [183, 126] width 175 height 20
click at [244, 124] on input "SĐT Người Gửi *" at bounding box center [183, 126] width 175 height 20
click at [124, 120] on input "09865099" at bounding box center [183, 126] width 175 height 20
click at [126, 115] on div "SĐT Người Gửi *" at bounding box center [183, 106] width 175 height 19
click at [123, 123] on input "09865099" at bounding box center [183, 126] width 175 height 20
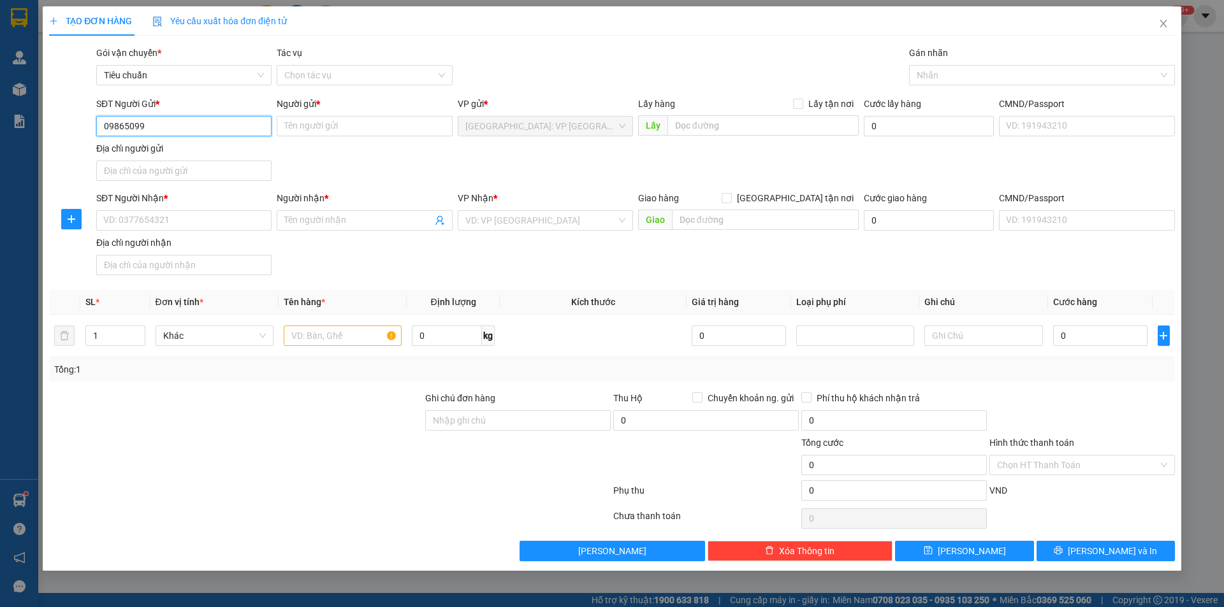
click at [126, 121] on input "09865099" at bounding box center [183, 126] width 175 height 20
click at [173, 148] on div "0986560999 - đẹp shop" at bounding box center [184, 152] width 160 height 14
type input "0986560999"
type input "đẹp shop"
type input "0986560999"
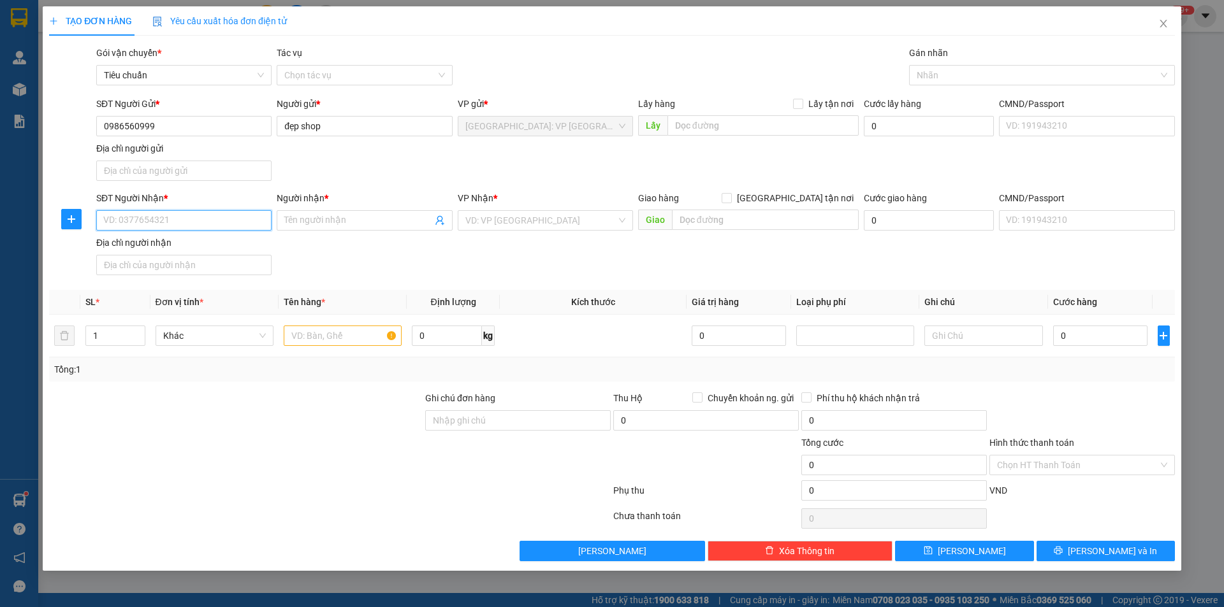
click at [247, 216] on input "SĐT Người Nhận *" at bounding box center [183, 220] width 175 height 20
click at [173, 244] on div "0798492626 - phy phy" at bounding box center [184, 246] width 160 height 14
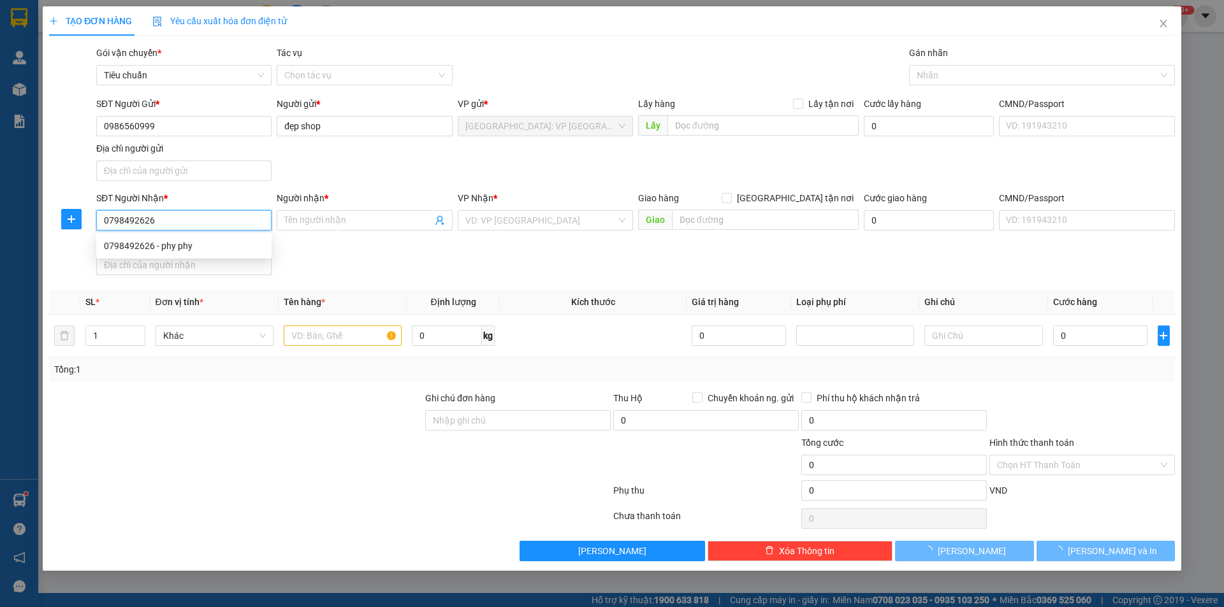
type input "0798492626"
type input "phy phy"
checkbox input "true"
type input "Số 7 Đường Tân Thới Nhất 25, Phường Tân Thới Nhất, Quận 12, HCM"
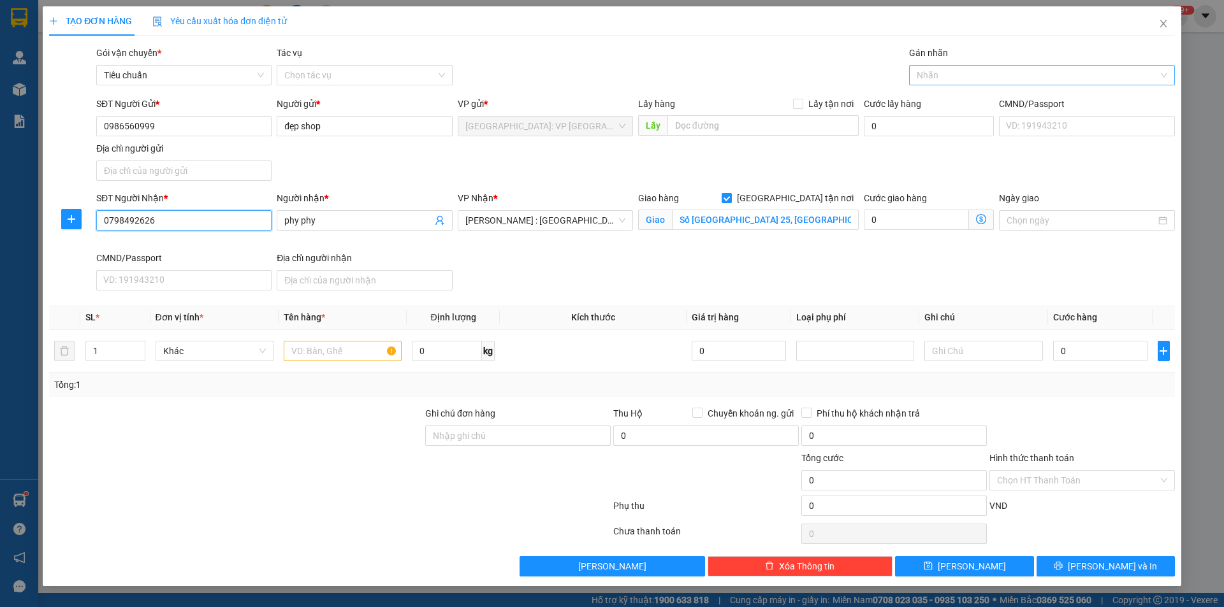
click at [968, 67] on div "Nhãn" at bounding box center [1042, 75] width 266 height 20
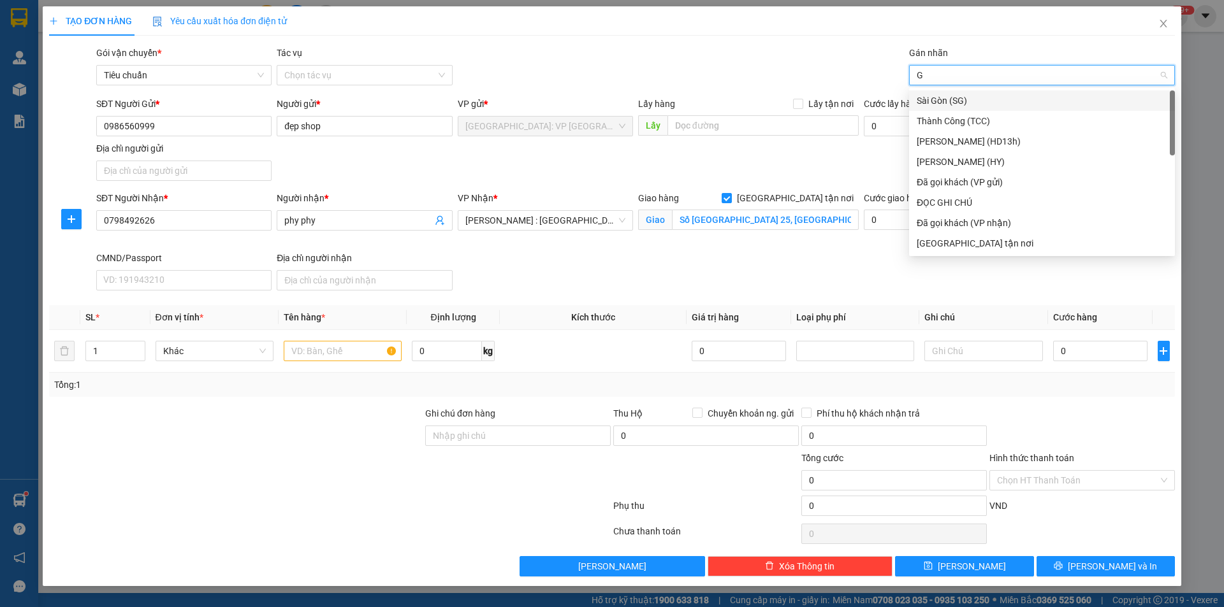
type input "GI"
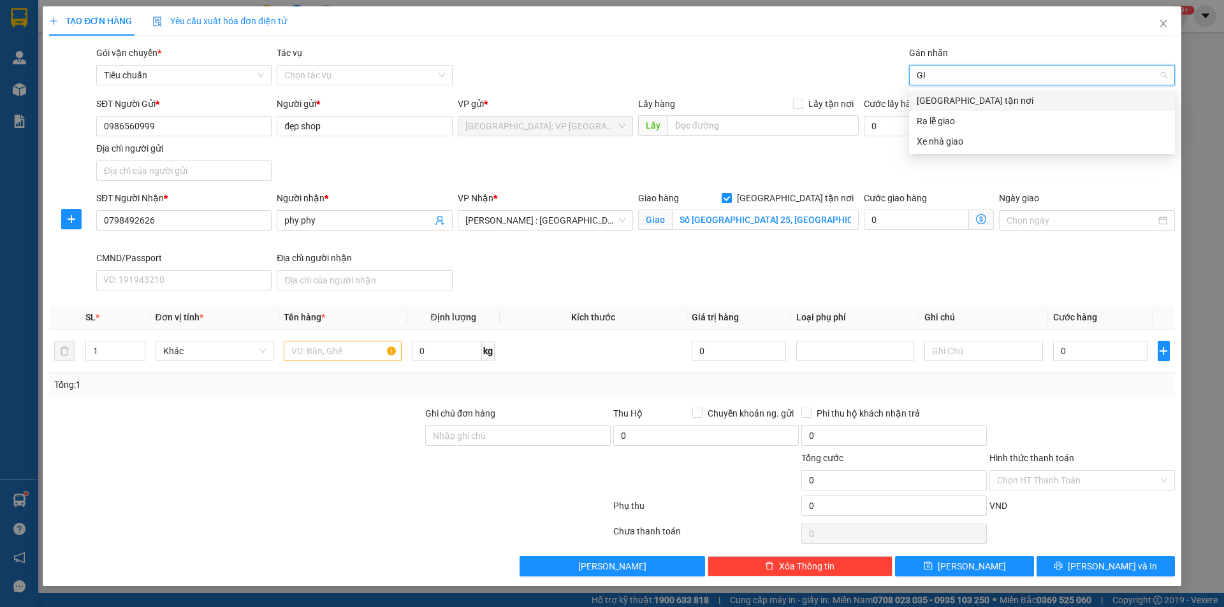
click at [954, 103] on div "[GEOGRAPHIC_DATA] tận nơi" at bounding box center [1041, 101] width 250 height 14
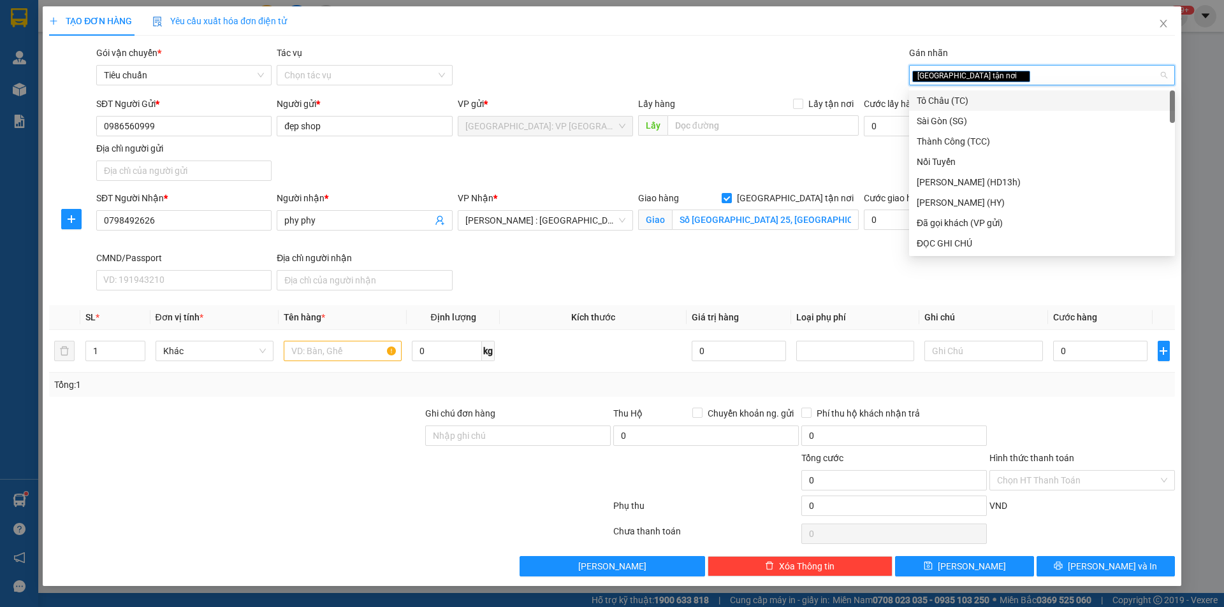
click at [1001, 85] on div "[GEOGRAPHIC_DATA] tận nơi" at bounding box center [1042, 75] width 266 height 20
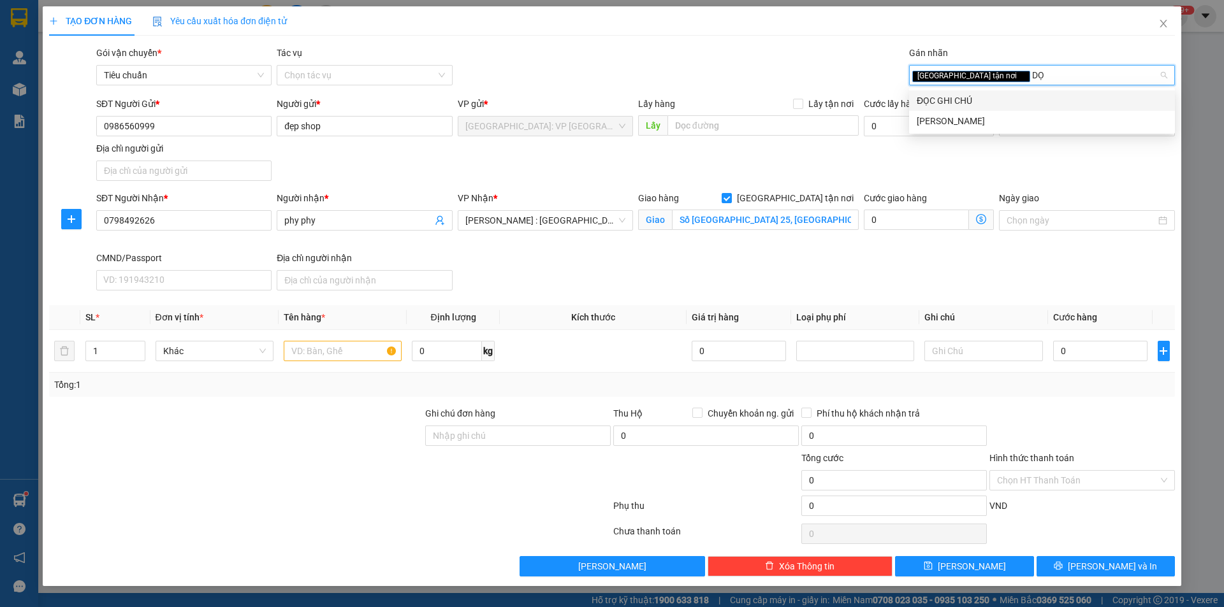
type input "DỌC"
click at [965, 105] on div "ĐỌC GHI CHÚ" at bounding box center [1041, 101] width 250 height 14
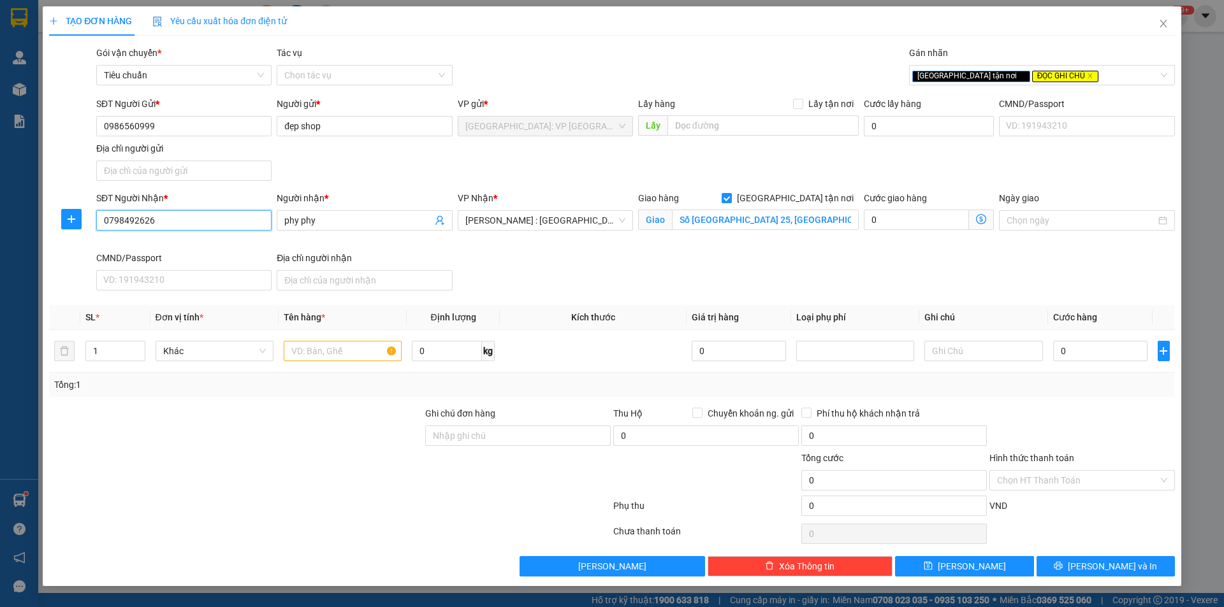
click at [264, 228] on input "0798492626" at bounding box center [183, 220] width 175 height 20
click at [263, 227] on input "0798492626" at bounding box center [183, 220] width 175 height 20
click at [503, 435] on input "Ghi chú đơn hàng" at bounding box center [517, 436] width 185 height 20
type input "SDT; BÊN CAMPHUCHIA SANG PHNOM PENH 089218588"
click at [140, 347] on icon "up" at bounding box center [138, 348] width 4 height 4
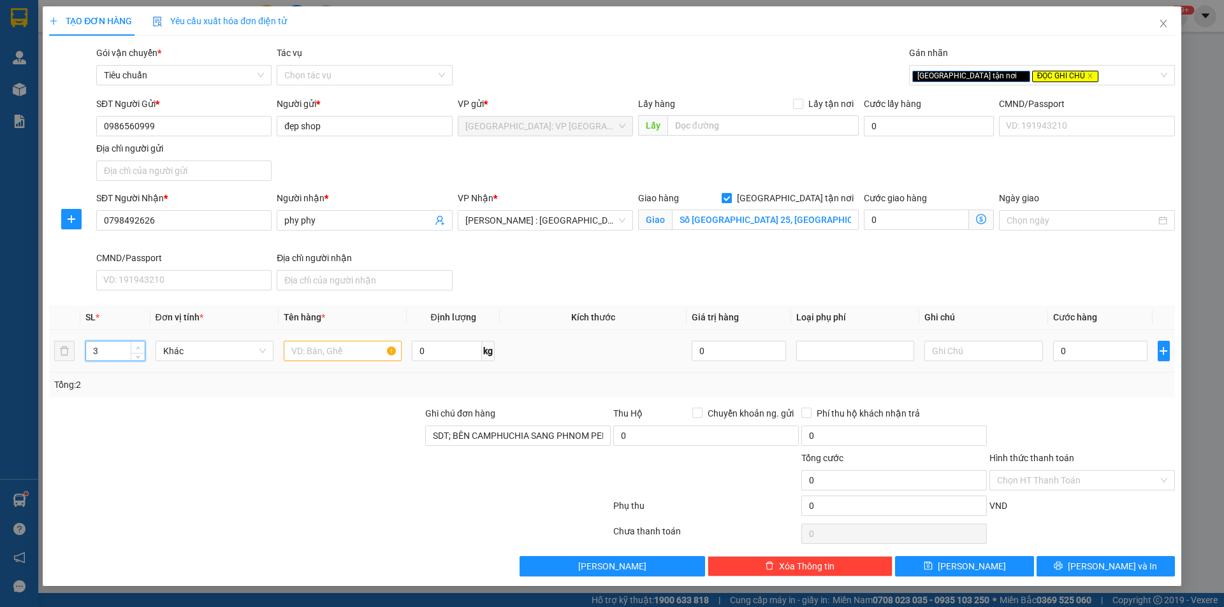
click at [140, 347] on icon "up" at bounding box center [138, 348] width 4 height 4
type input "5"
click at [140, 347] on icon "up" at bounding box center [138, 348] width 4 height 4
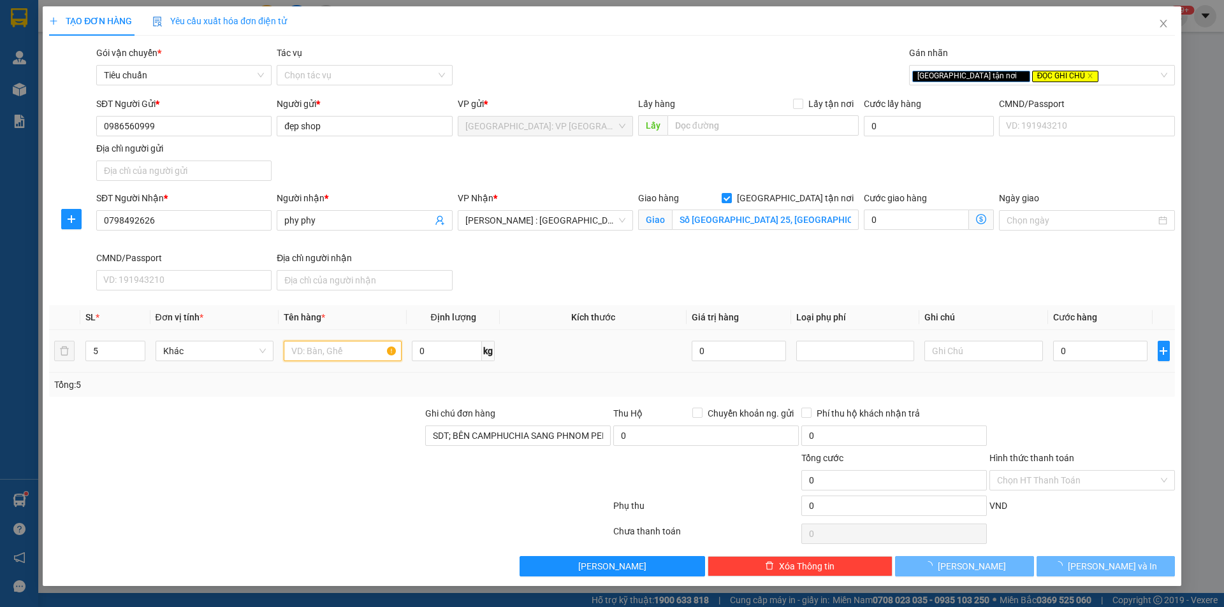
click at [310, 352] on input "text" at bounding box center [343, 351] width 118 height 20
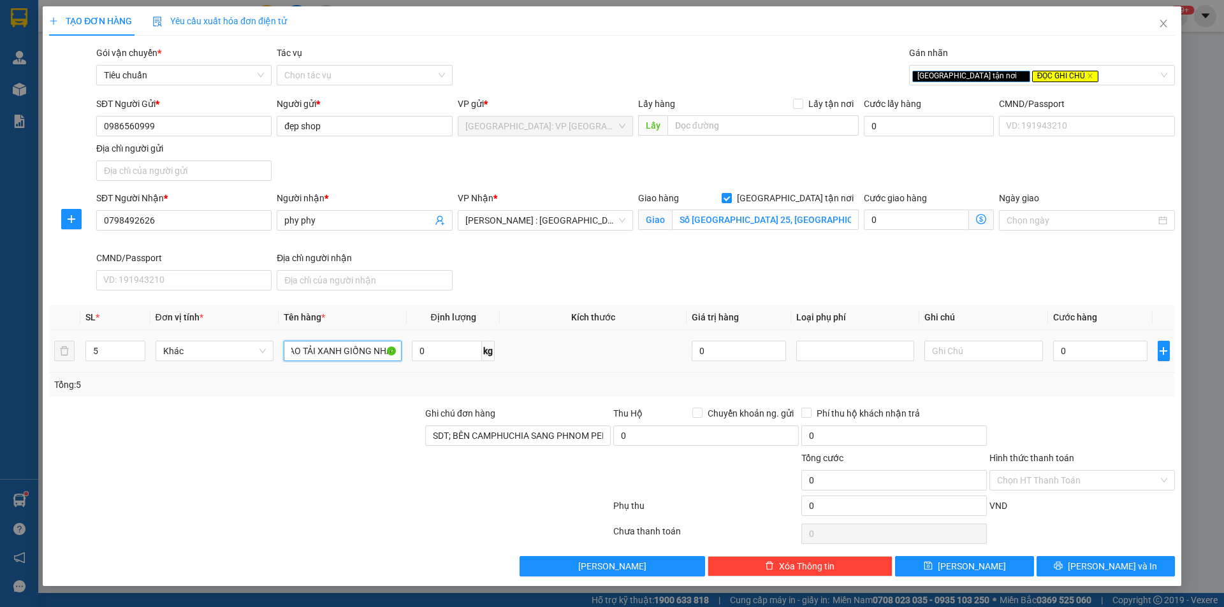
scroll to position [0, 21]
type input "5 BAO TẢI XANH GIỐNG NHAU"
click at [1062, 351] on input "0" at bounding box center [1100, 351] width 95 height 20
type input "1"
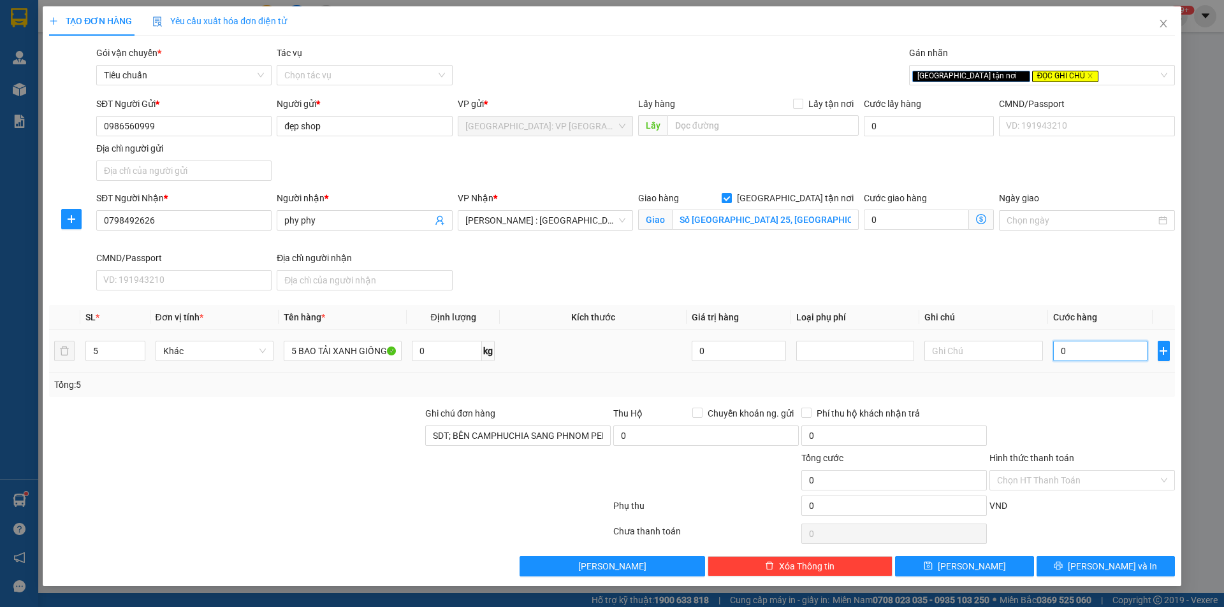
type input "1"
type input "11"
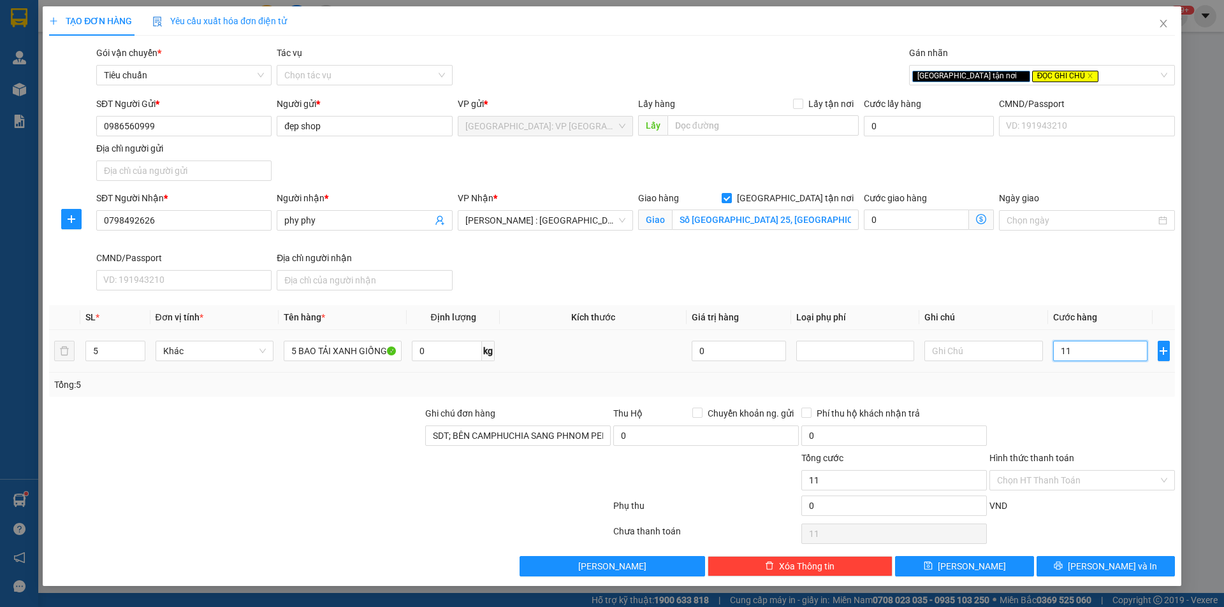
type input "110"
type input "1.100"
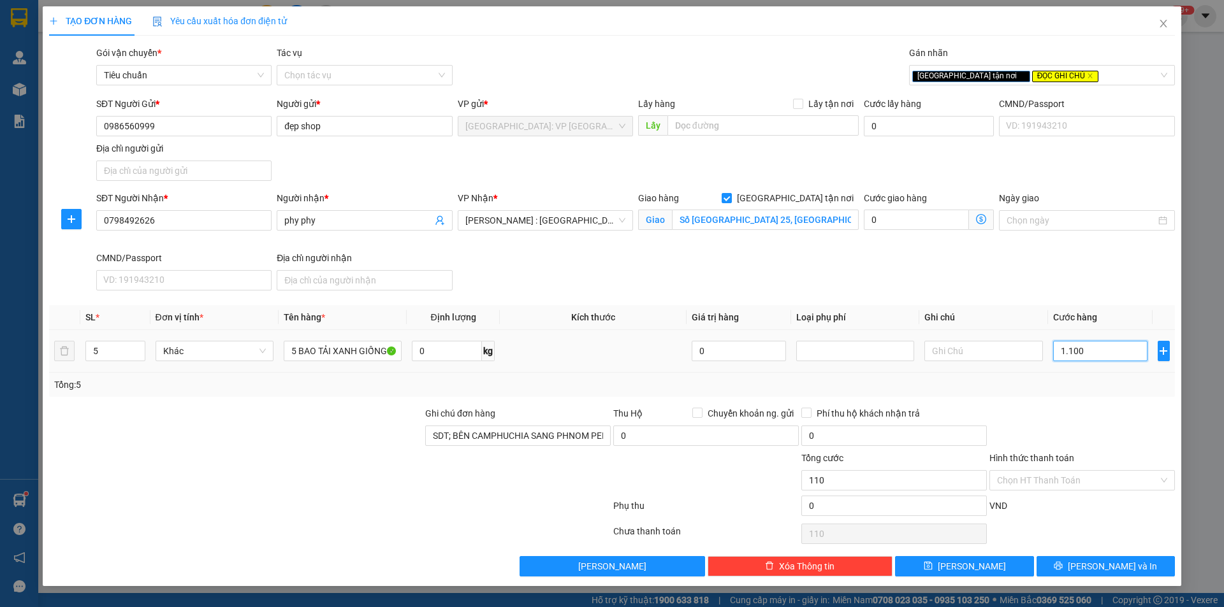
type input "1.100"
type input "11.000"
type input "110.000"
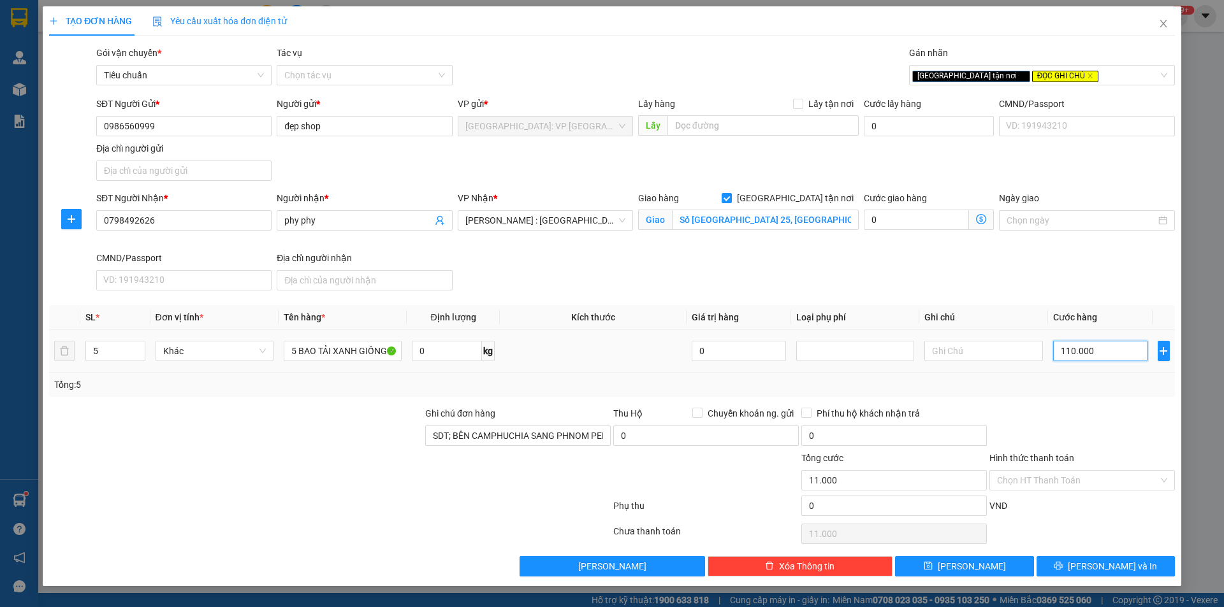
type input "110.000"
type input "1.100.000"
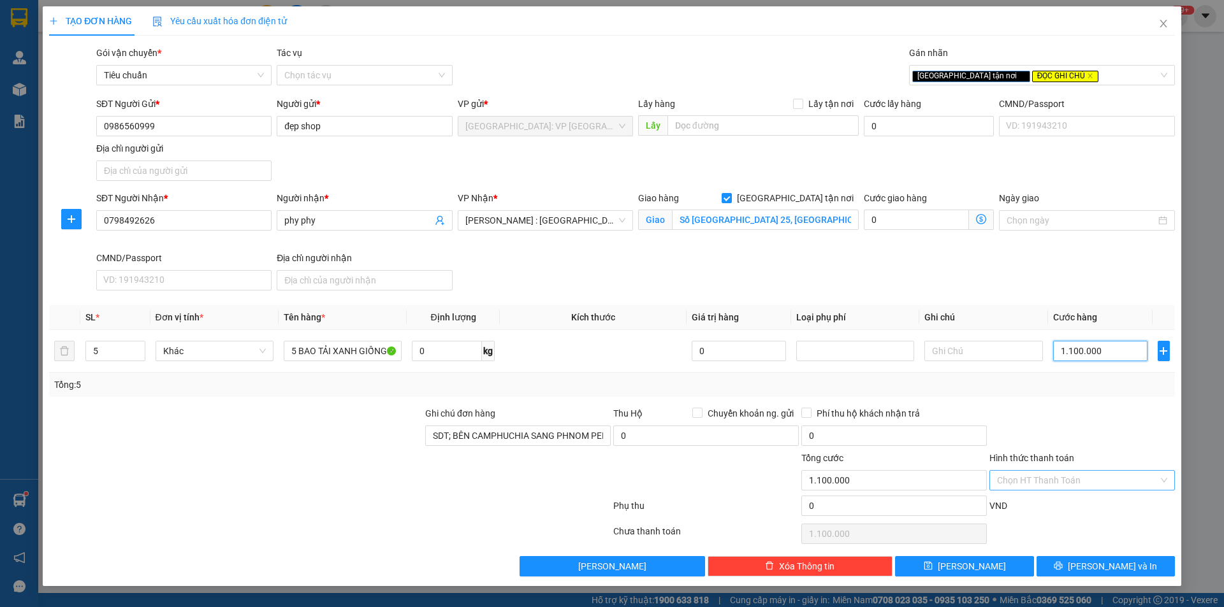
type input "1.100.000"
click at [1119, 484] on input "Hình thức thanh toán" at bounding box center [1077, 480] width 161 height 19
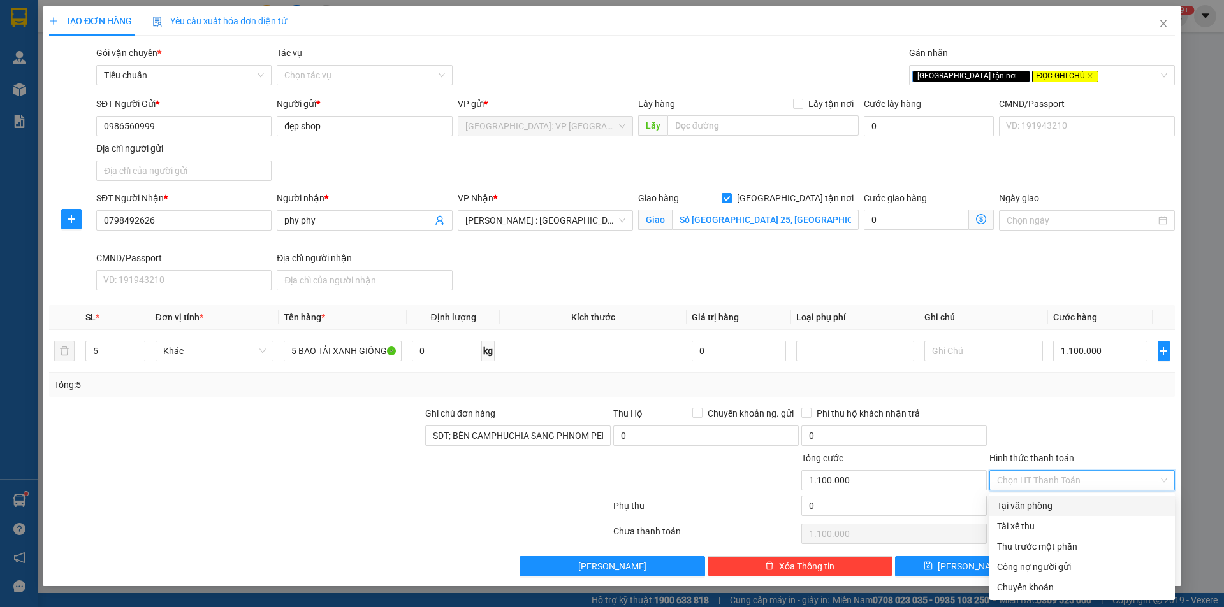
click at [1041, 505] on div "Tại văn phòng" at bounding box center [1082, 506] width 170 height 14
type input "0"
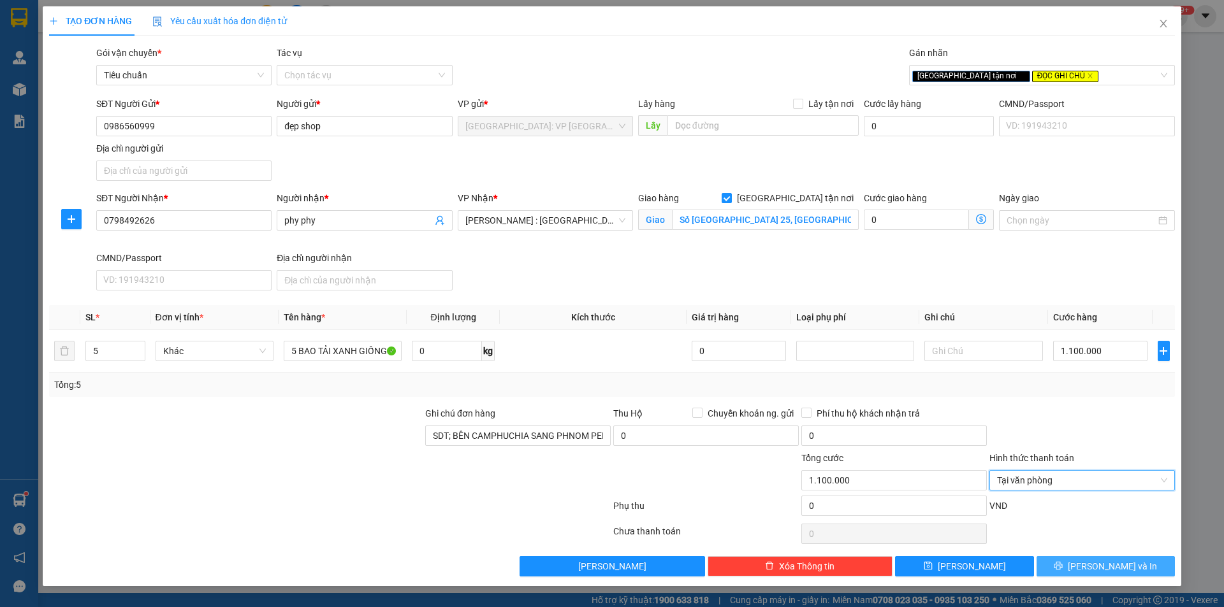
click at [1110, 560] on span "Lưu và In" at bounding box center [1112, 567] width 89 height 14
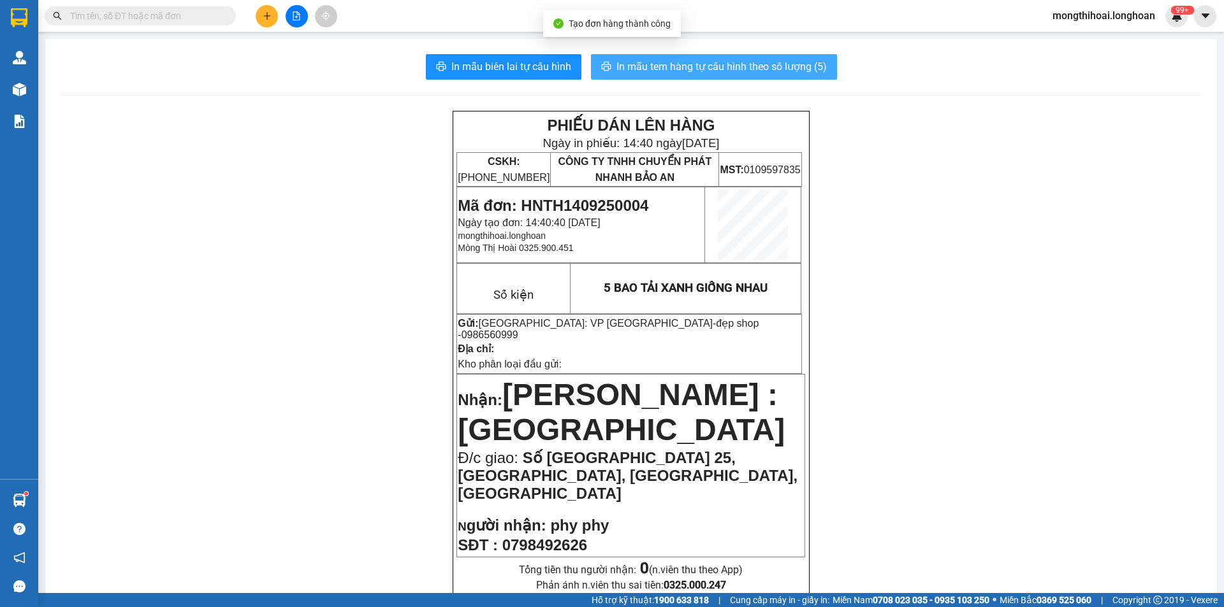
drag, startPoint x: 697, startPoint y: 64, endPoint x: 1073, endPoint y: 118, distance: 380.5
click at [697, 64] on span "In mẫu tem hàng tự cấu hình theo số lượng (5)" at bounding box center [721, 67] width 210 height 16
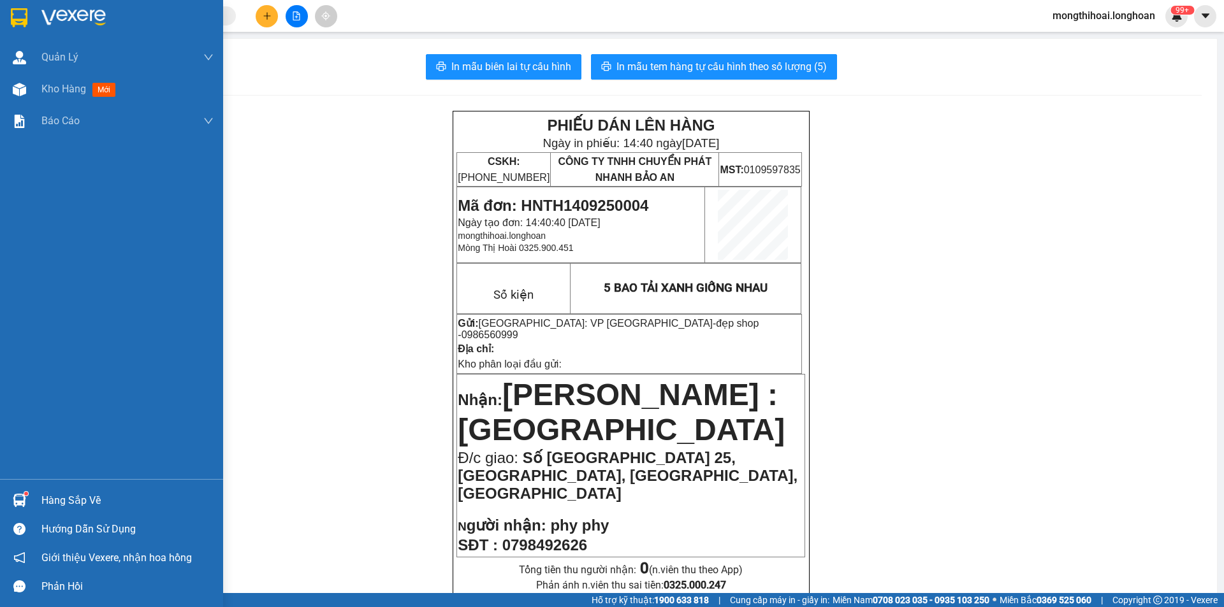
click at [8, 22] on div at bounding box center [19, 17] width 22 height 22
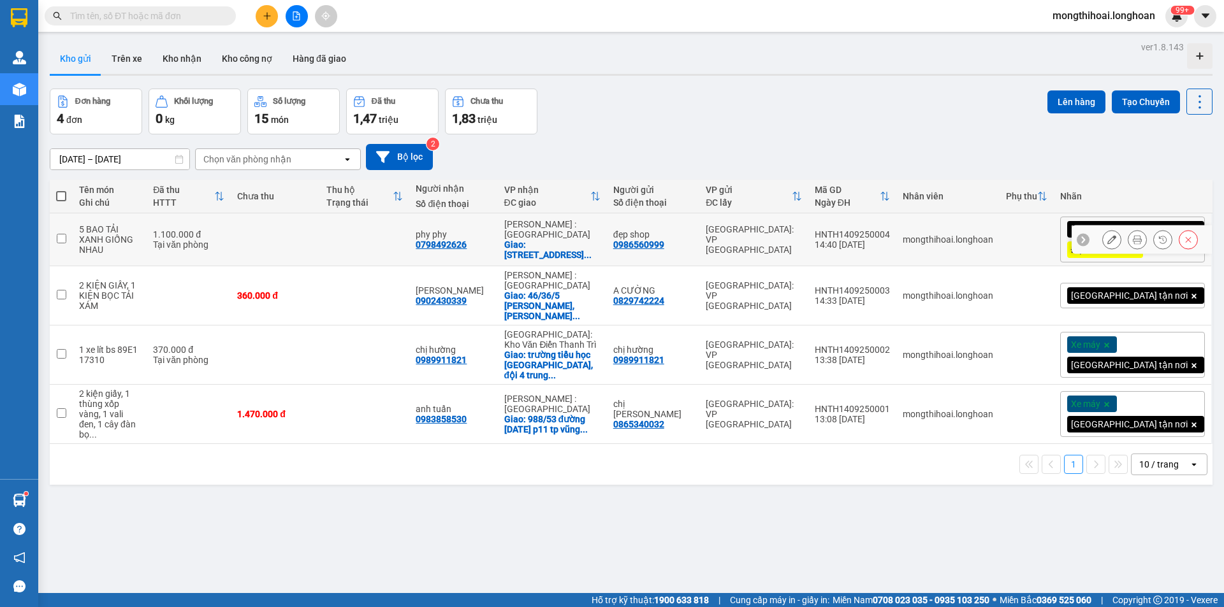
click at [1107, 241] on icon at bounding box center [1111, 239] width 9 height 9
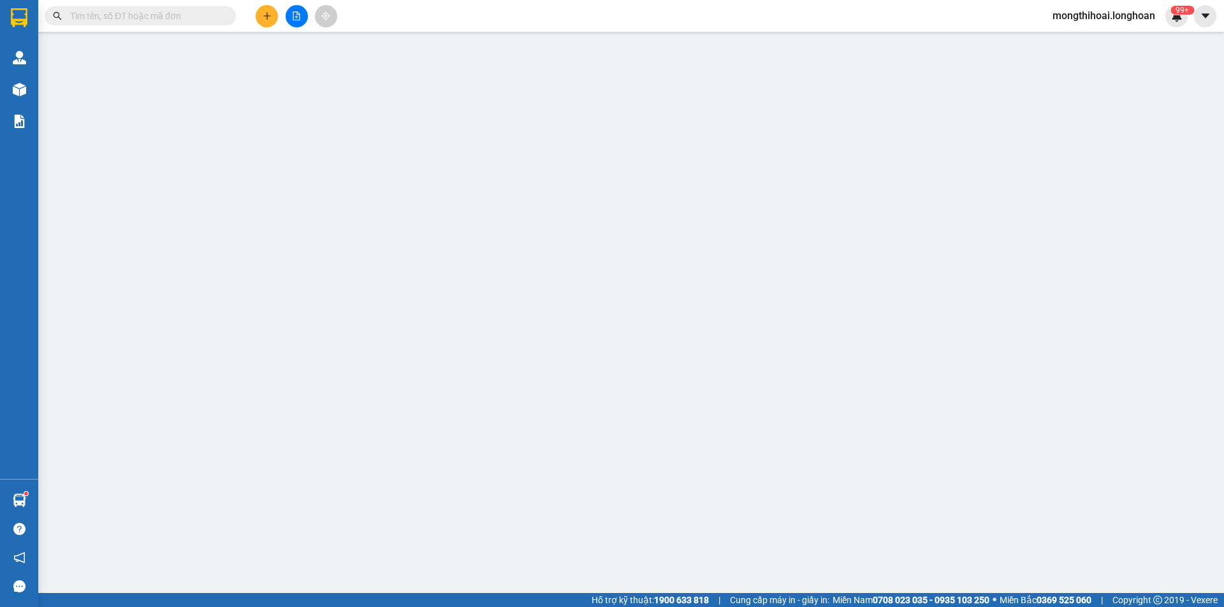
type input "0986560999"
type input "đẹp shop"
type input "0798492626"
type input "phy phy"
checkbox input "true"
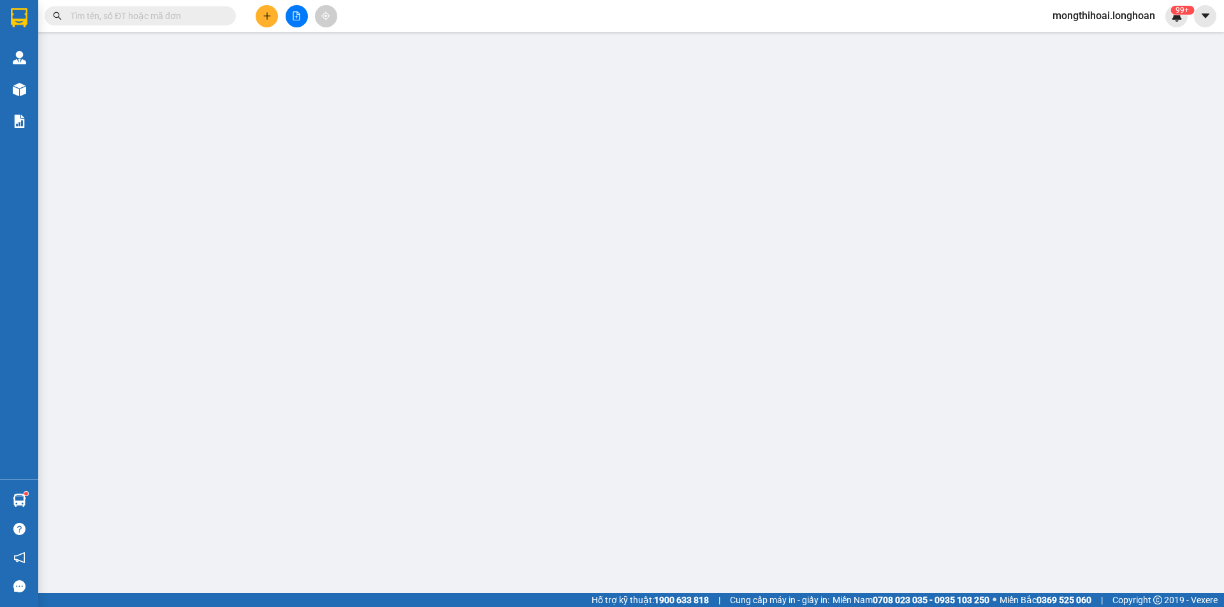
type input "Số 7 Đường Tân Thới Nhất 25, Phường Tân Thới Nhất, Quận 12, HCM"
type input "SDT; BÊN CAMPHUCHIA SANG PHNOM PENH 089218588"
type input "1.100.000"
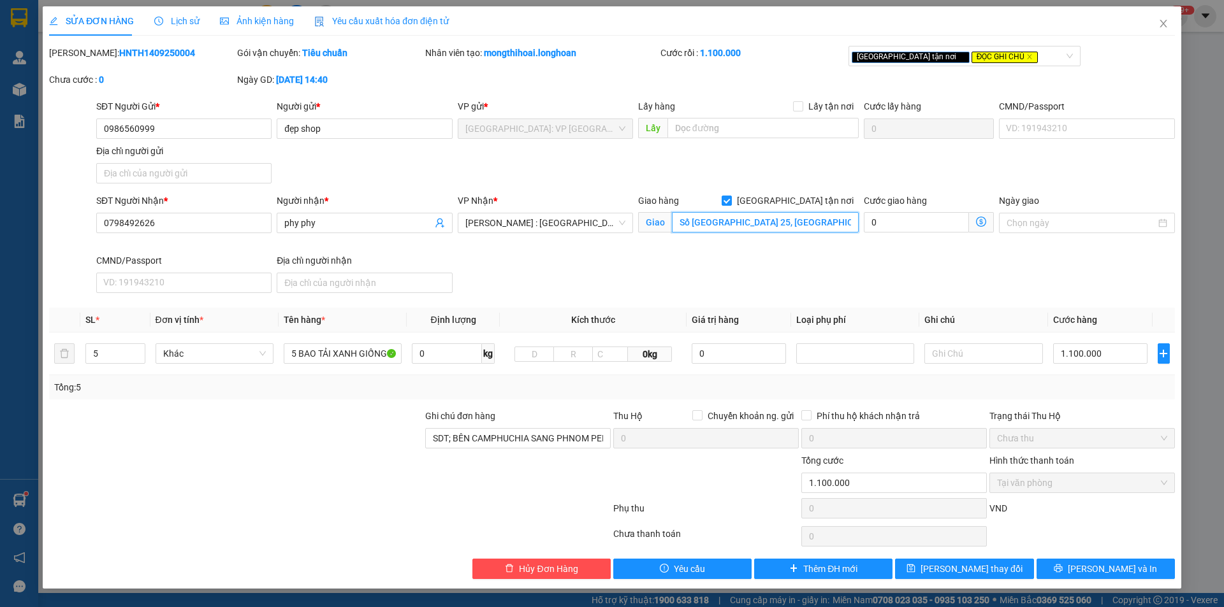
click at [797, 222] on input "Số 7 Đường Tân Thới Nhất 25, Phường Tân Thới Nhất, Quận 12, HCM" at bounding box center [765, 222] width 187 height 20
click at [802, 219] on input "Số 7 Đường Tân Thới Nhất 25, Phường Tân Thới Nhất, Quận 12, HCM" at bounding box center [765, 222] width 187 height 20
click at [825, 221] on input "Số 7 Đường Tân Thới Nhất 25, Phường Tân Thới Nhất, Quận 12, HCM" at bounding box center [765, 222] width 187 height 20
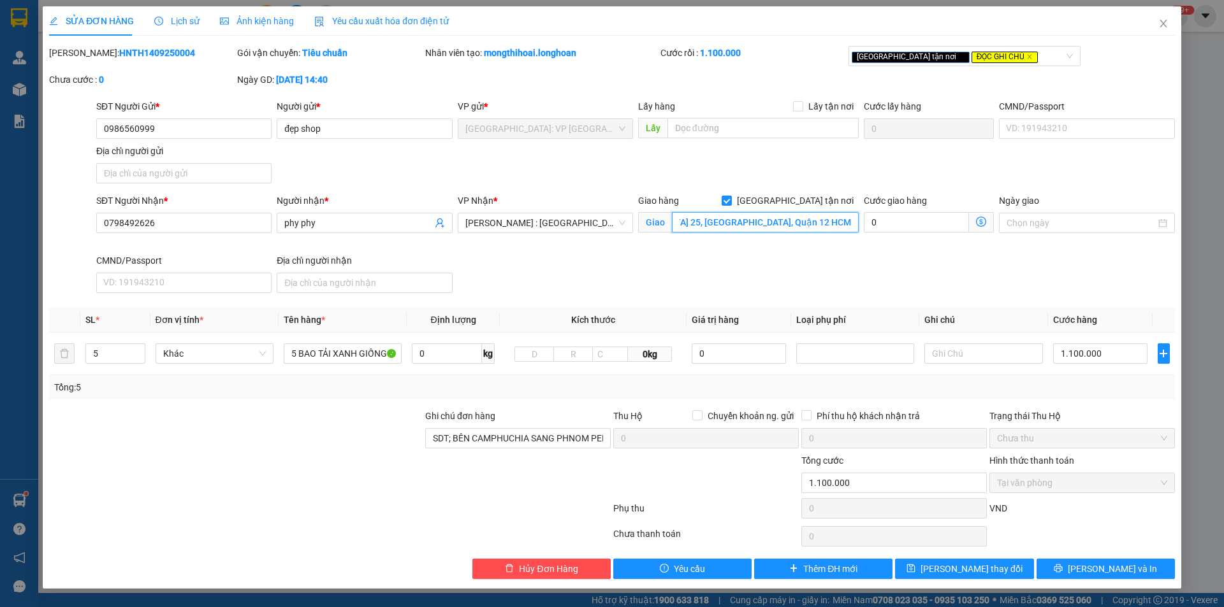
drag, startPoint x: 825, startPoint y: 221, endPoint x: 858, endPoint y: 221, distance: 33.8
click at [858, 221] on div "Giao hàng Giao tận nơi Giao Số 7 Đường Tân Thới Nhất 25, Phường Tân Thới Nhất, …" at bounding box center [748, 224] width 226 height 60
type input "Số 7 Đường Tân Thới Nhất 25, Phường Tân Thới Nhất, Quận 12 hcm"
click at [1072, 565] on button "Lưu và In" at bounding box center [1105, 569] width 138 height 20
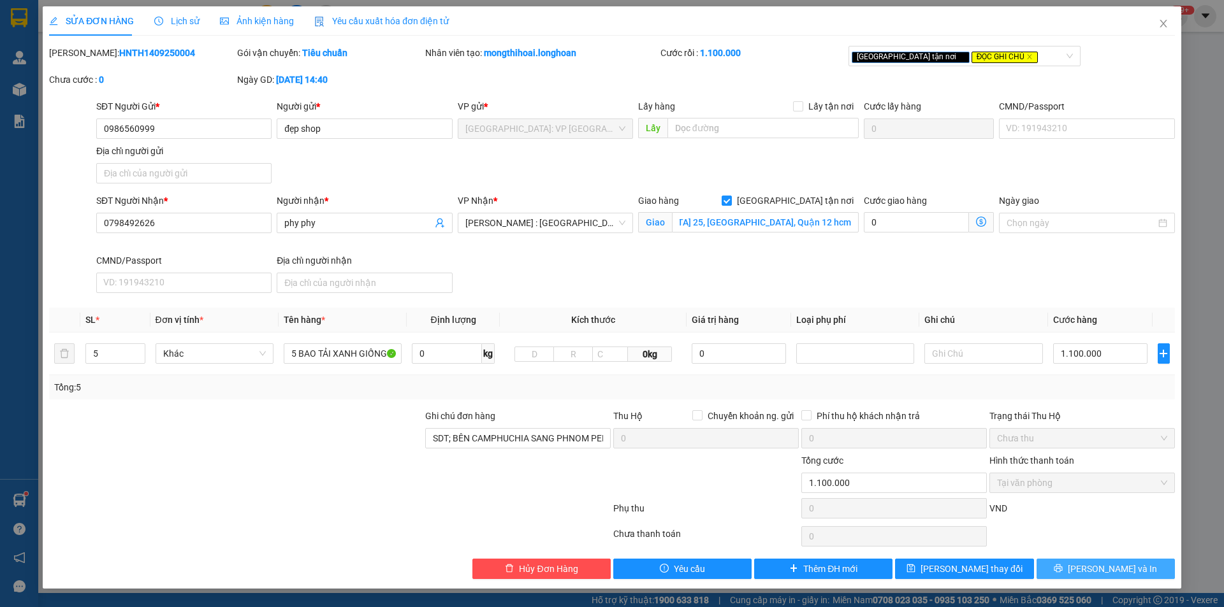
scroll to position [0, 0]
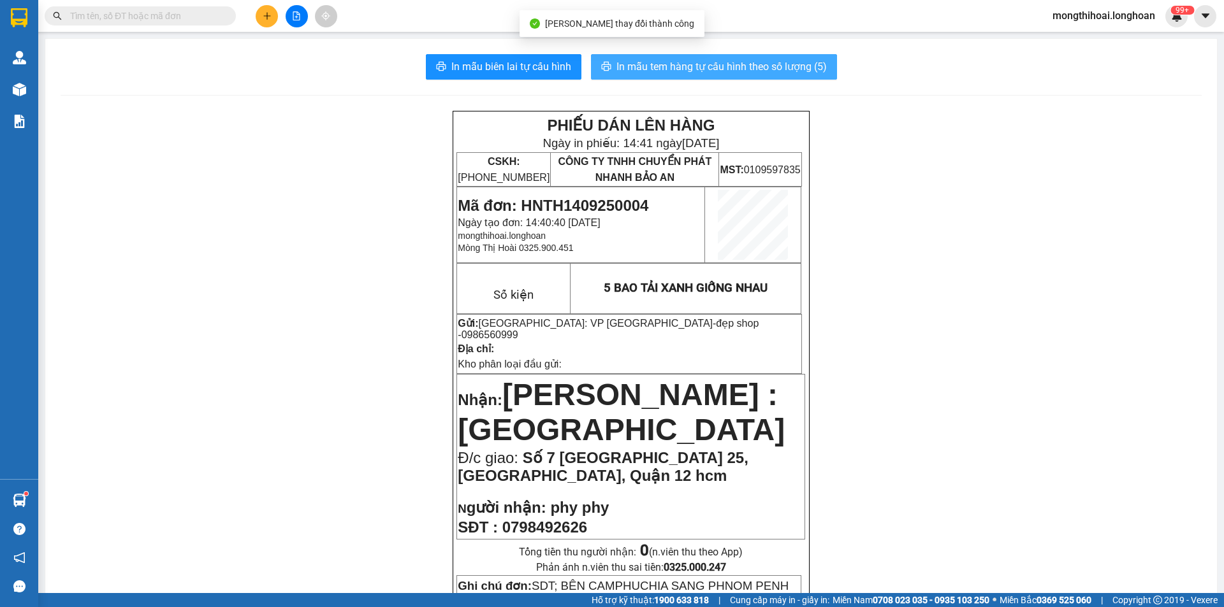
click at [644, 66] on span "In mẫu tem hàng tự cấu hình theo số lượng (5)" at bounding box center [721, 67] width 210 height 16
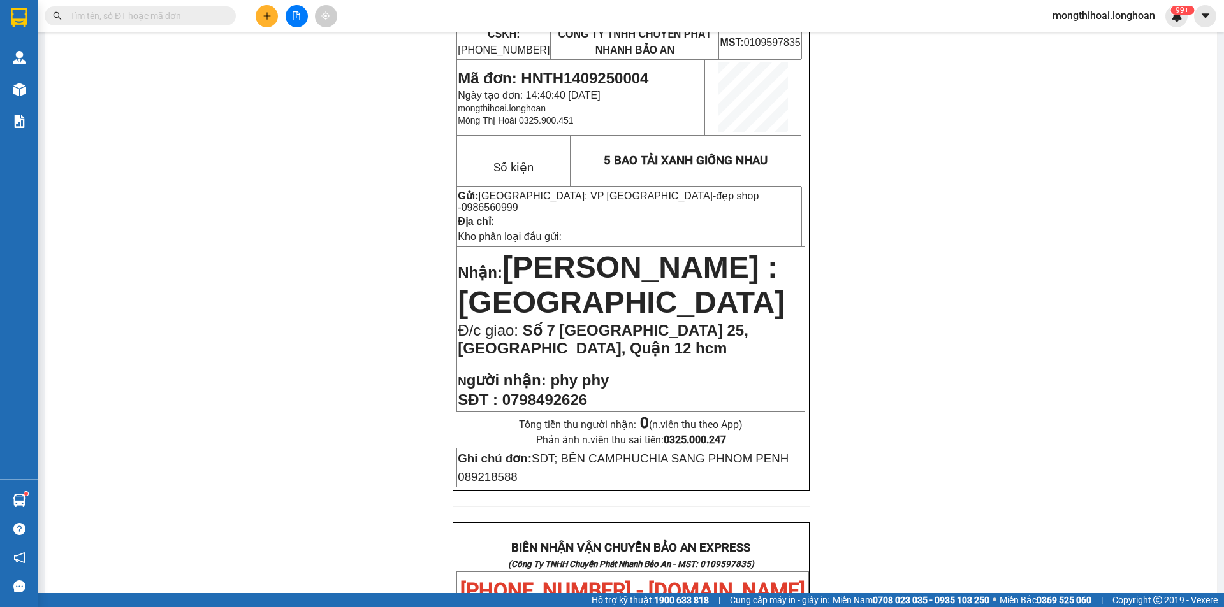
scroll to position [191, 0]
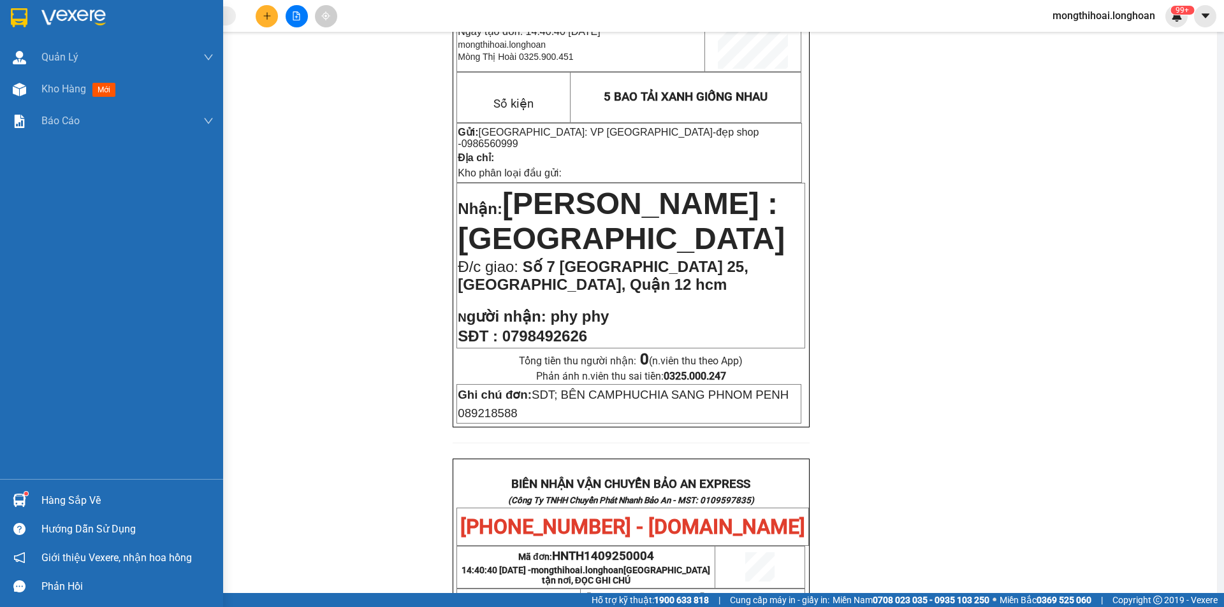
click at [6, 10] on div at bounding box center [111, 20] width 223 height 41
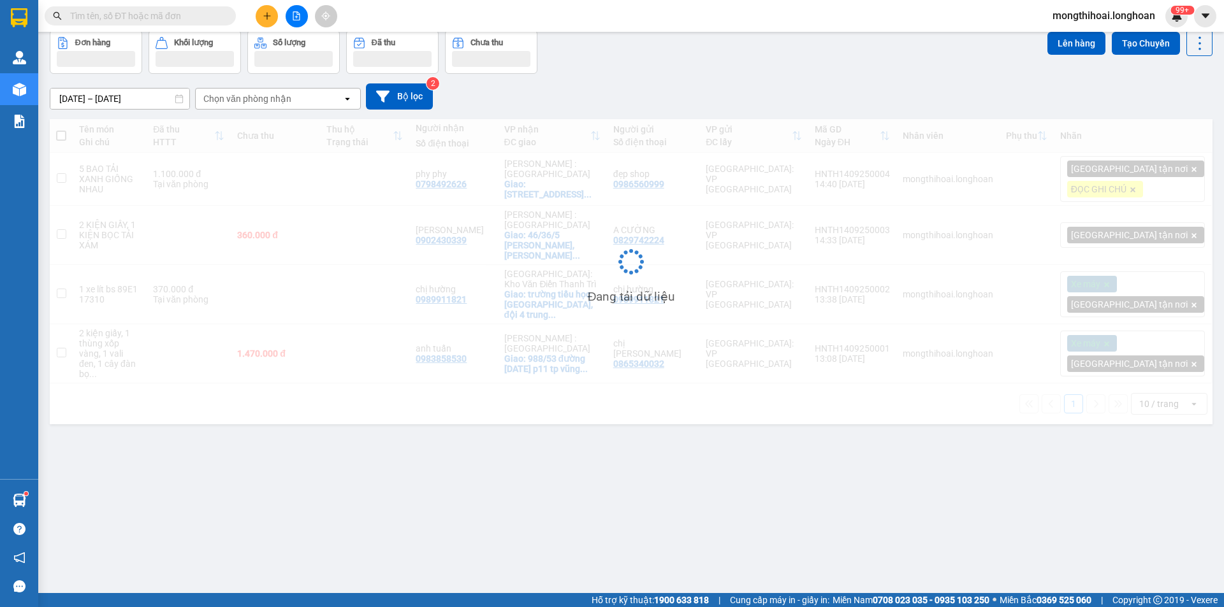
scroll to position [59, 0]
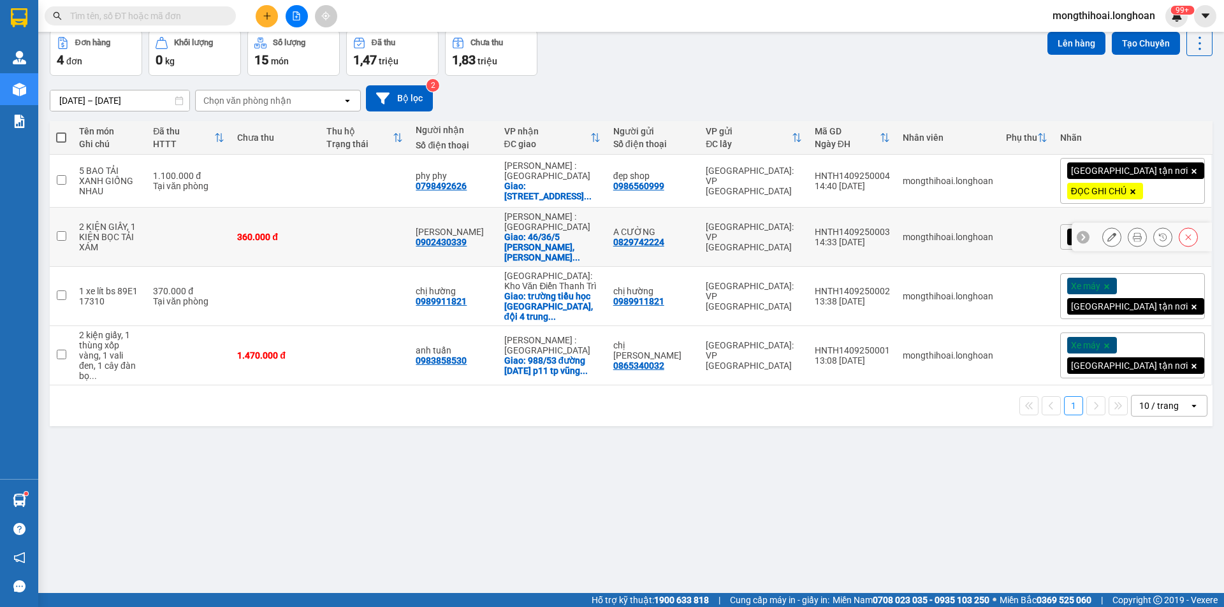
click at [1133, 242] on button at bounding box center [1137, 237] width 18 height 22
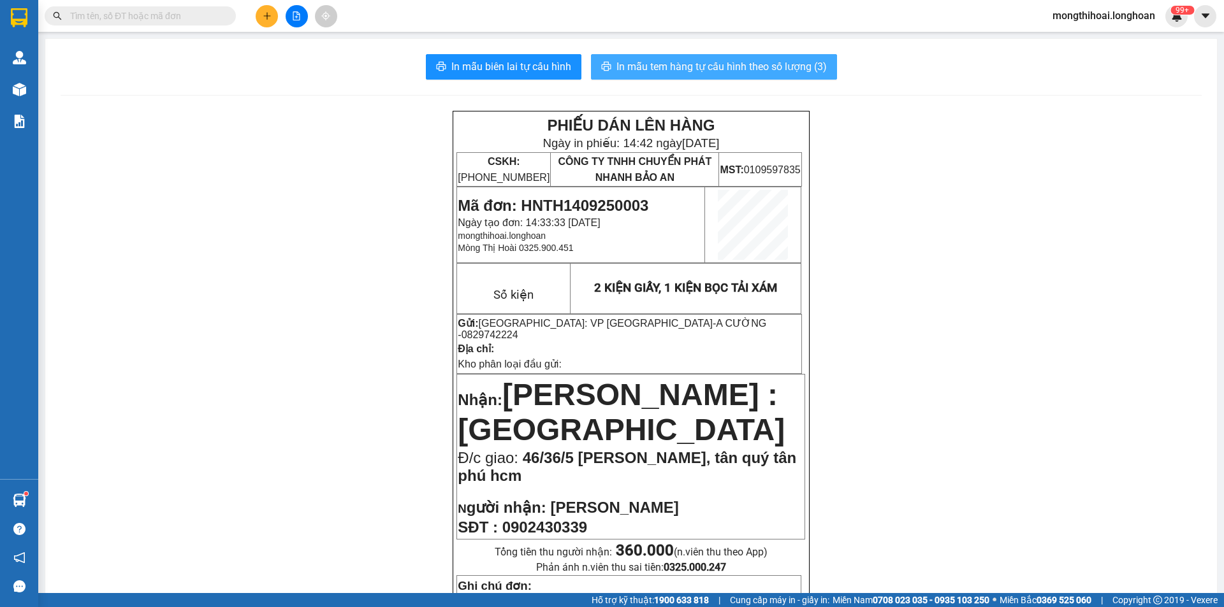
click at [755, 66] on span "In mẫu tem hàng tự cấu hình theo số lượng (3)" at bounding box center [721, 67] width 210 height 16
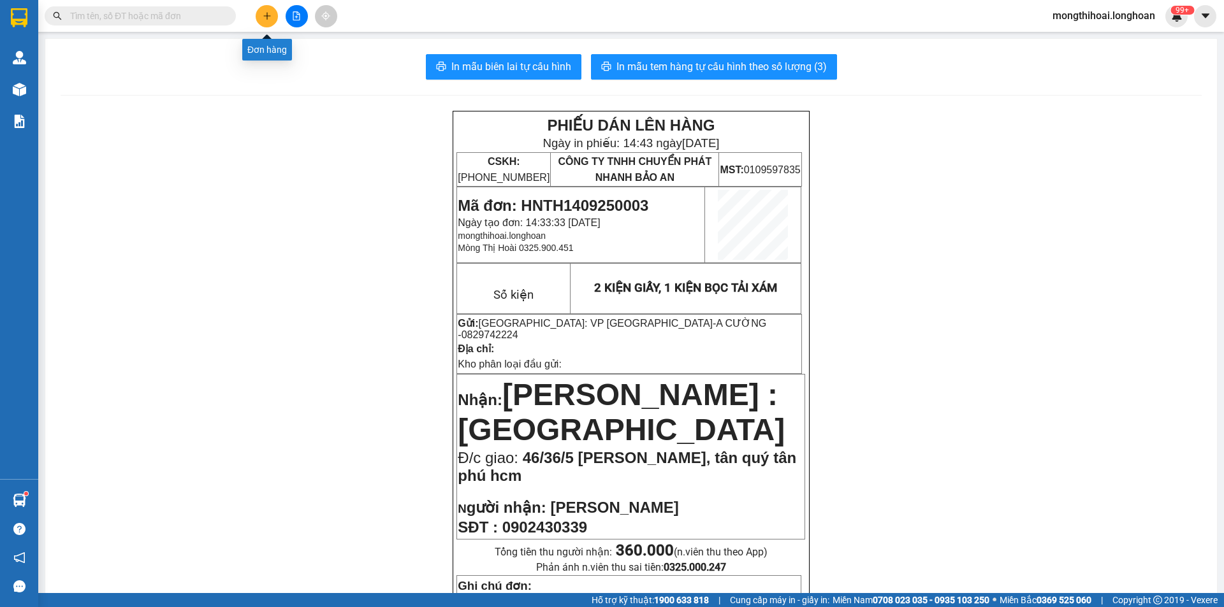
click at [266, 24] on button at bounding box center [267, 16] width 22 height 22
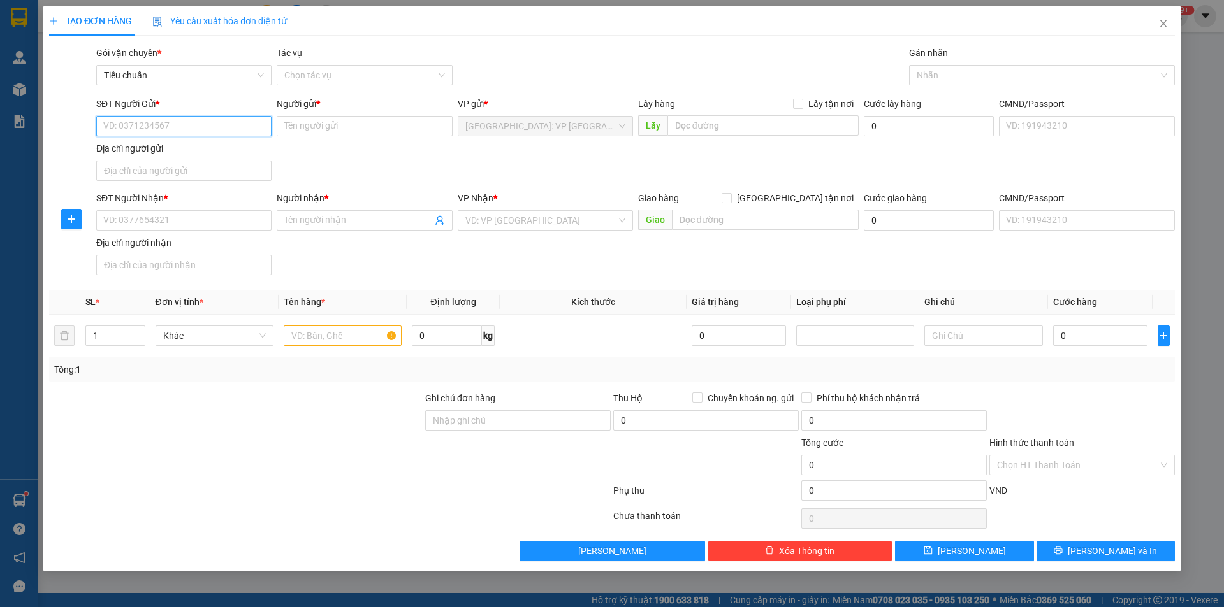
click at [216, 118] on input "SĐT Người Gửi *" at bounding box center [183, 126] width 175 height 20
paste input "0987332400"
click at [215, 131] on input "0987332400" at bounding box center [183, 126] width 175 height 20
type input "0987332400"
click at [359, 136] on input "Người gửi *" at bounding box center [364, 126] width 175 height 20
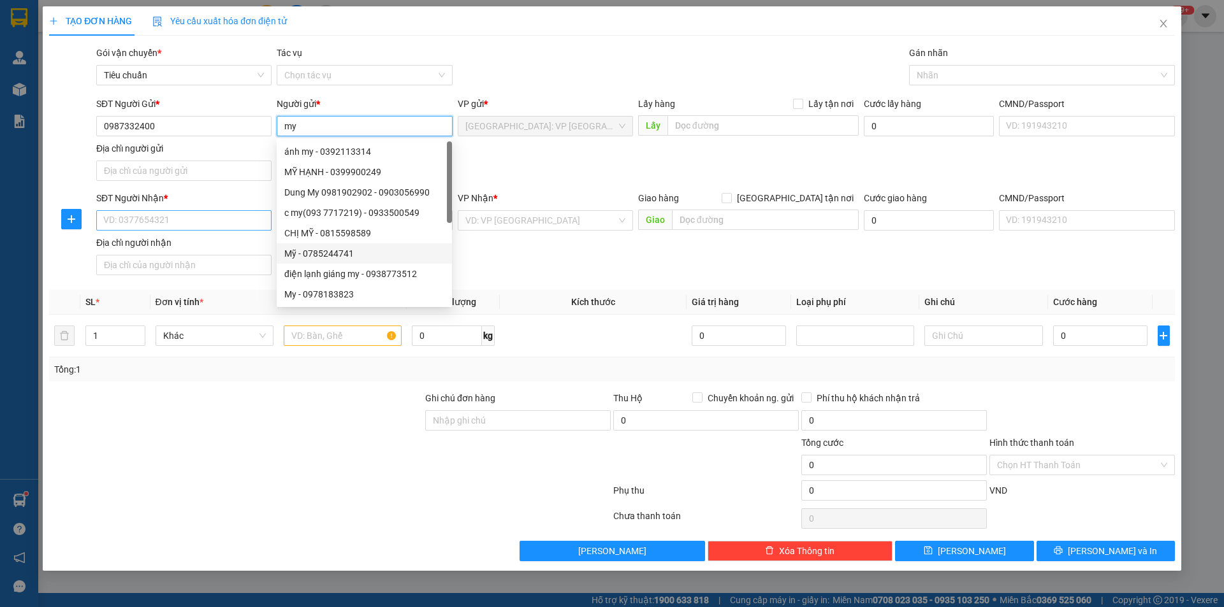
type input "my"
click at [195, 218] on input "SĐT Người Nhận *" at bounding box center [183, 220] width 175 height 20
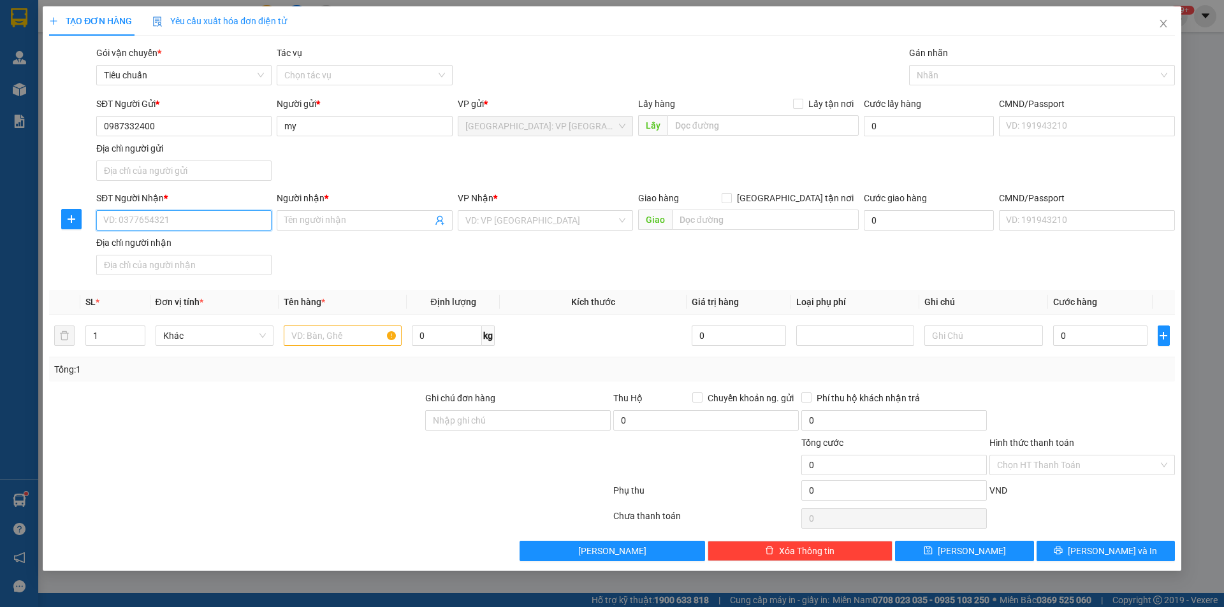
click at [208, 218] on input "SĐT Người Nhận *" at bounding box center [183, 220] width 175 height 20
paste input "0705625385"
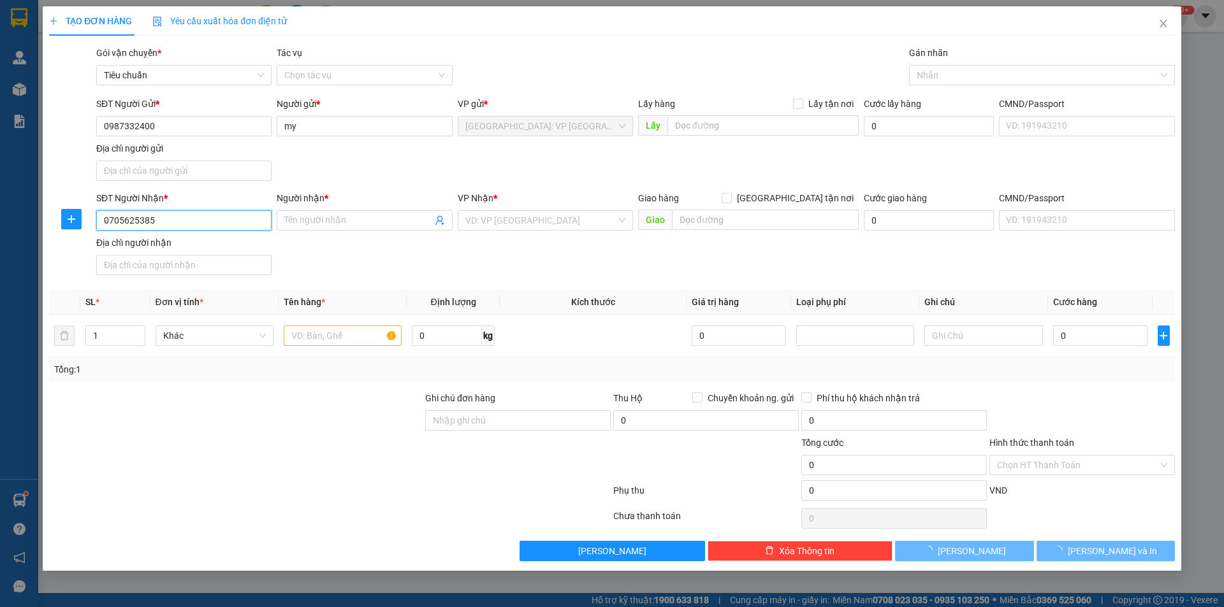
drag, startPoint x: 208, startPoint y: 218, endPoint x: 508, endPoint y: 257, distance: 302.7
click at [208, 218] on input "0705625385" at bounding box center [183, 220] width 175 height 20
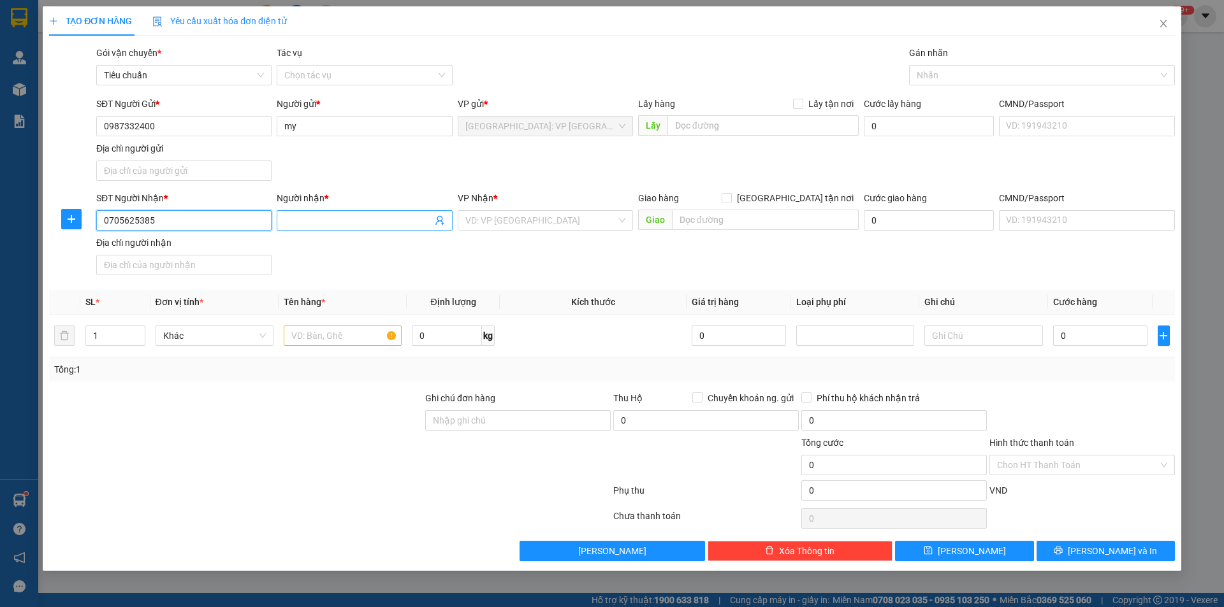
type input "0705625385"
click at [391, 221] on input "Người nhận *" at bounding box center [357, 221] width 147 height 14
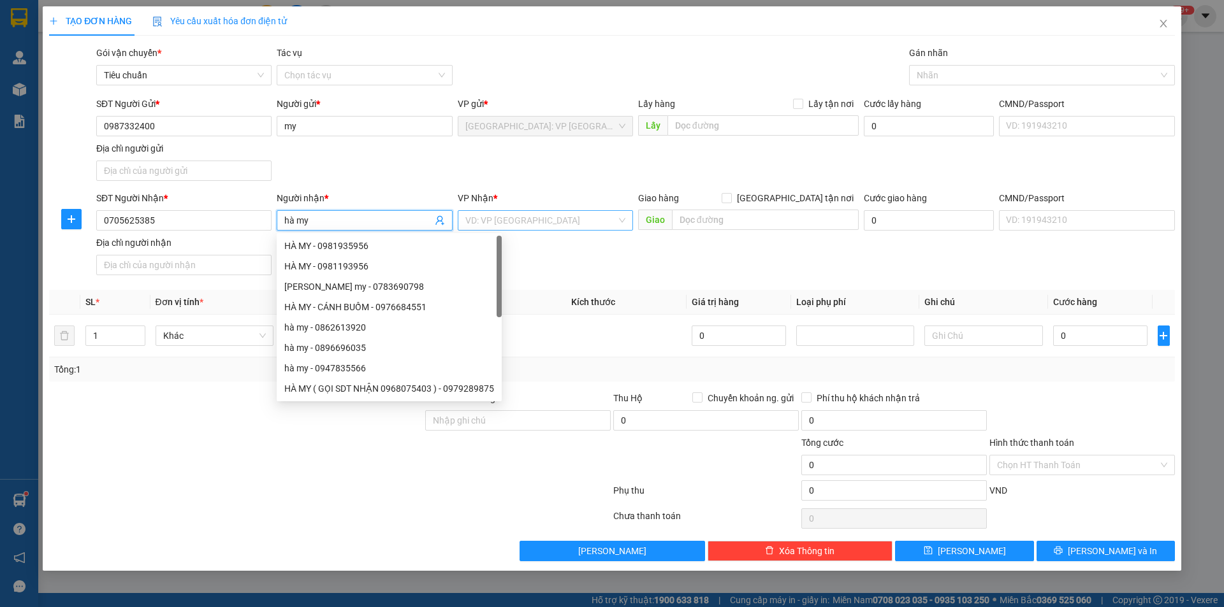
type input "hà my"
click at [573, 221] on input "search" at bounding box center [540, 220] width 151 height 19
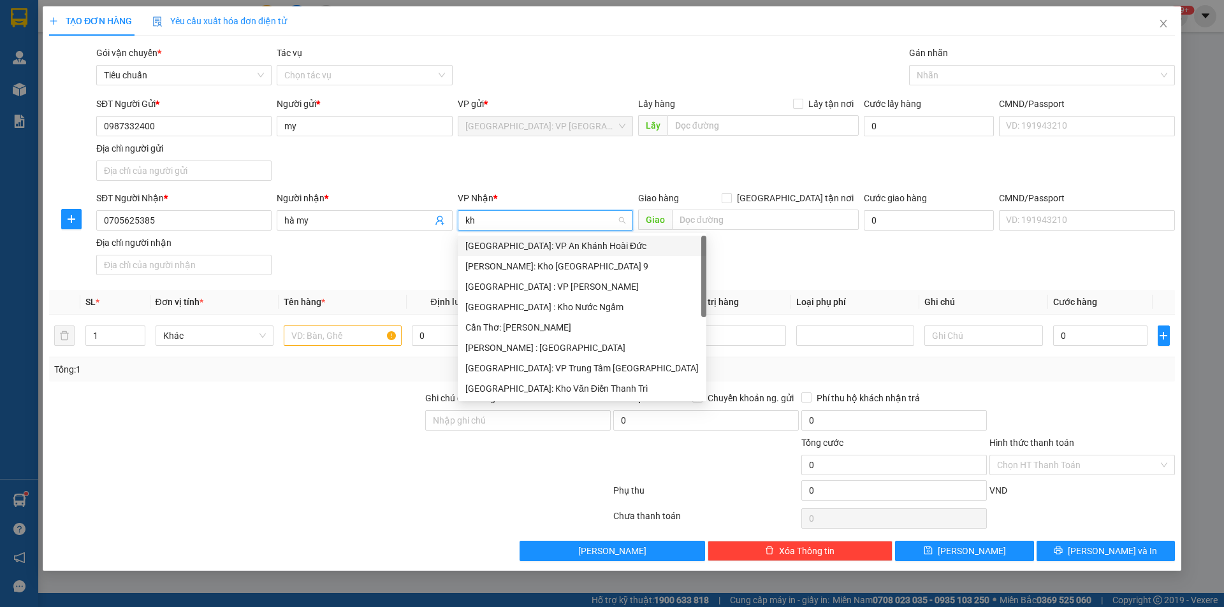
type input "k"
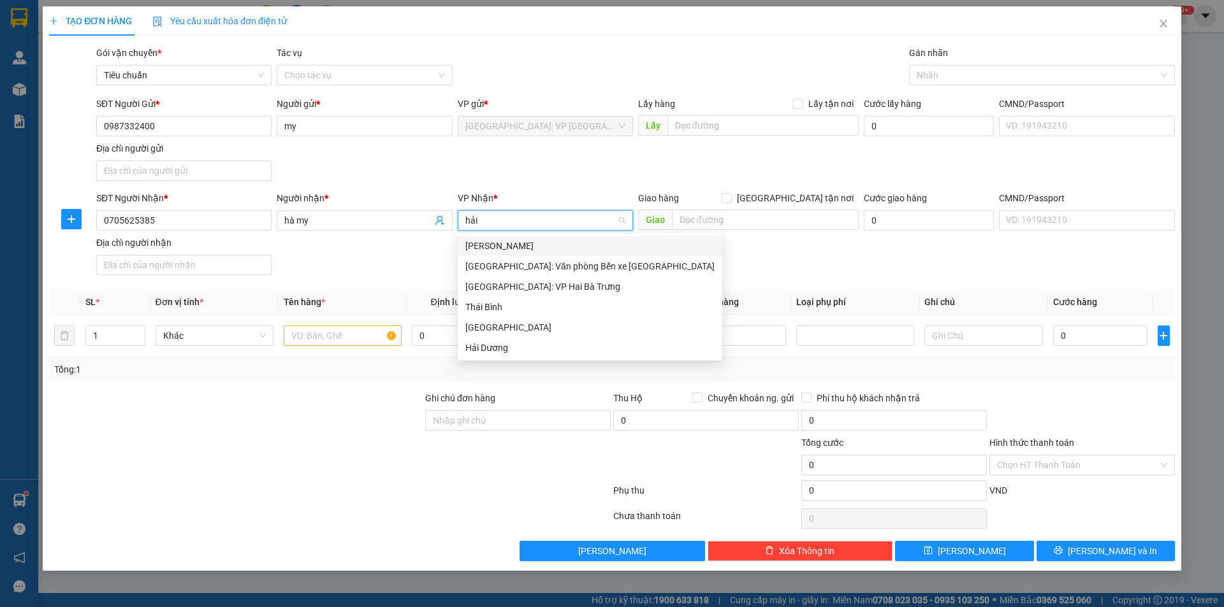
type input "hải"
drag, startPoint x: 606, startPoint y: 268, endPoint x: 685, endPoint y: 238, distance: 83.7
click at [607, 268] on div "[GEOGRAPHIC_DATA]: Văn phòng Bến xe [GEOGRAPHIC_DATA]" at bounding box center [589, 266] width 249 height 14
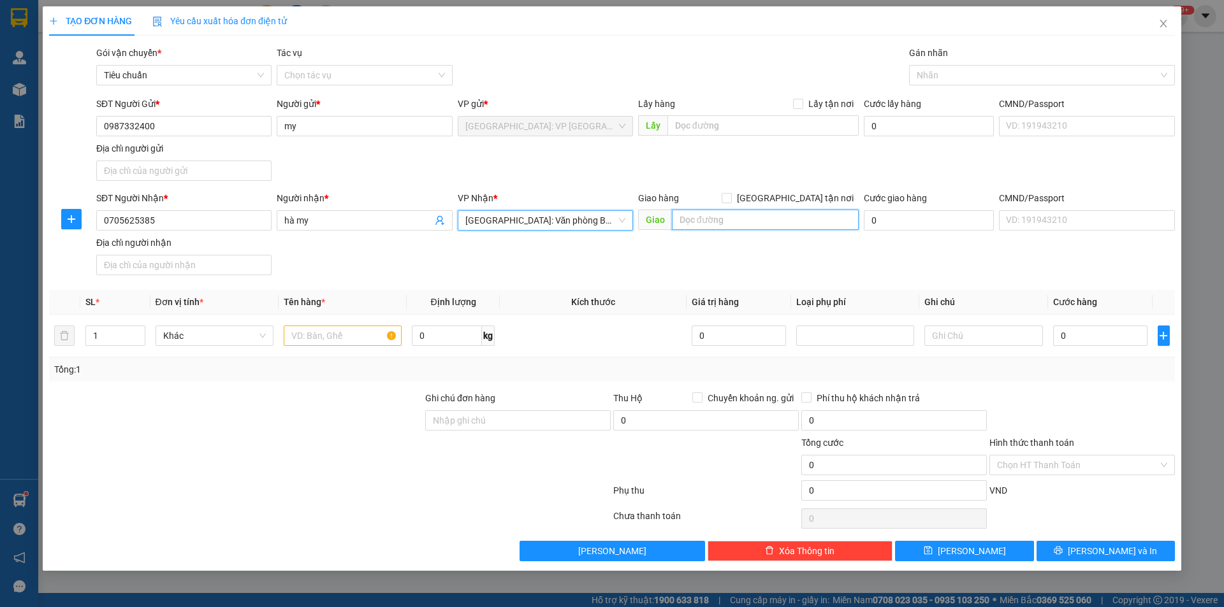
click at [704, 222] on input "text" at bounding box center [765, 220] width 187 height 20
click at [731, 214] on input "text" at bounding box center [765, 220] width 187 height 20
paste input "tổ 9a khu phố quang trung 3 phường uông bí tỉnh quảng ninh"
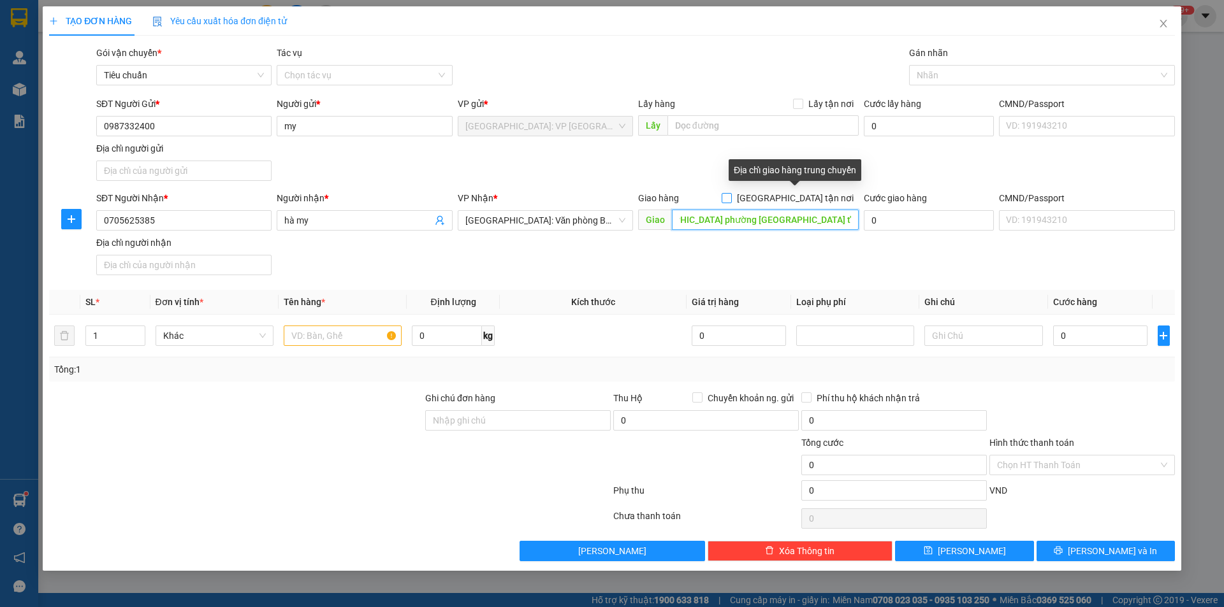
type input "tổ 9a khu phố quang trung 3 phường uông bí tỉnh quảng ninh"
click at [730, 200] on input "[GEOGRAPHIC_DATA] tận nơi" at bounding box center [725, 197] width 9 height 9
checkbox input "true"
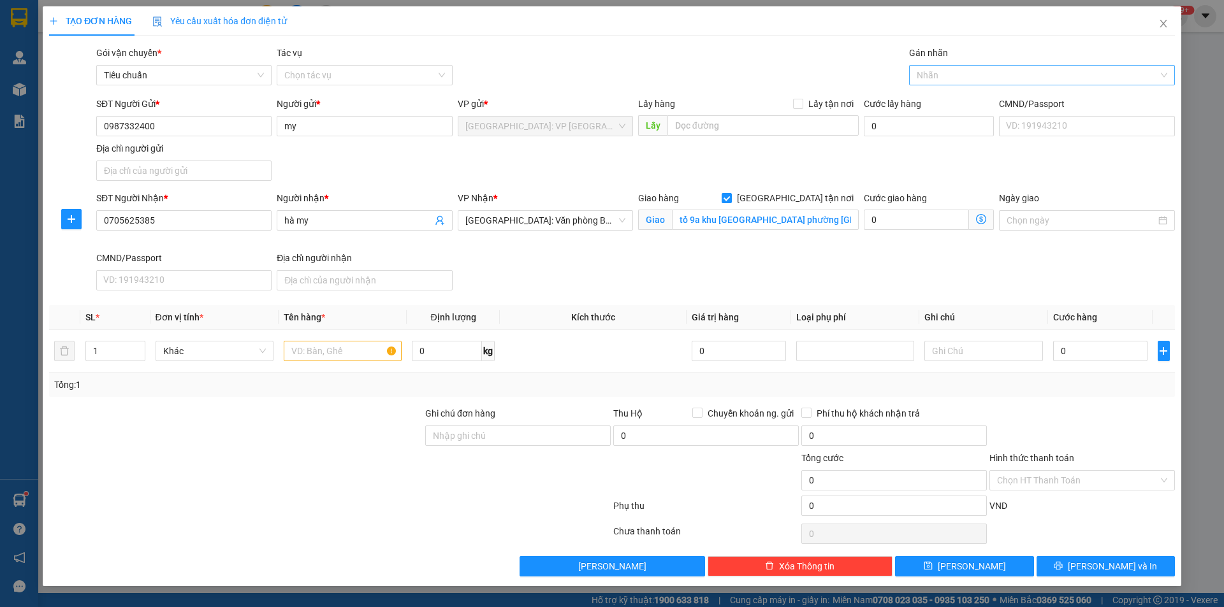
click at [943, 82] on div at bounding box center [1035, 75] width 247 height 15
type input "gi"
click at [941, 99] on div "[GEOGRAPHIC_DATA] tận nơi" at bounding box center [1041, 101] width 250 height 14
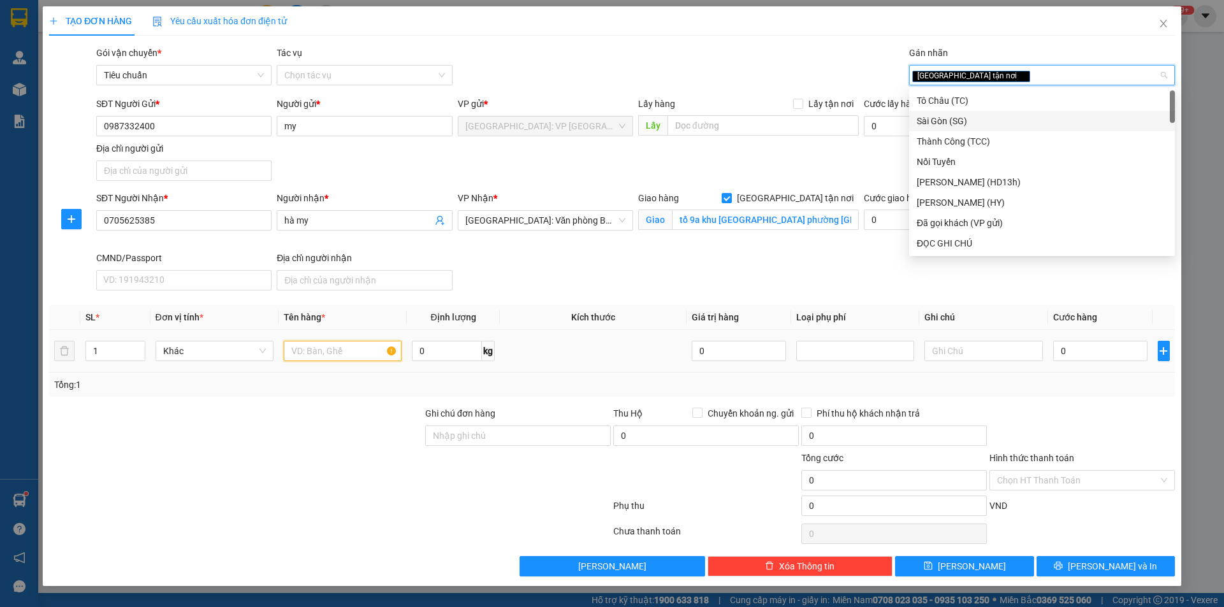
click at [327, 345] on input "text" at bounding box center [343, 351] width 118 height 20
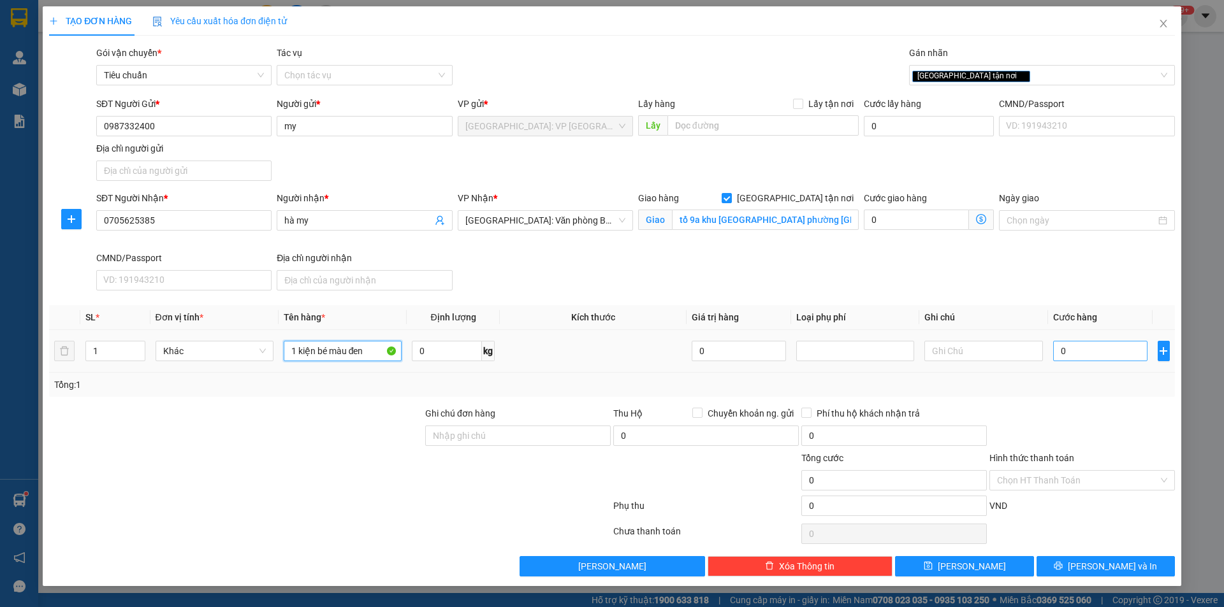
type input "1 kiện bé màu đen"
click at [1098, 346] on input "0" at bounding box center [1100, 351] width 95 height 20
click at [1078, 354] on input "0" at bounding box center [1100, 351] width 95 height 20
type input "06"
type input "6"
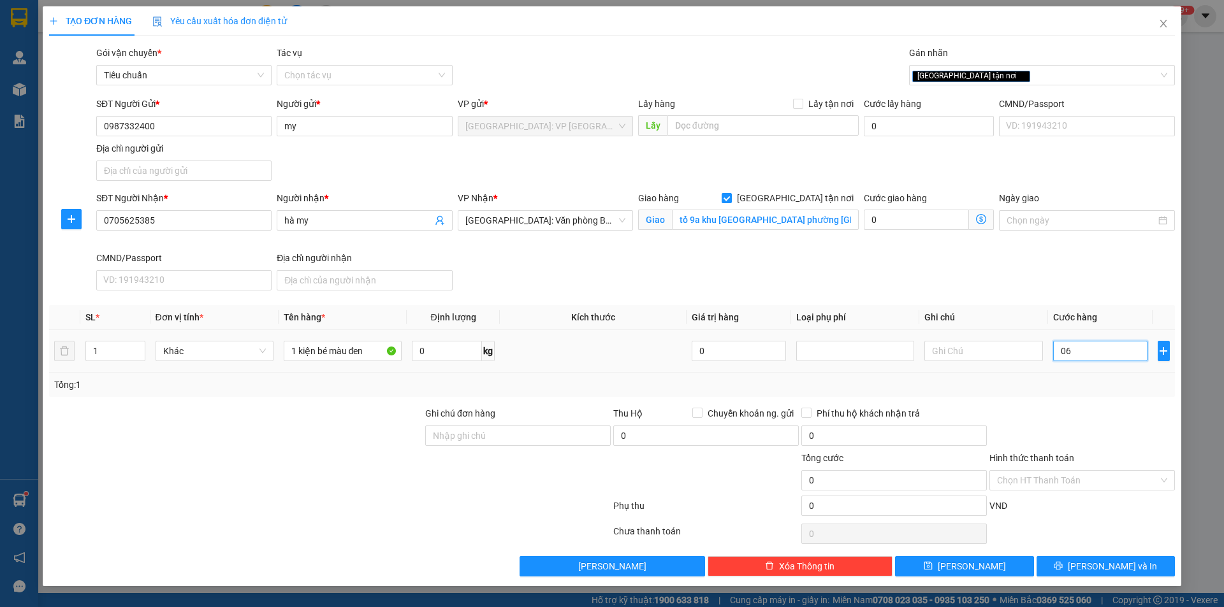
type input "6"
type input "065"
type input "65"
type input "0.650"
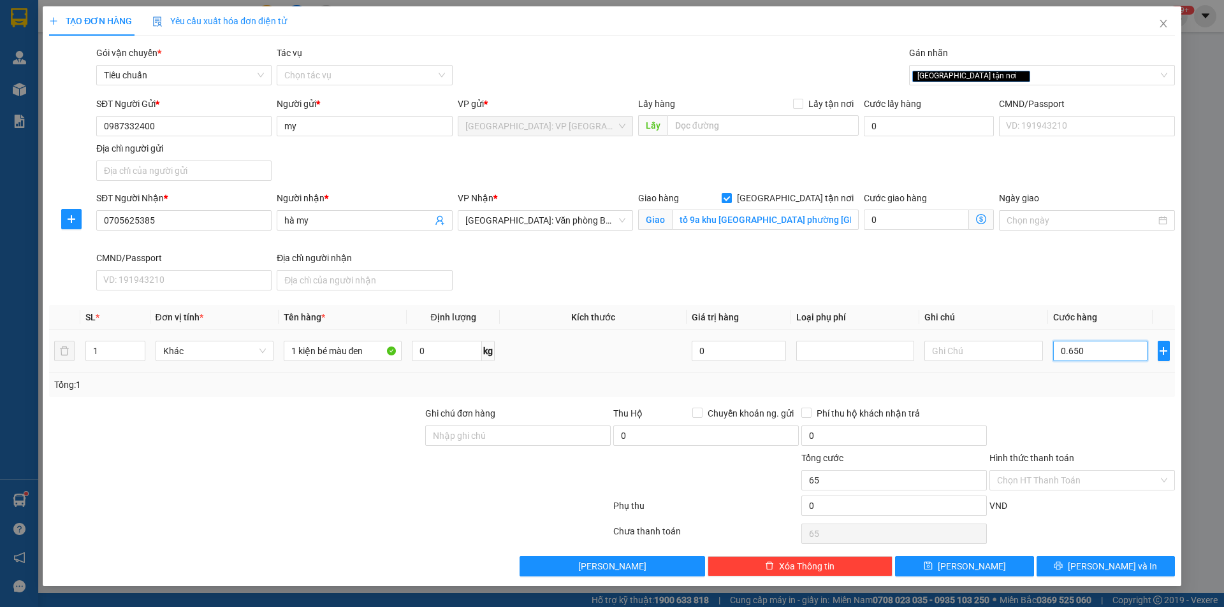
type input "650"
type input "06.500"
type input "6.500"
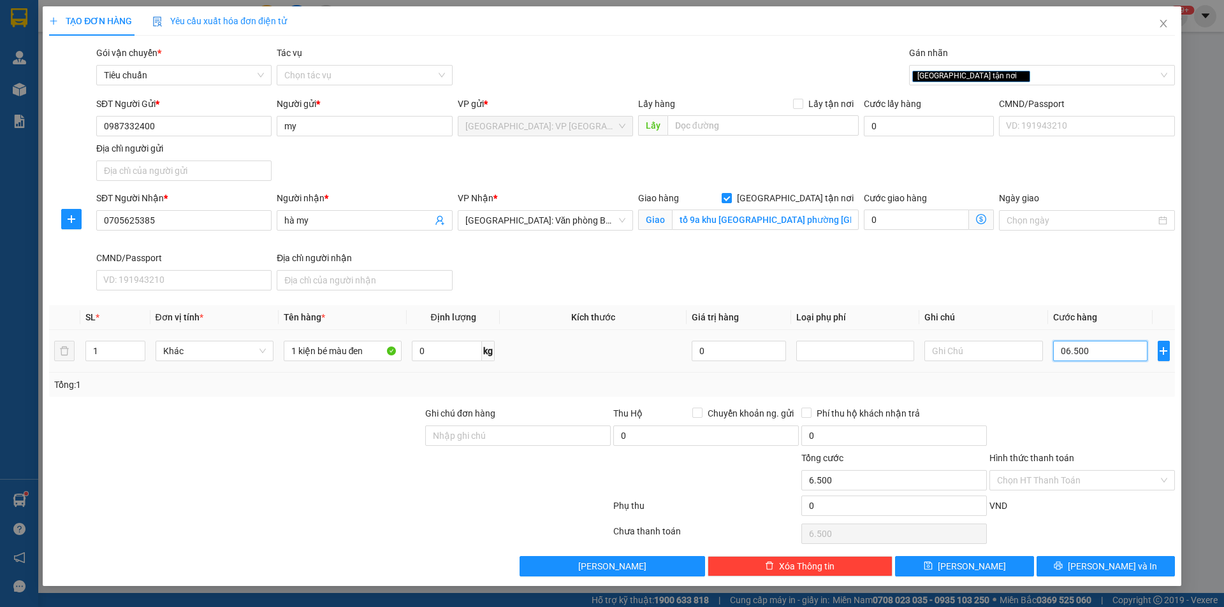
type input "065.000"
type input "65.000"
click at [1116, 555] on div "Transit Pickup Surcharge Ids Transit Deliver Surcharge Ids Transit Deliver Surc…" at bounding box center [612, 311] width 1126 height 531
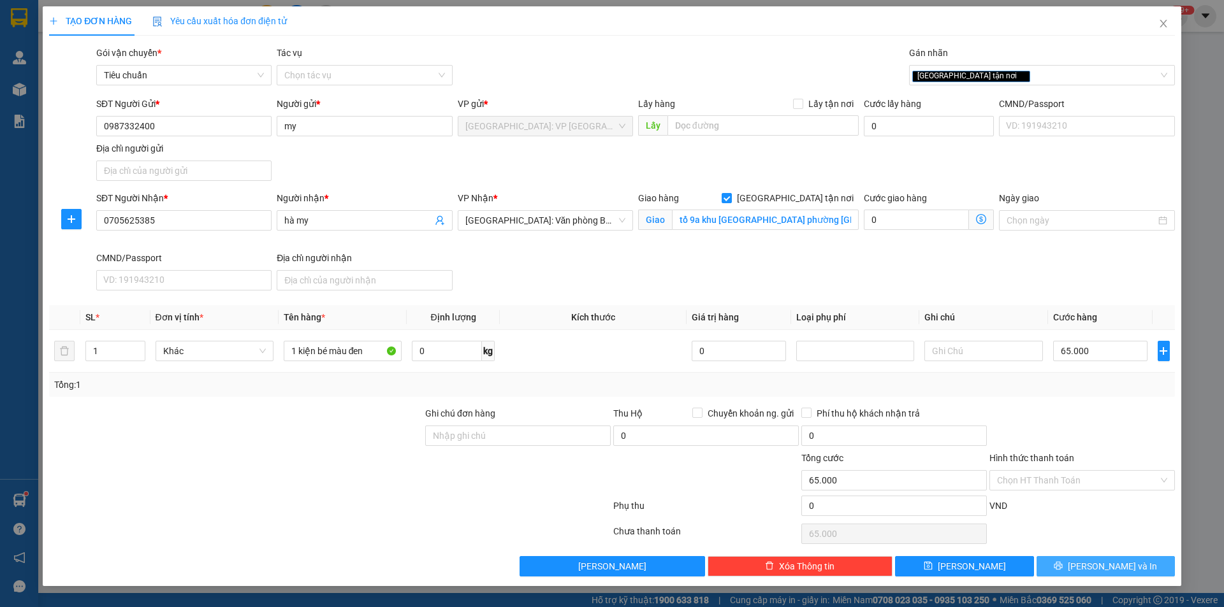
click at [1117, 565] on span "Lưu và In" at bounding box center [1112, 567] width 89 height 14
click at [206, 223] on input "0705625385" at bounding box center [183, 220] width 175 height 20
click at [200, 220] on input "SĐT Người Nhận *" at bounding box center [183, 220] width 175 height 20
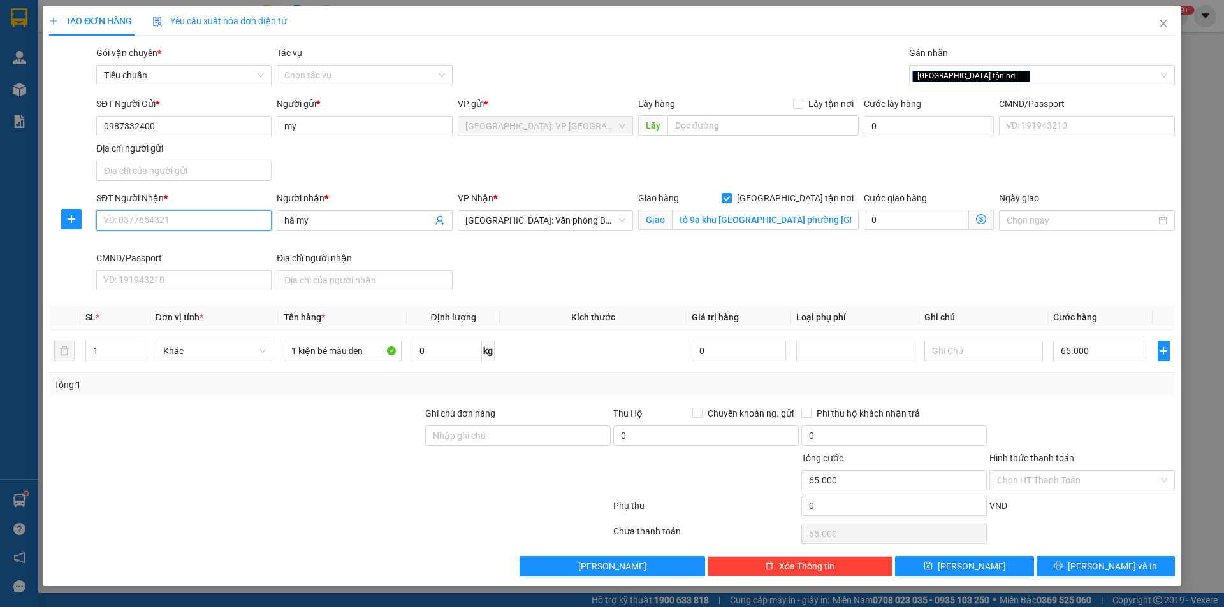
paste input "0705625385"
type input "0705625385"
click at [1117, 570] on span "Lưu và In" at bounding box center [1112, 567] width 89 height 14
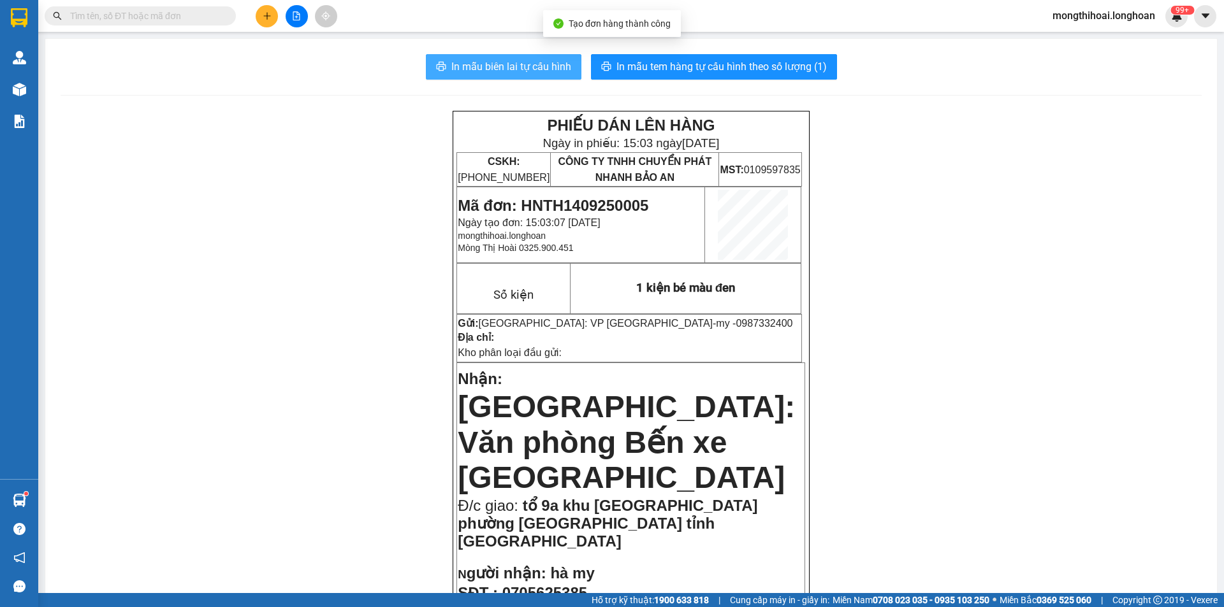
drag, startPoint x: 470, startPoint y: 66, endPoint x: 832, endPoint y: 185, distance: 381.3
click at [472, 66] on span "In mẫu biên lai tự cấu hình" at bounding box center [511, 67] width 120 height 16
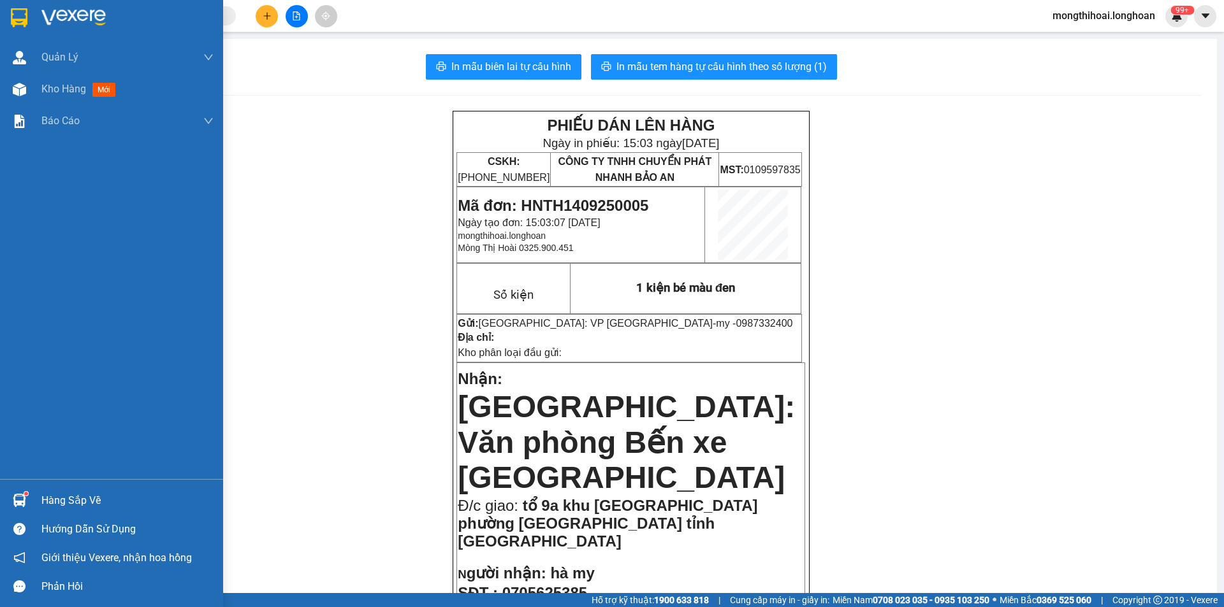
click at [9, 15] on div at bounding box center [19, 17] width 22 height 22
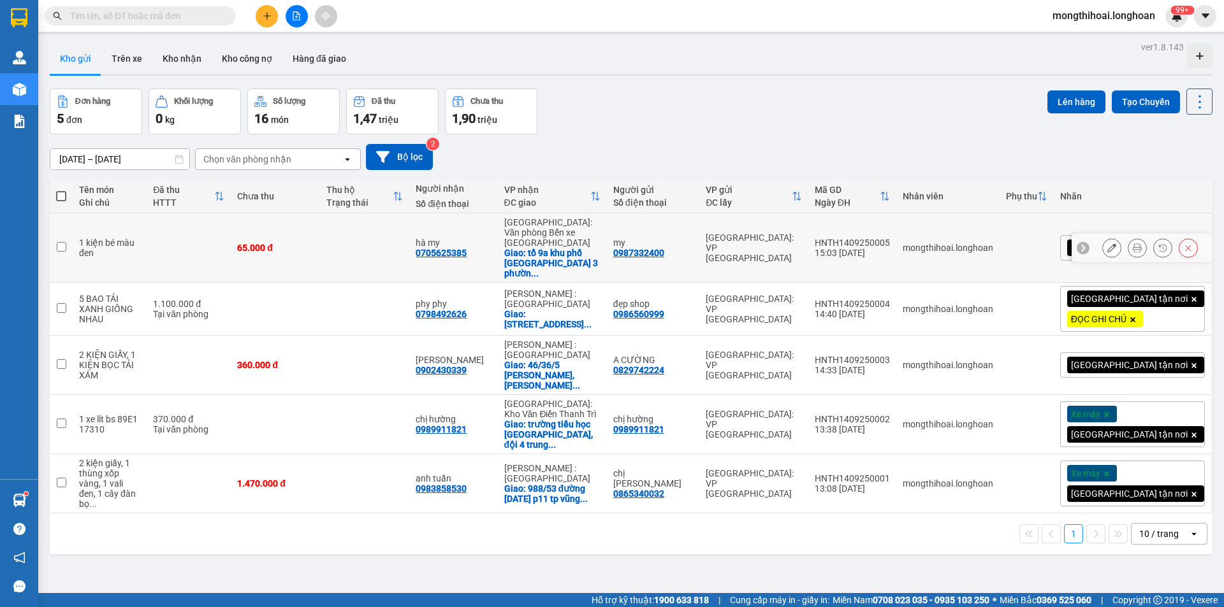
click at [1107, 243] on icon at bounding box center [1111, 247] width 9 height 9
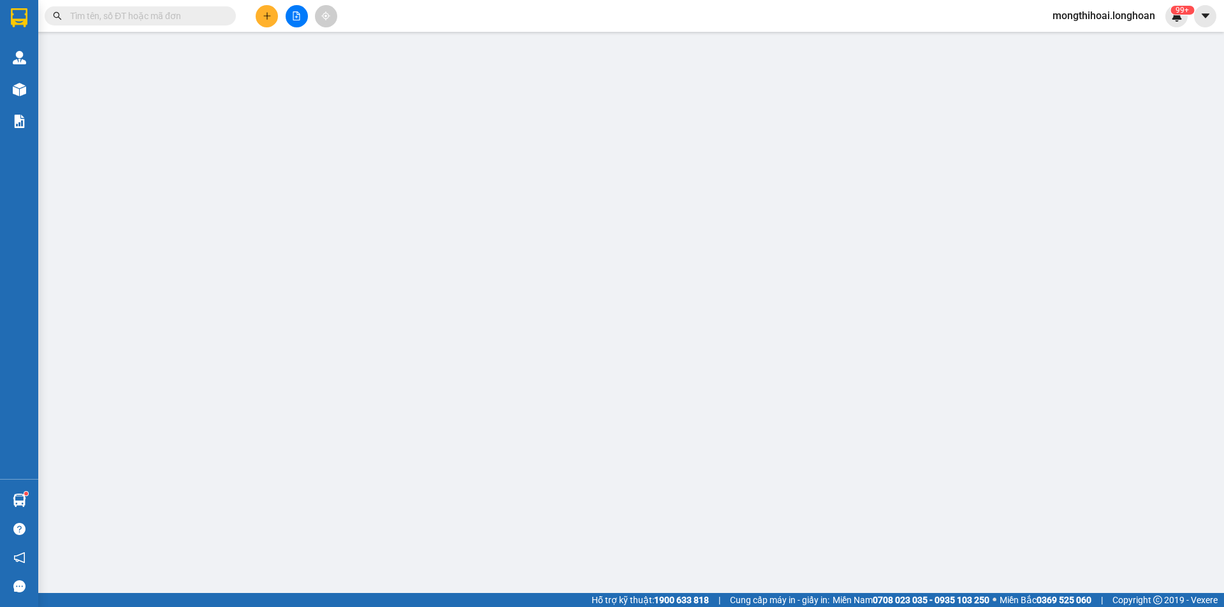
type input "0987332400"
type input "my"
type input "0705625385"
type input "hà my"
checkbox input "true"
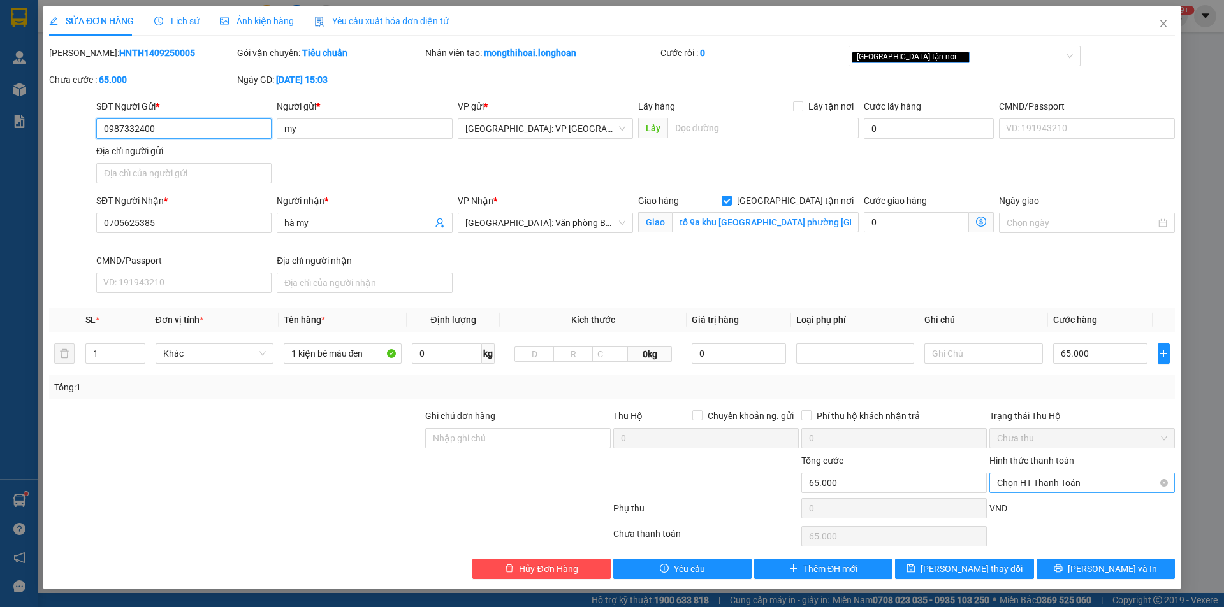
click at [1068, 476] on span "Chọn HT Thanh Toán" at bounding box center [1082, 483] width 170 height 19
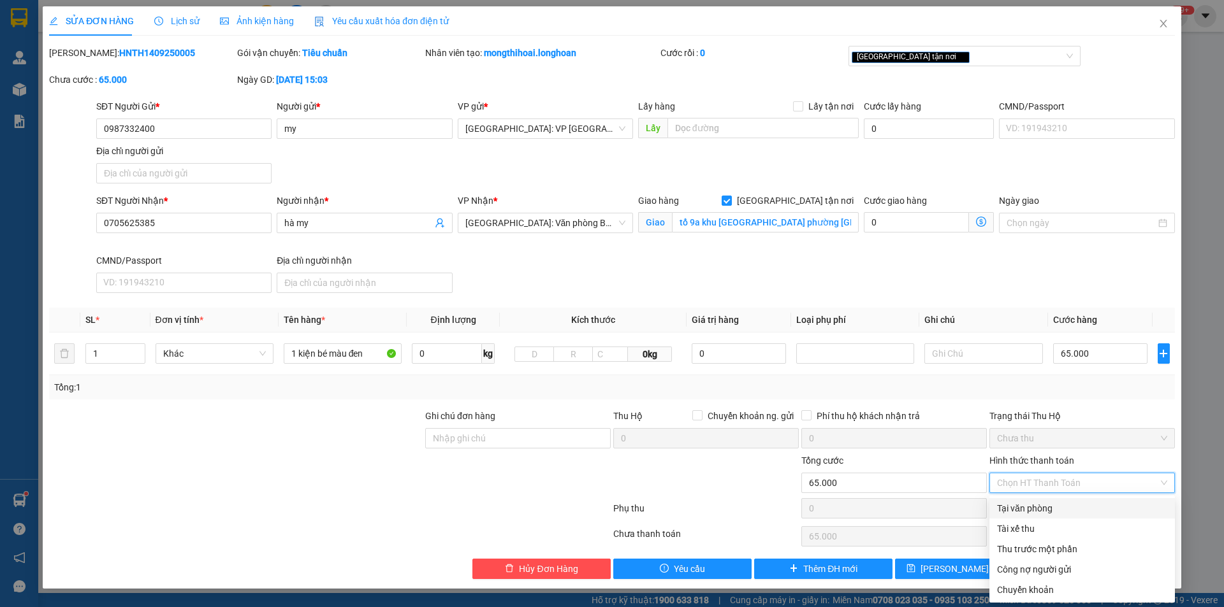
click at [1027, 506] on div "Tại văn phòng" at bounding box center [1082, 509] width 170 height 14
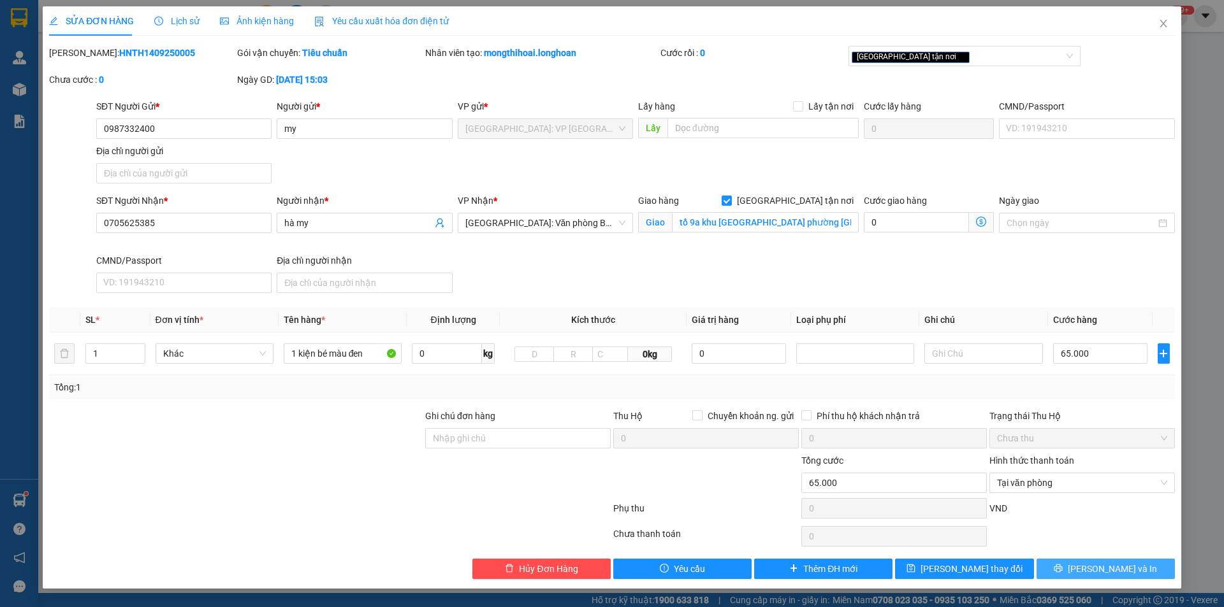
click at [1109, 574] on span "Lưu và In" at bounding box center [1112, 569] width 89 height 14
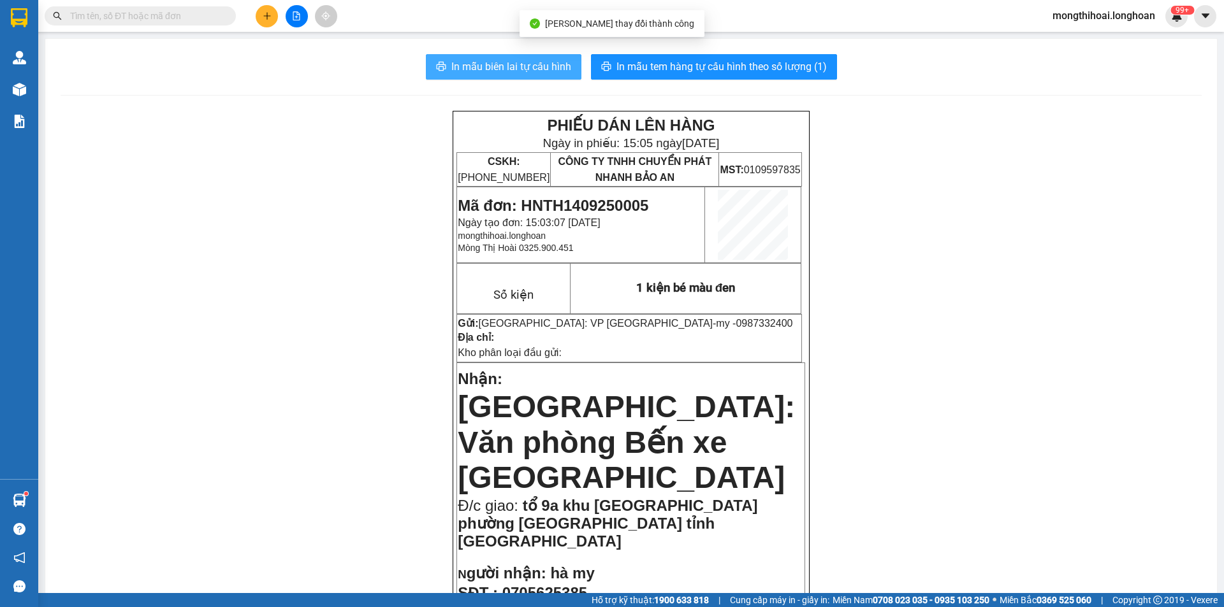
click at [550, 66] on span "In mẫu biên lai tự cấu hình" at bounding box center [511, 67] width 120 height 16
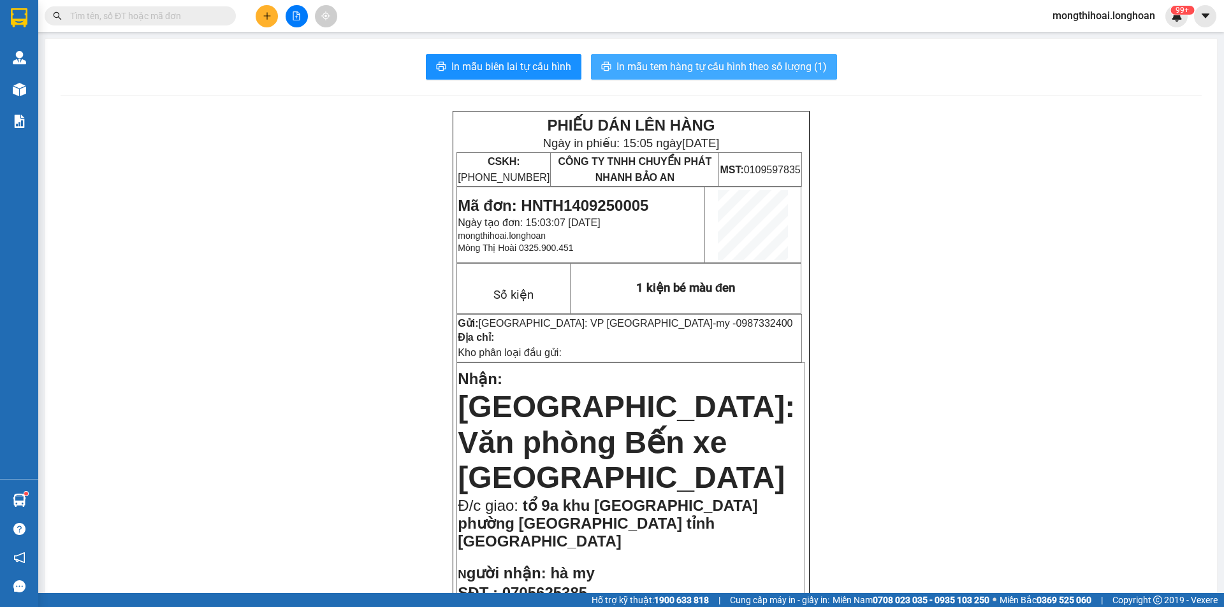
drag, startPoint x: 765, startPoint y: 58, endPoint x: 797, endPoint y: 99, distance: 52.2
click at [776, 77] on button "In mẫu tem hàng tự cấu hình theo số lượng (1)" at bounding box center [714, 66] width 246 height 25
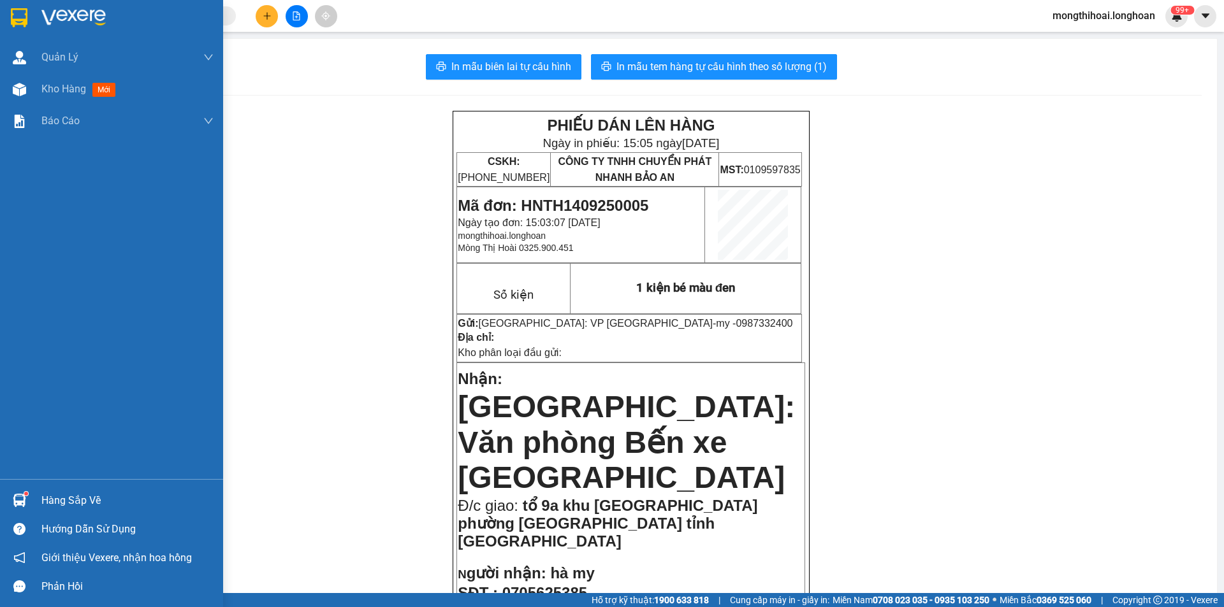
click at [0, 22] on div at bounding box center [111, 20] width 223 height 41
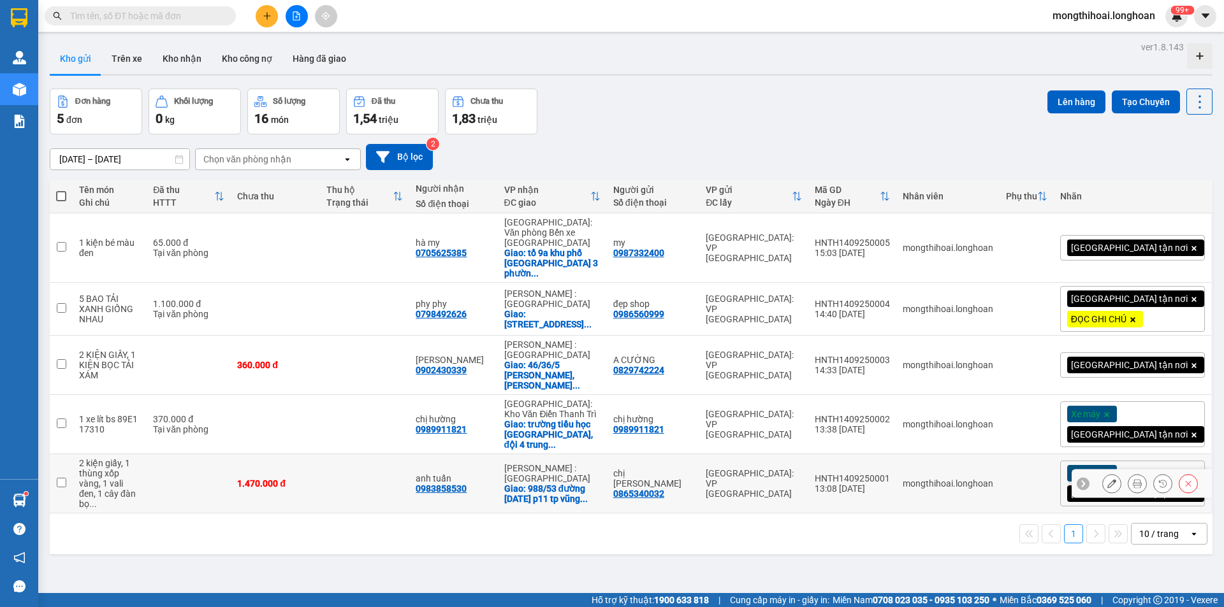
click at [1090, 470] on div at bounding box center [1141, 484] width 140 height 29
click at [1107, 479] on icon at bounding box center [1111, 483] width 9 height 9
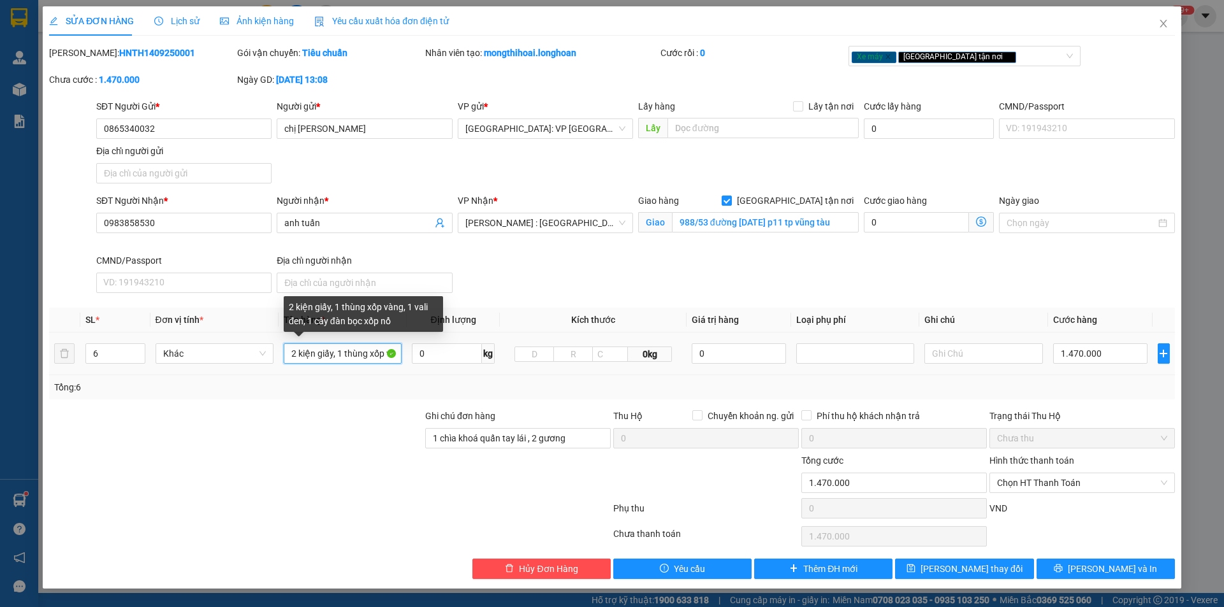
click at [377, 356] on input "2 kiện giấy, 1 thùng xốp vàng, 1 vali đen, 1 cây đàn bọc xốp nổ" at bounding box center [343, 354] width 118 height 20
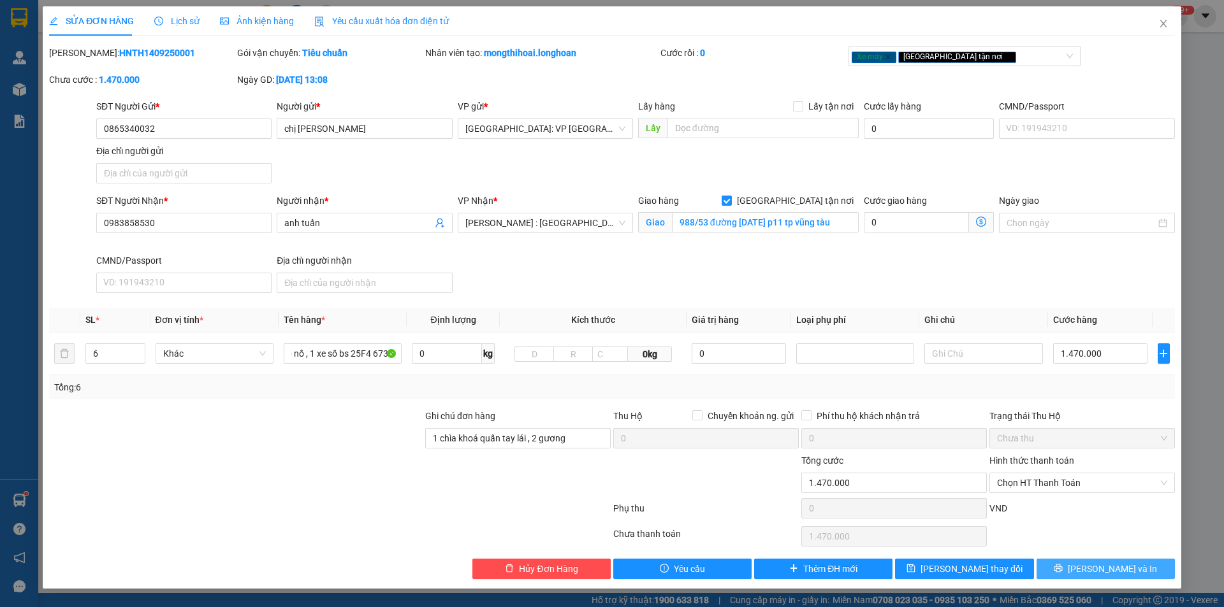
click at [1072, 570] on button "Lưu và In" at bounding box center [1105, 569] width 138 height 20
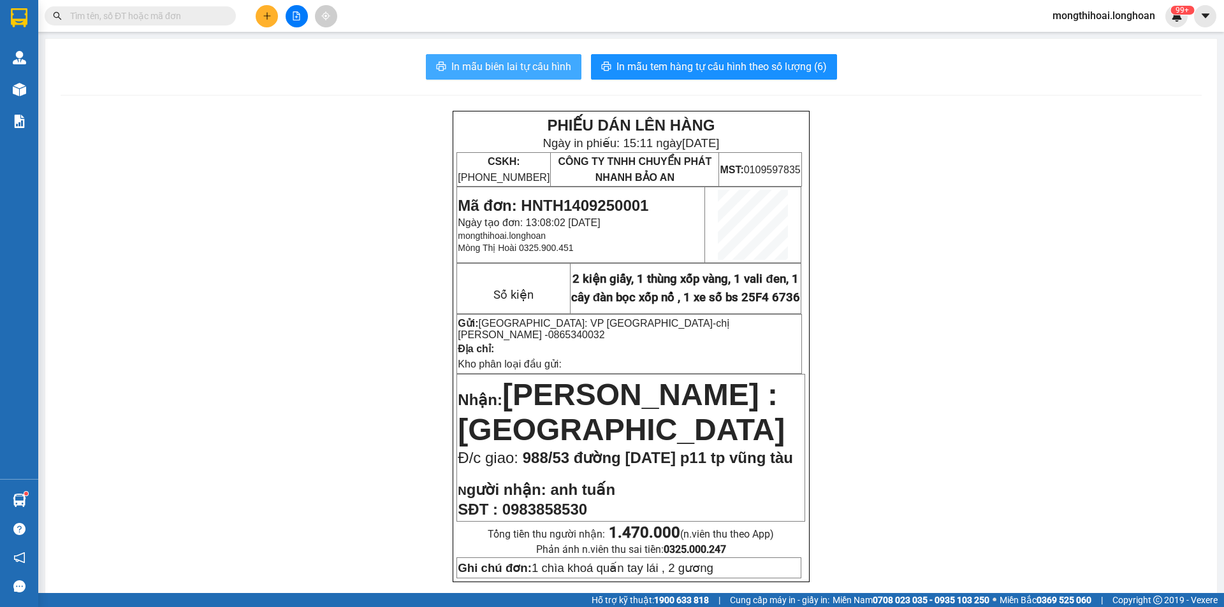
click at [561, 64] on span "In mẫu biên lai tự cấu hình" at bounding box center [511, 67] width 120 height 16
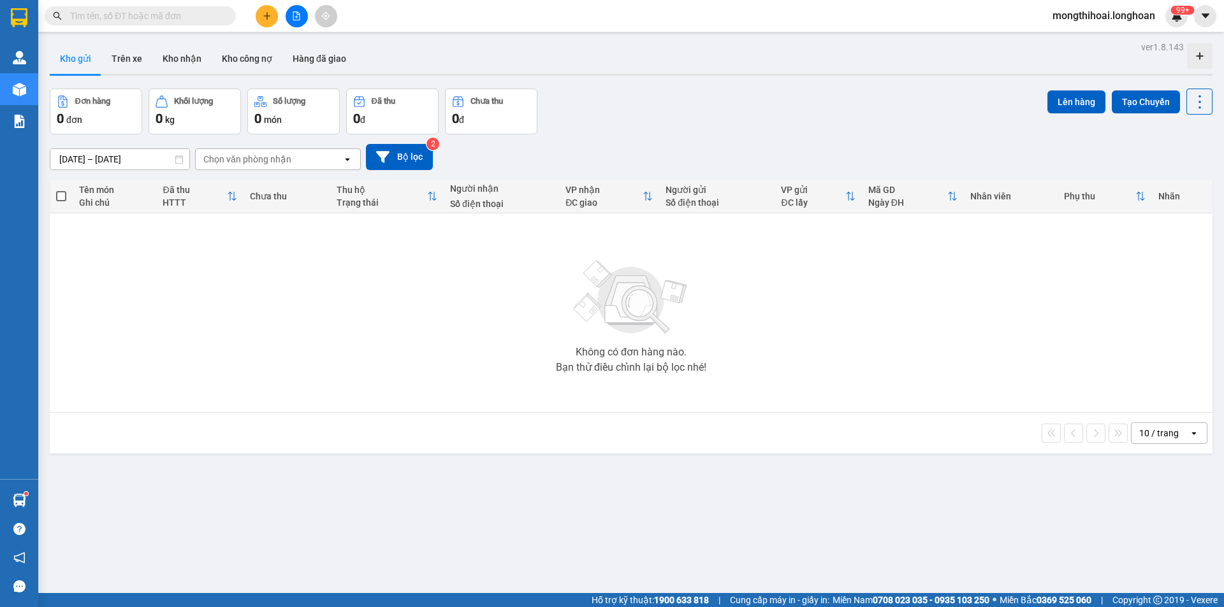
click at [175, 15] on input "text" at bounding box center [145, 16] width 150 height 14
paste input "0798492626"
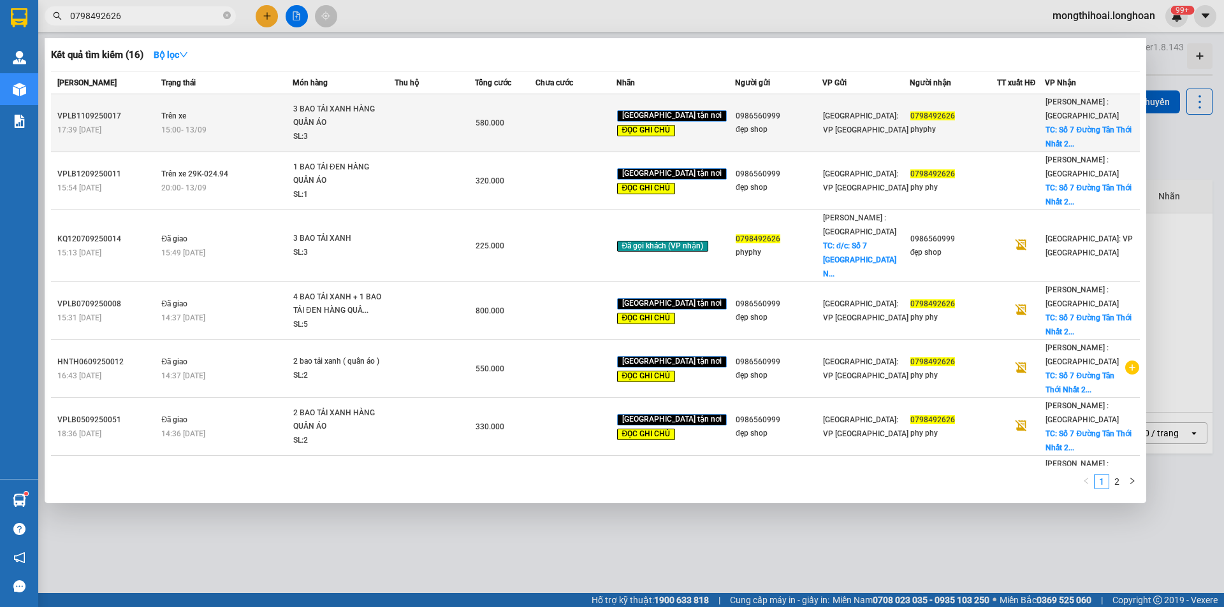
type input "0798492626"
drag, startPoint x: 565, startPoint y: 134, endPoint x: 572, endPoint y: 134, distance: 7.0
click at [571, 134] on td at bounding box center [575, 123] width 80 height 58
click at [586, 106] on td at bounding box center [575, 123] width 80 height 58
drag, startPoint x: 505, startPoint y: 134, endPoint x: 504, endPoint y: 123, distance: 10.9
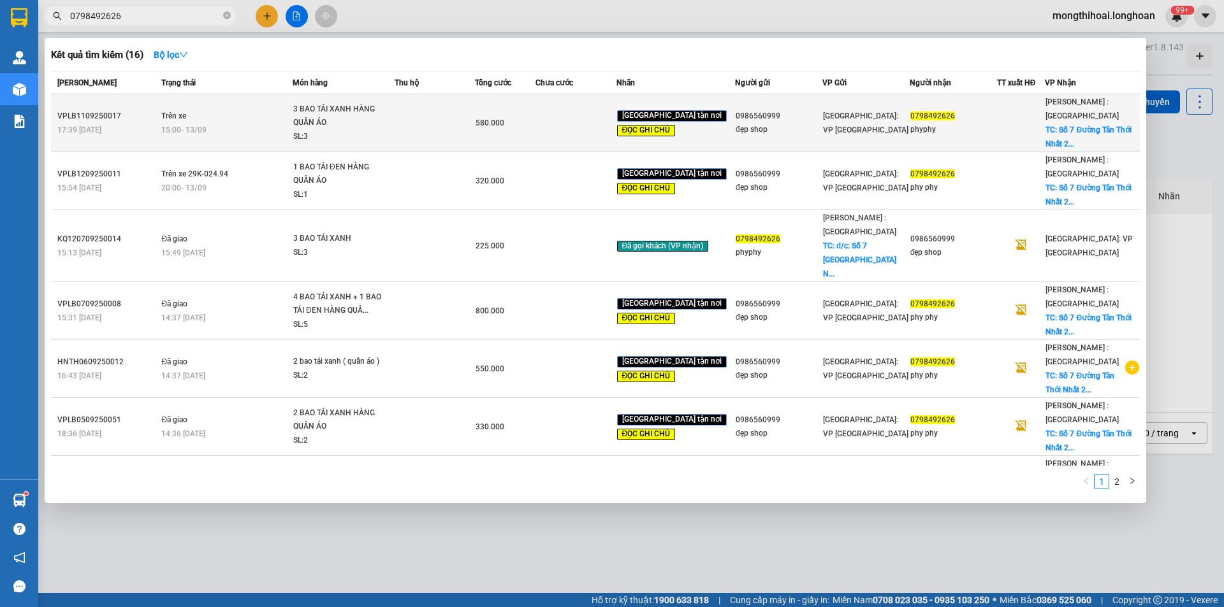
click at [506, 134] on td "580.000" at bounding box center [505, 123] width 61 height 58
drag, startPoint x: 583, startPoint y: 134, endPoint x: 580, endPoint y: 127, distance: 8.3
click at [583, 134] on td at bounding box center [575, 123] width 80 height 58
click at [579, 126] on td at bounding box center [575, 123] width 80 height 58
click at [581, 127] on td at bounding box center [575, 123] width 80 height 58
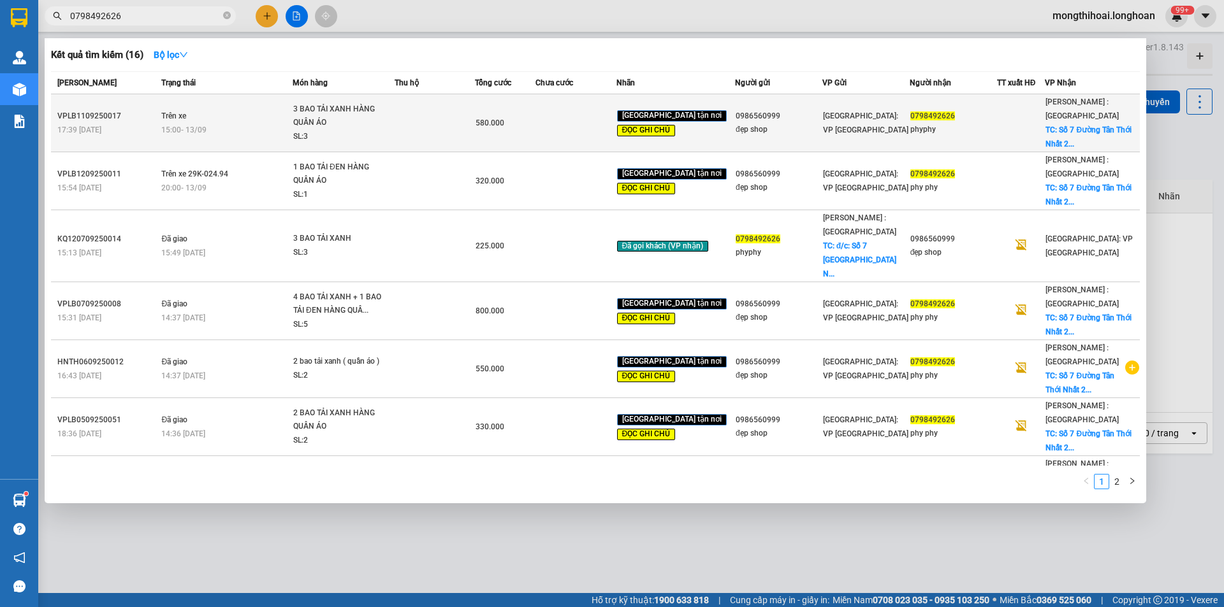
click at [532, 114] on td "580.000" at bounding box center [505, 123] width 61 height 58
click at [799, 120] on div "0986560999" at bounding box center [778, 116] width 86 height 13
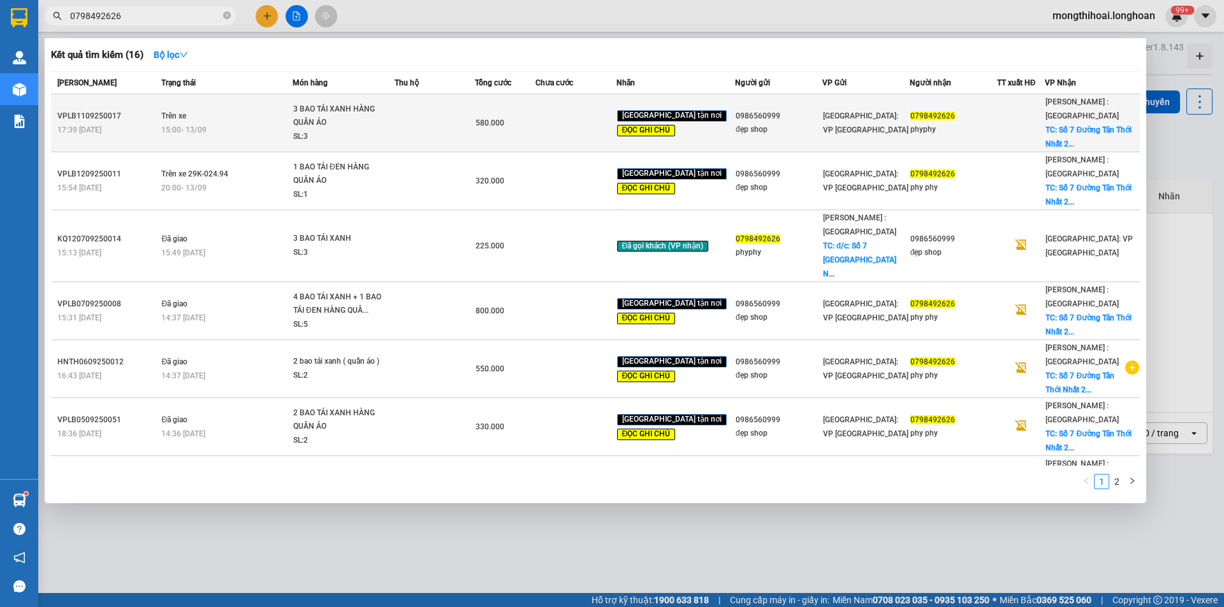
click at [548, 133] on td at bounding box center [575, 123] width 80 height 58
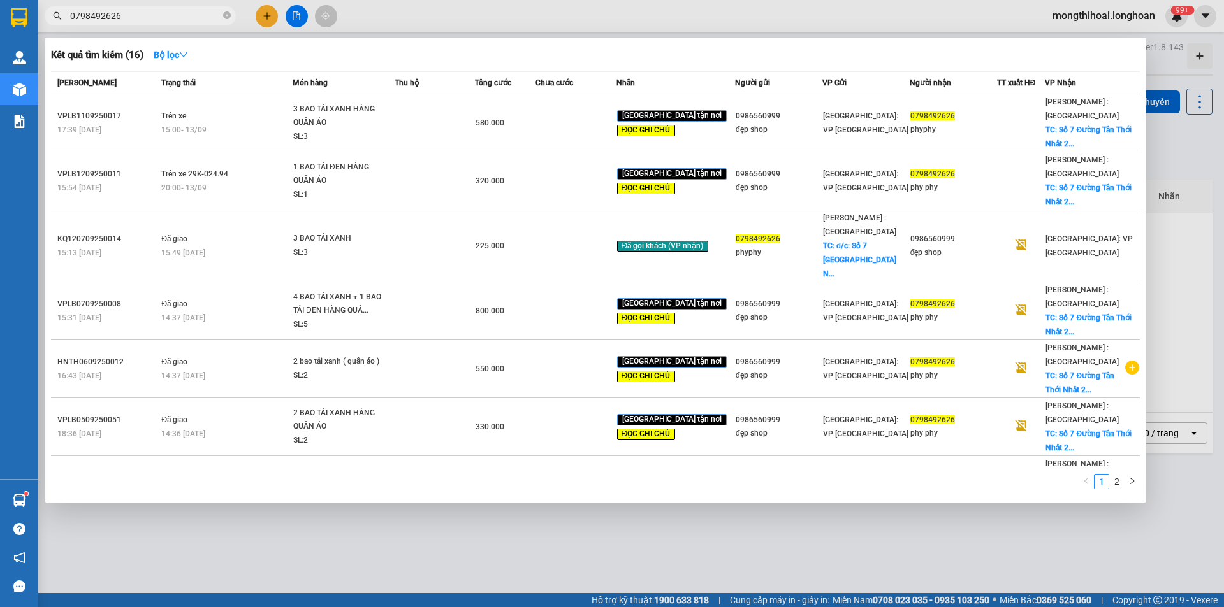
click at [141, 18] on input "0798492626" at bounding box center [145, 16] width 150 height 14
click at [224, 14] on icon "close-circle" at bounding box center [227, 15] width 8 height 8
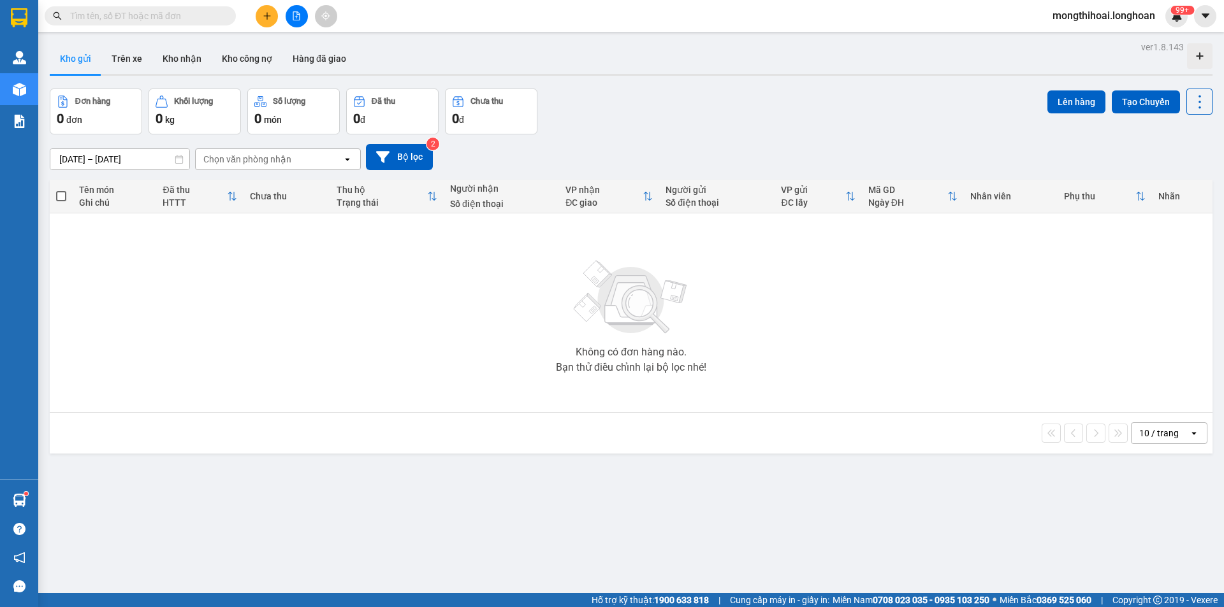
click at [196, 21] on input "text" at bounding box center [145, 16] width 150 height 14
